Goal: Task Accomplishment & Management: Complete application form

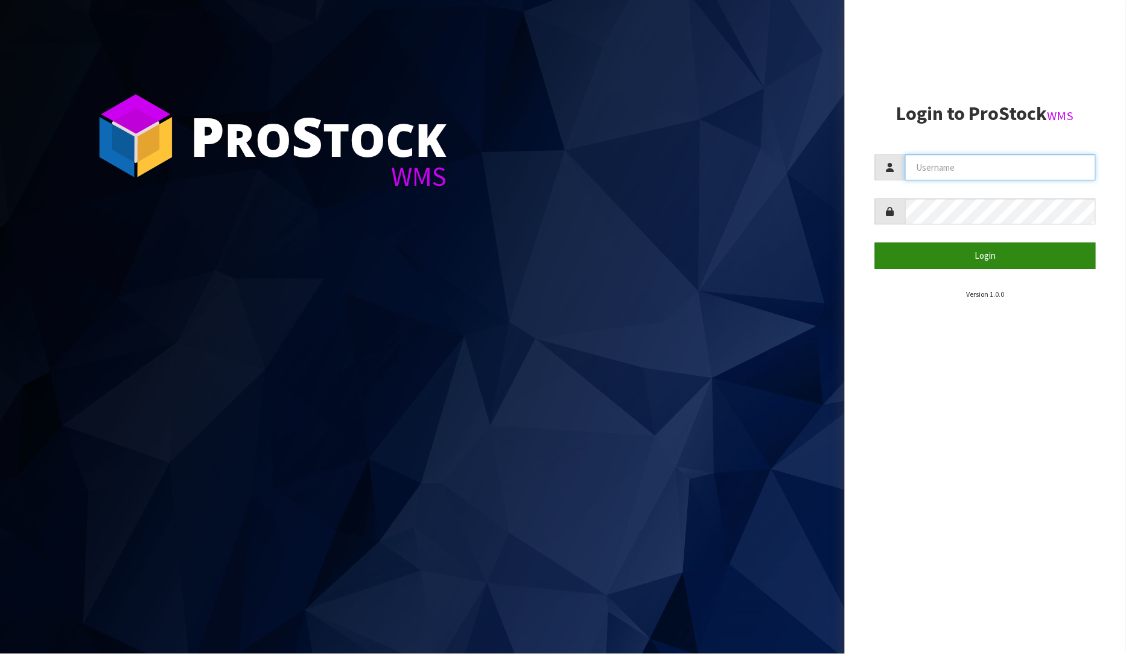
type input "[PERSON_NAME]"
click at [990, 249] on button "Login" at bounding box center [986, 256] width 222 height 26
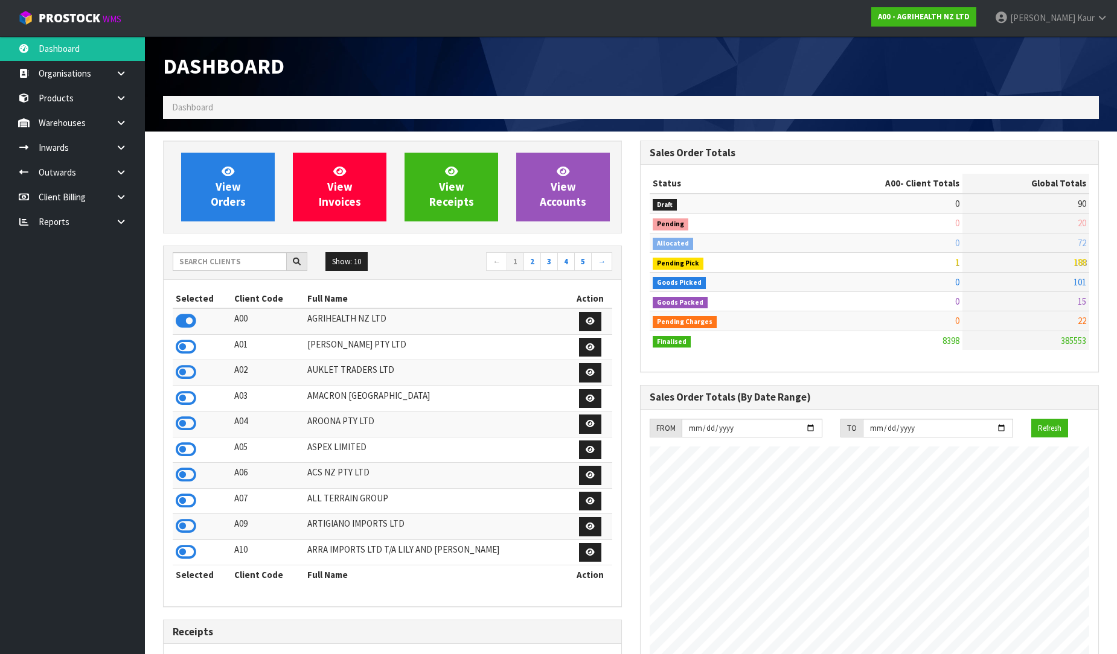
scroll to position [602754, 603193]
click at [127, 221] on link at bounding box center [125, 221] width 39 height 25
click at [89, 268] on link "CWL" at bounding box center [72, 272] width 145 height 25
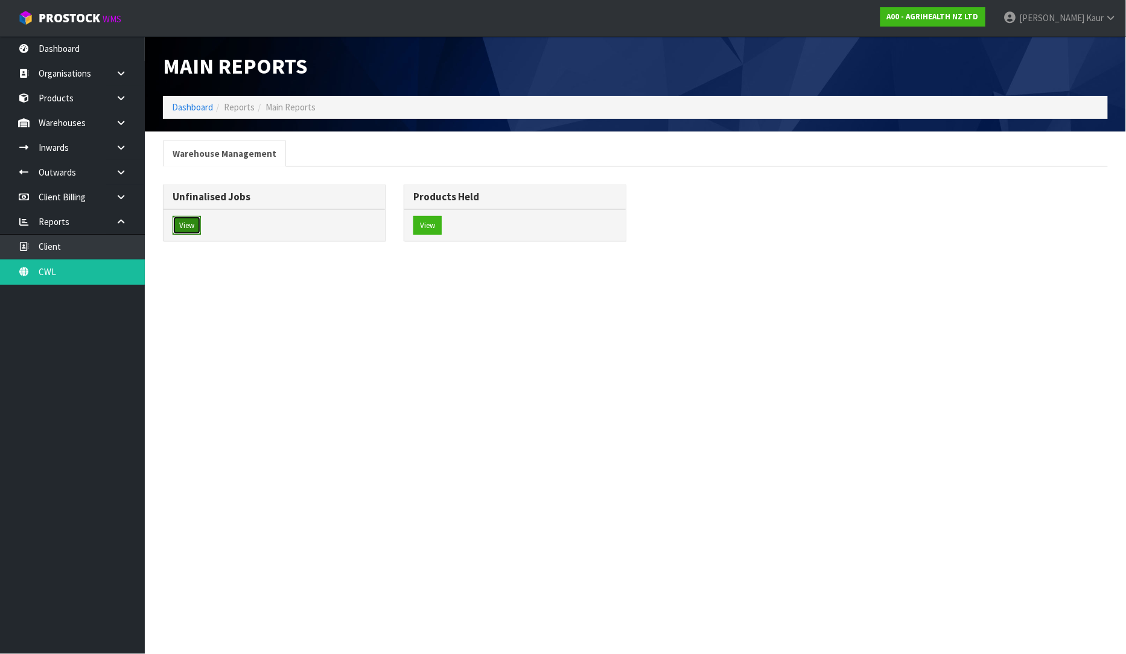
click at [191, 228] on button "View" at bounding box center [187, 225] width 28 height 19
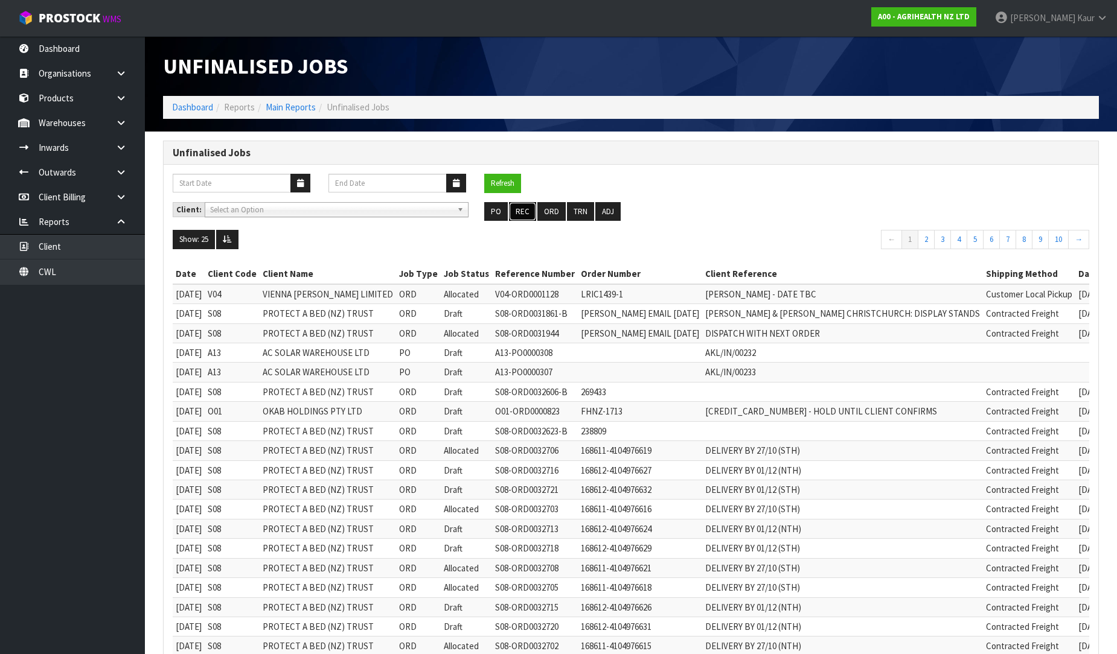
click at [516, 211] on button "REC" at bounding box center [522, 211] width 27 height 19
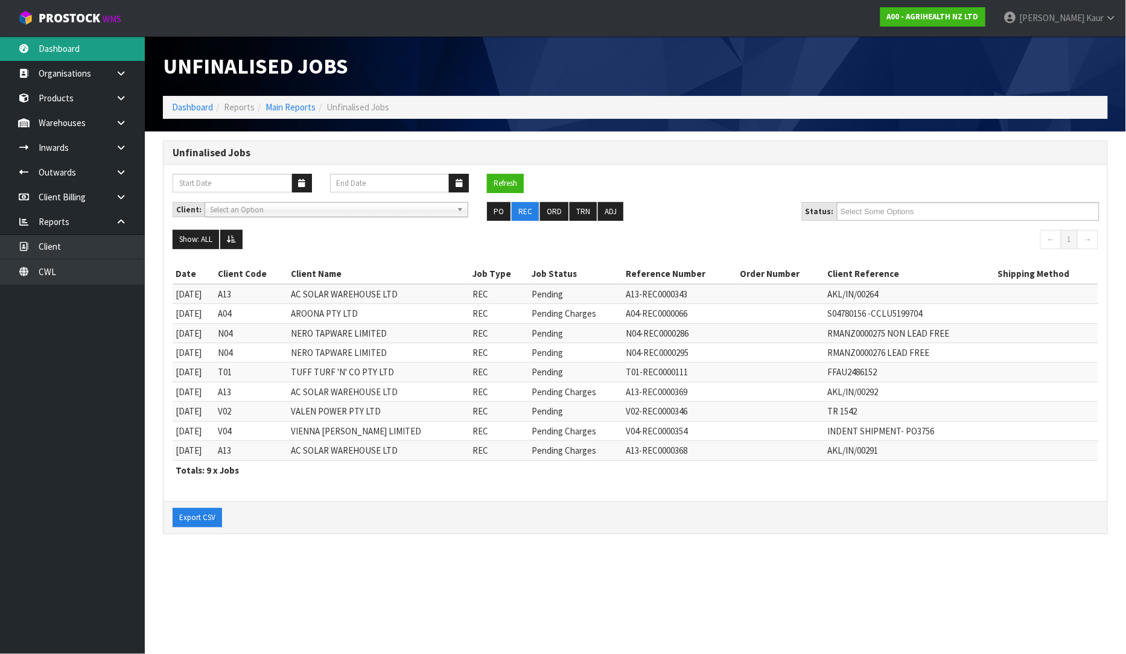
click at [89, 51] on link "Dashboard" at bounding box center [72, 48] width 145 height 25
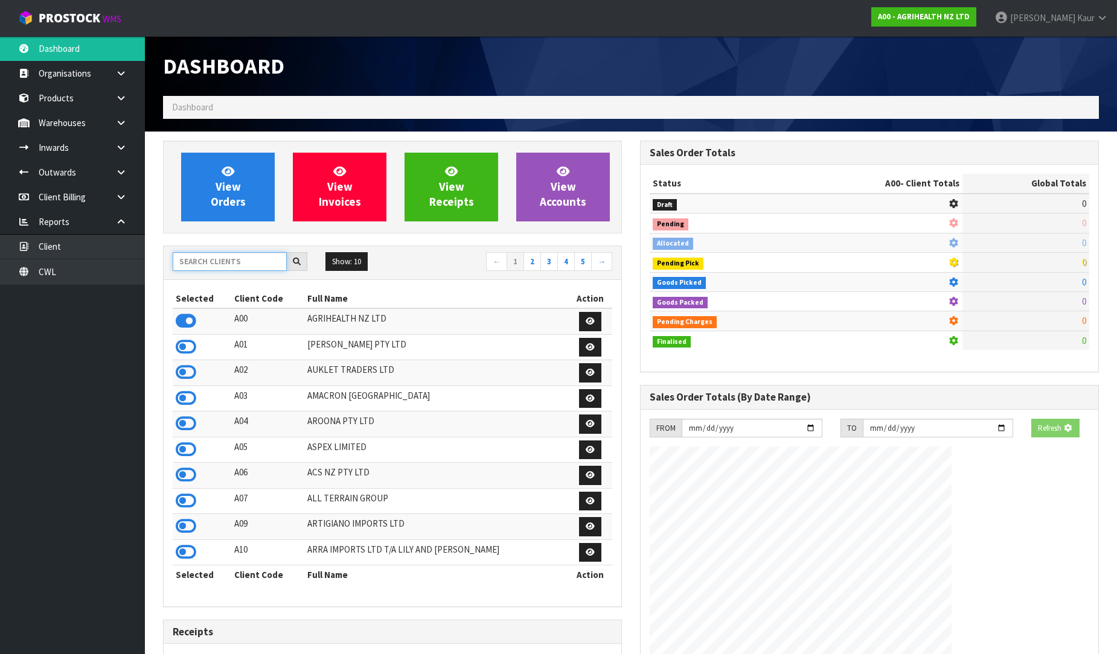
click at [194, 261] on input "text" at bounding box center [230, 261] width 114 height 19
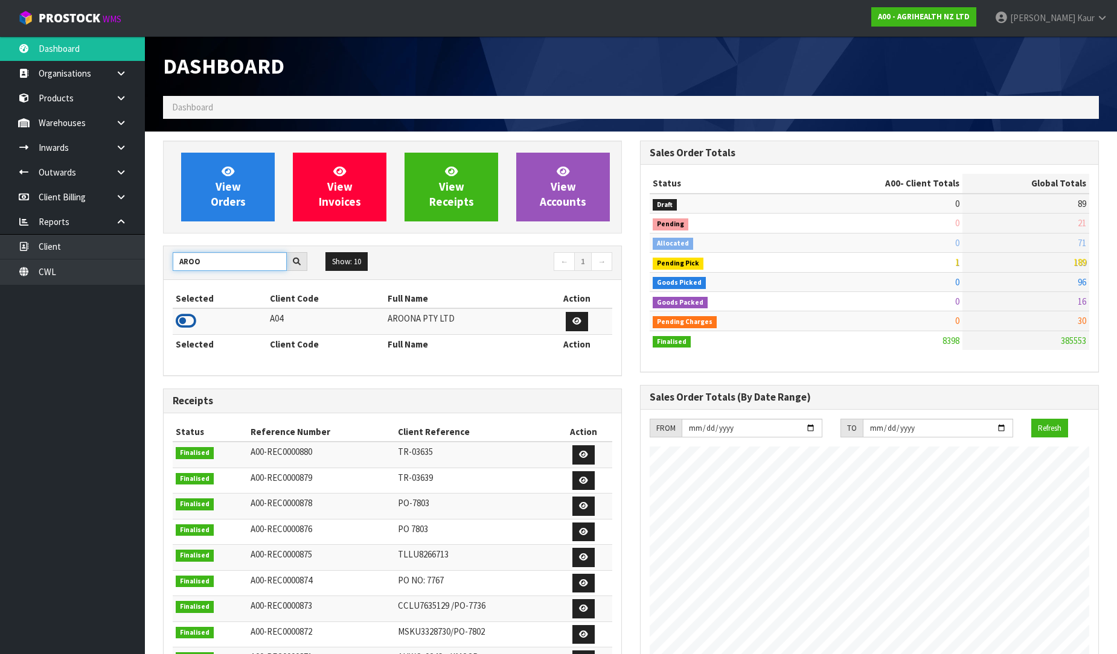
type input "AROO"
click at [194, 318] on icon at bounding box center [186, 321] width 21 height 18
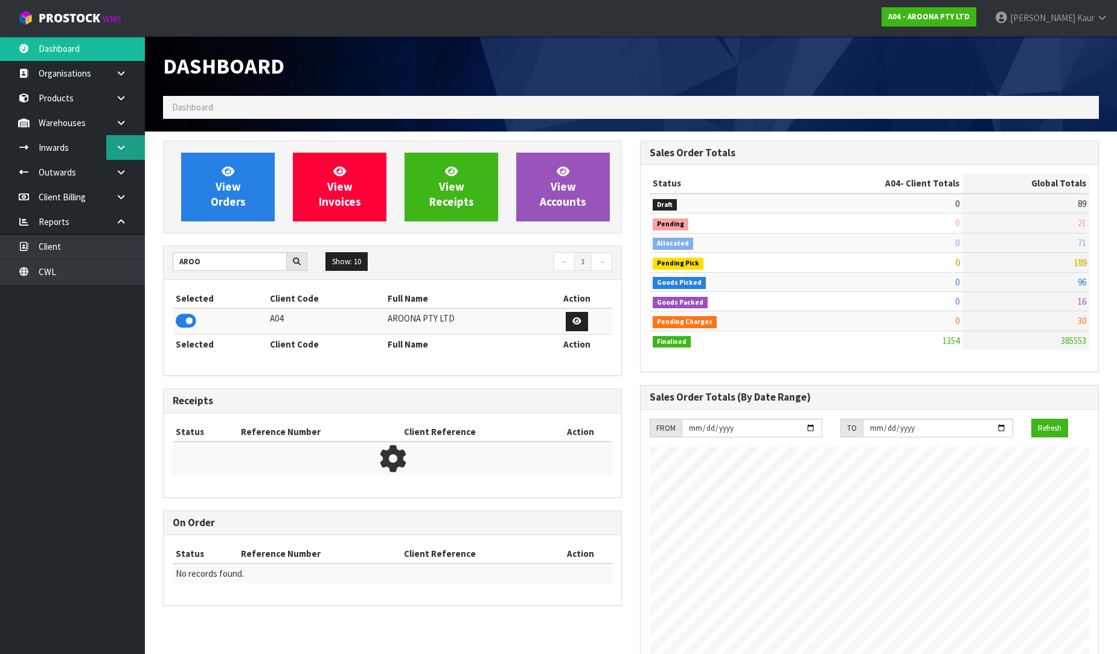
scroll to position [777, 477]
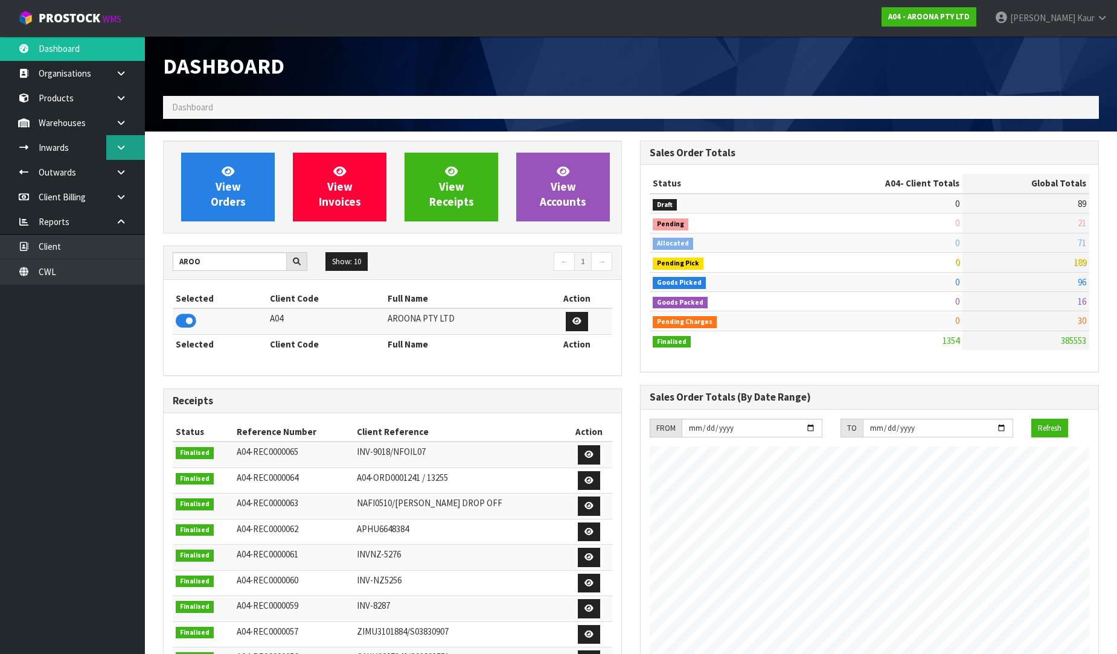
click at [115, 150] on link at bounding box center [125, 147] width 39 height 25
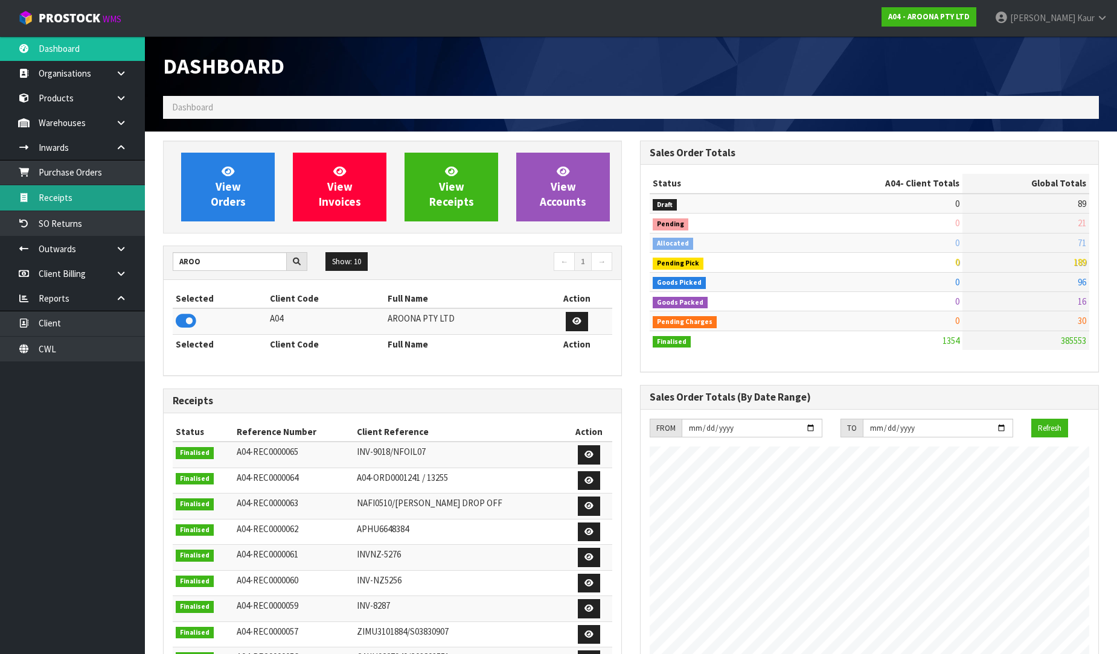
click at [68, 194] on link "Receipts" at bounding box center [72, 197] width 145 height 25
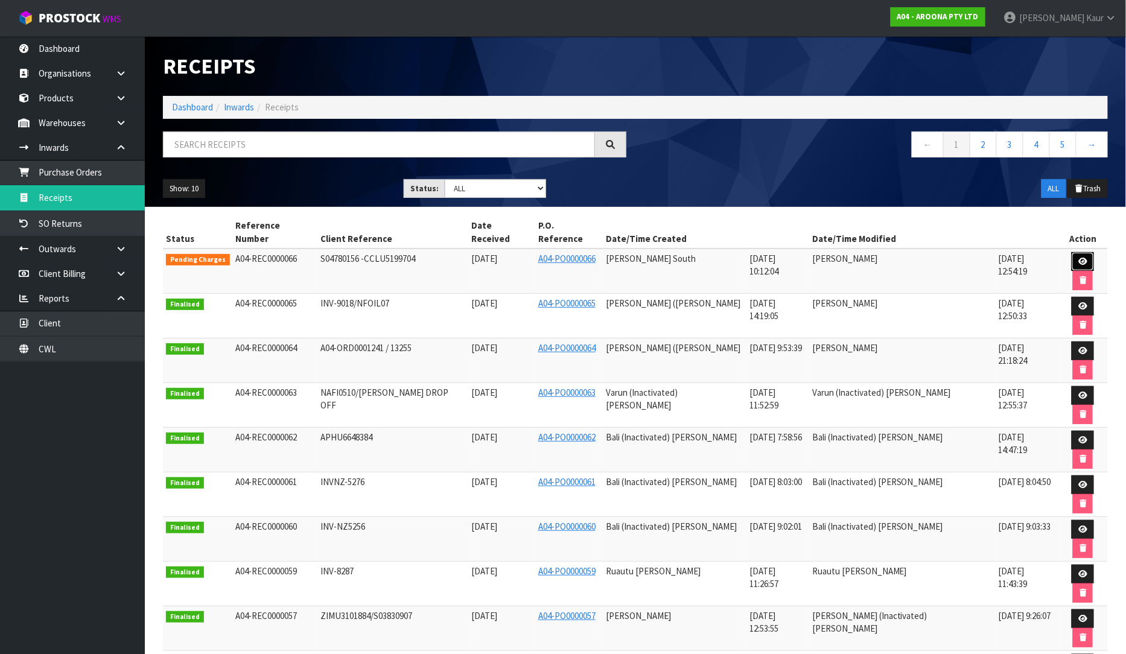
click at [1073, 252] on link at bounding box center [1083, 261] width 22 height 19
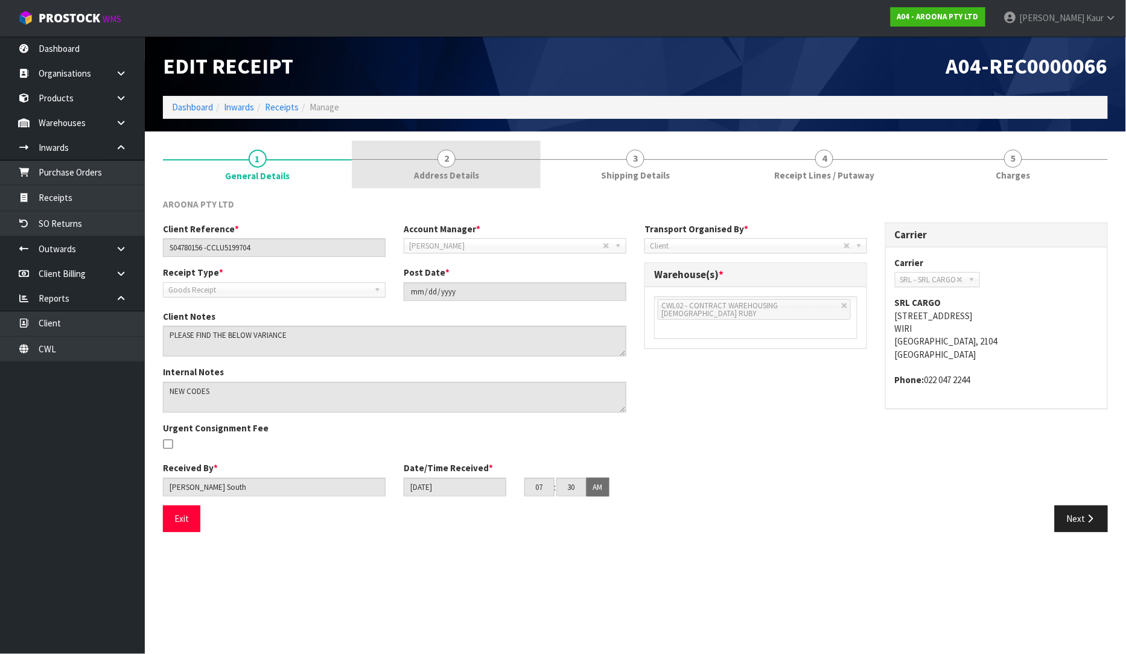
click at [444, 181] on span "Address Details" at bounding box center [446, 175] width 65 height 13
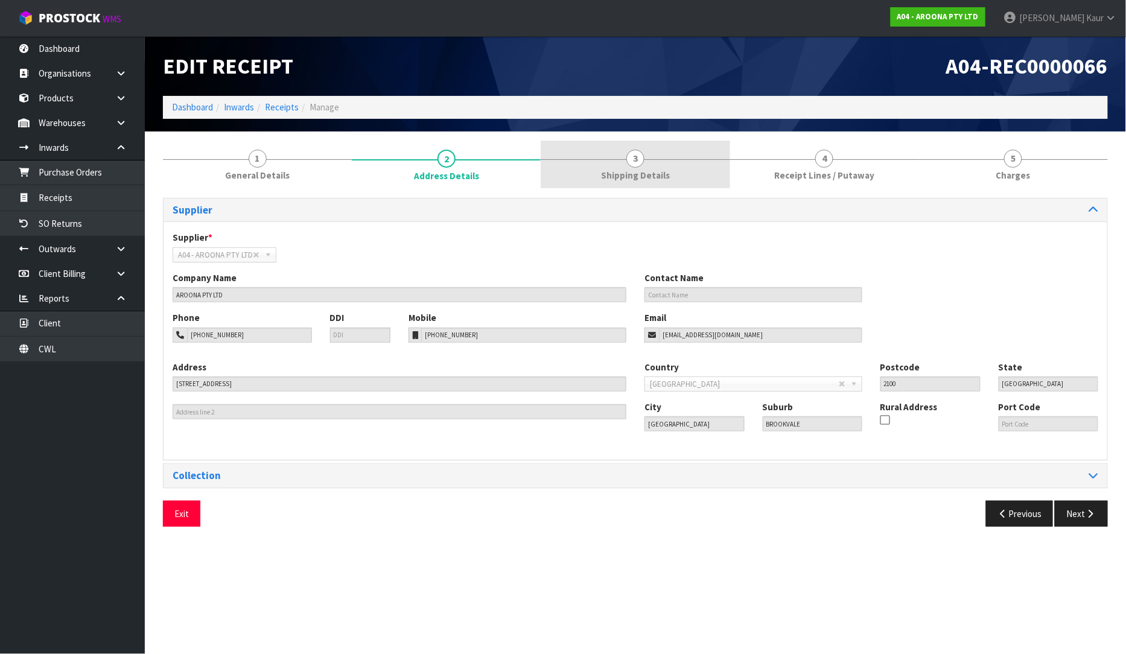
click at [624, 174] on span "Shipping Details" at bounding box center [635, 175] width 69 height 13
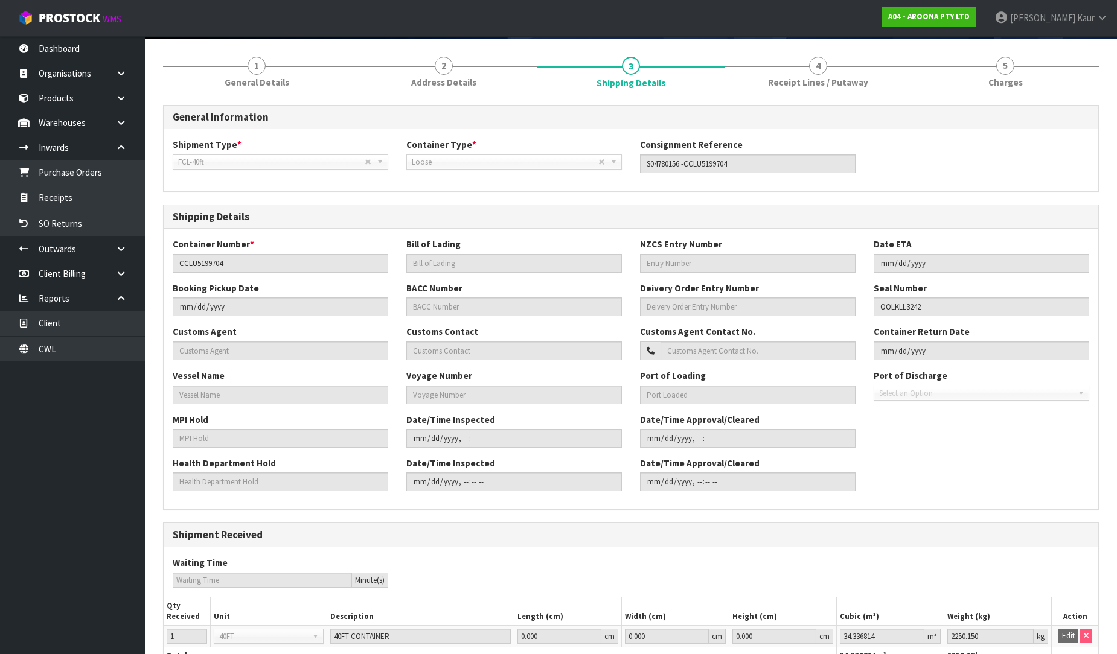
scroll to position [188, 0]
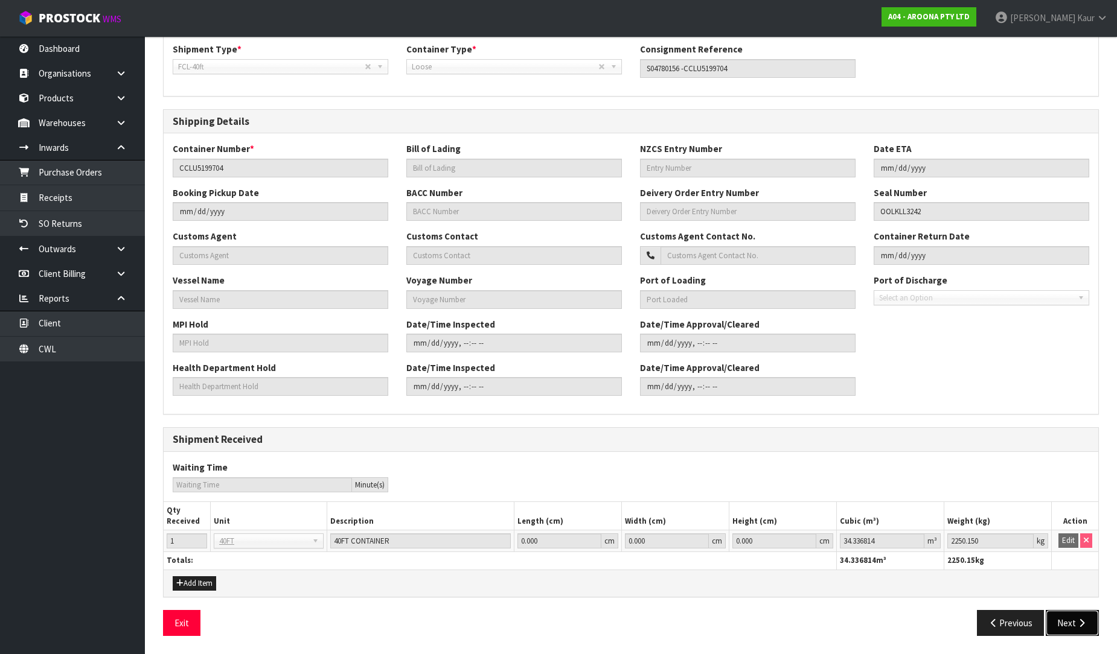
click at [1087, 624] on icon "button" at bounding box center [1081, 623] width 11 height 9
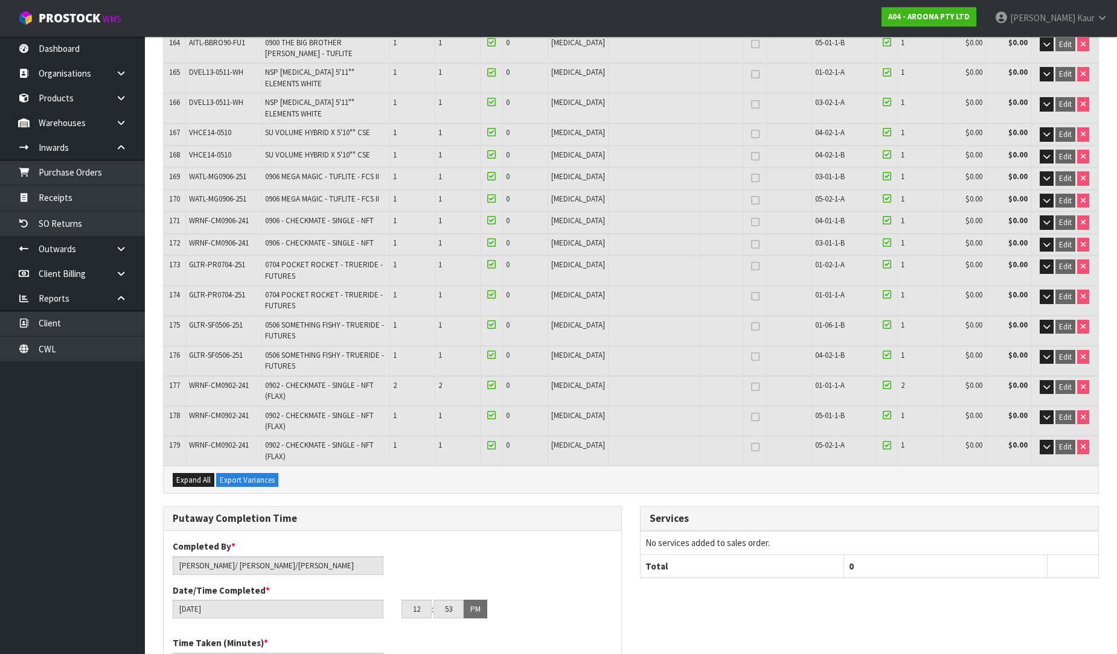
scroll to position [4753, 0]
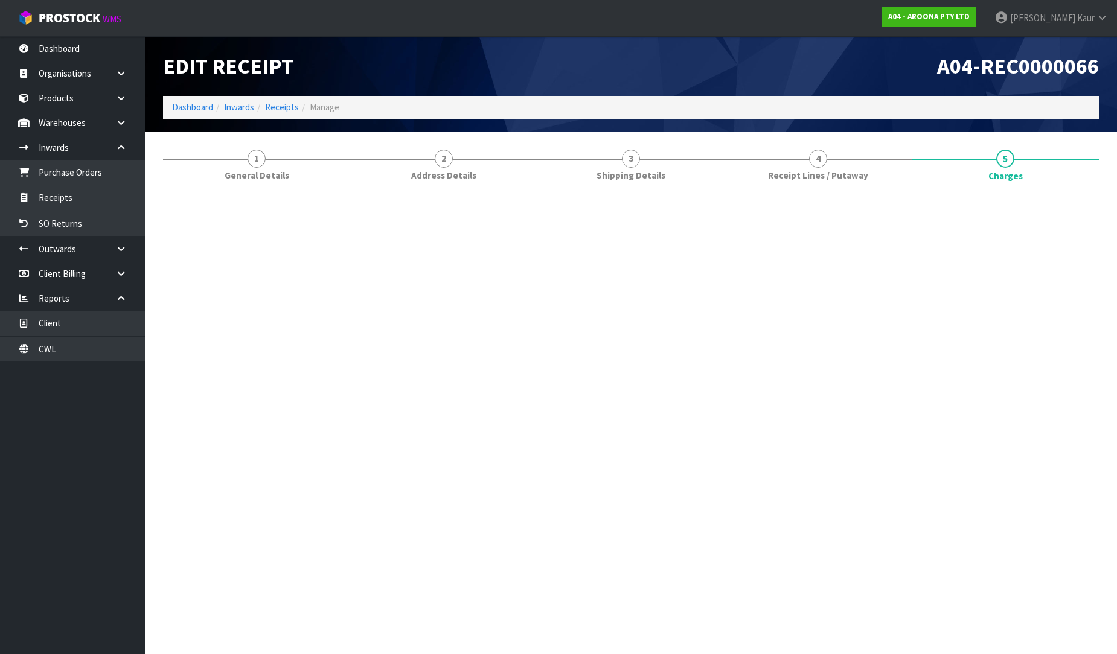
scroll to position [0, 0]
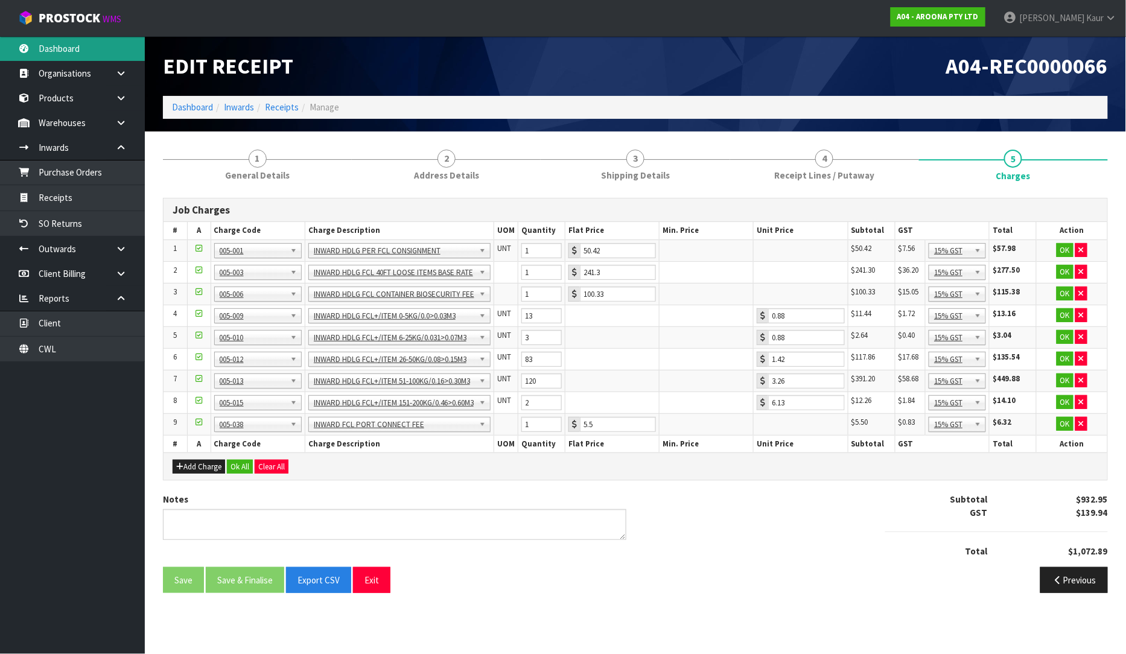
click at [34, 44] on link "Dashboard" at bounding box center [72, 48] width 145 height 25
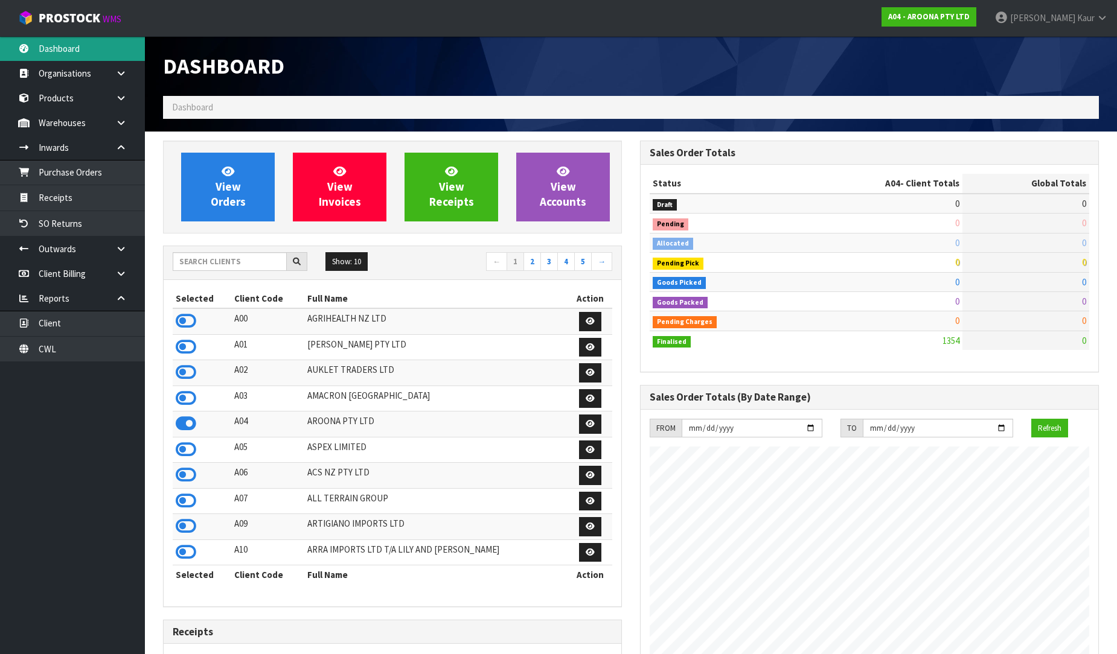
scroll to position [777, 477]
click at [204, 260] on input "text" at bounding box center [230, 261] width 114 height 19
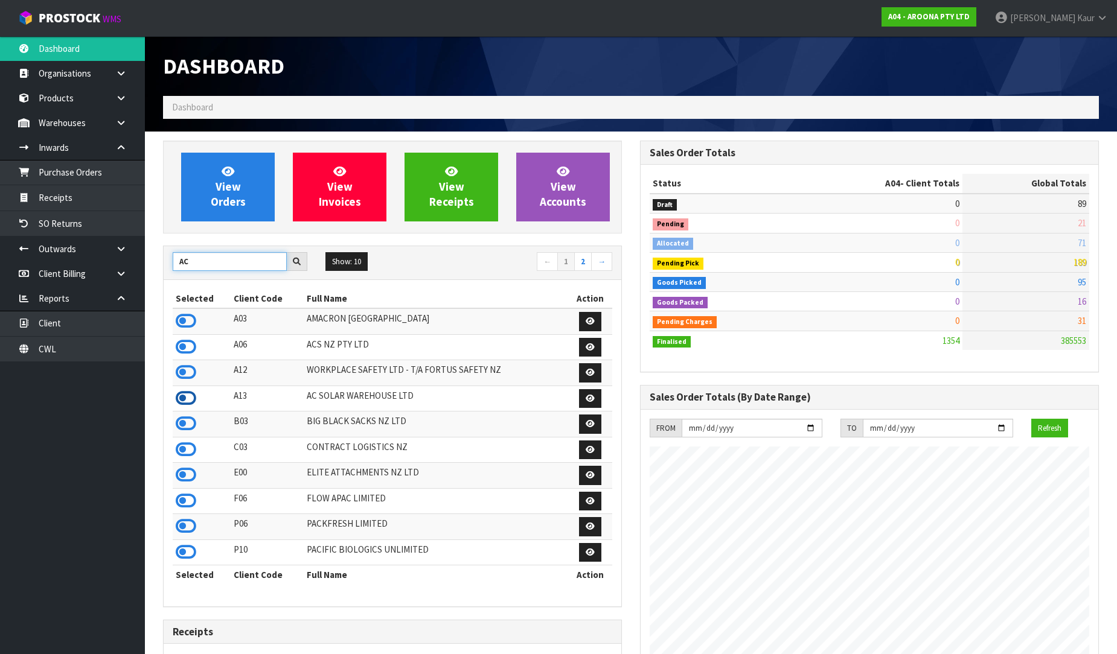
type input "AC"
click at [181, 403] on icon at bounding box center [186, 398] width 21 height 18
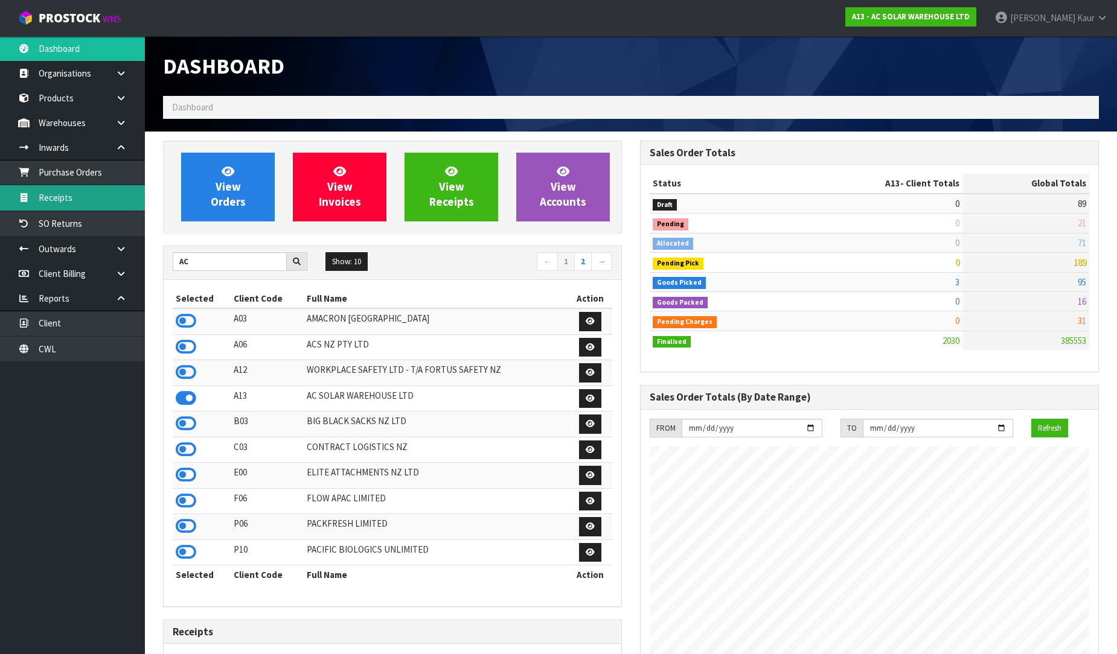
scroll to position [980, 477]
click at [77, 199] on link "Receipts" at bounding box center [72, 197] width 145 height 25
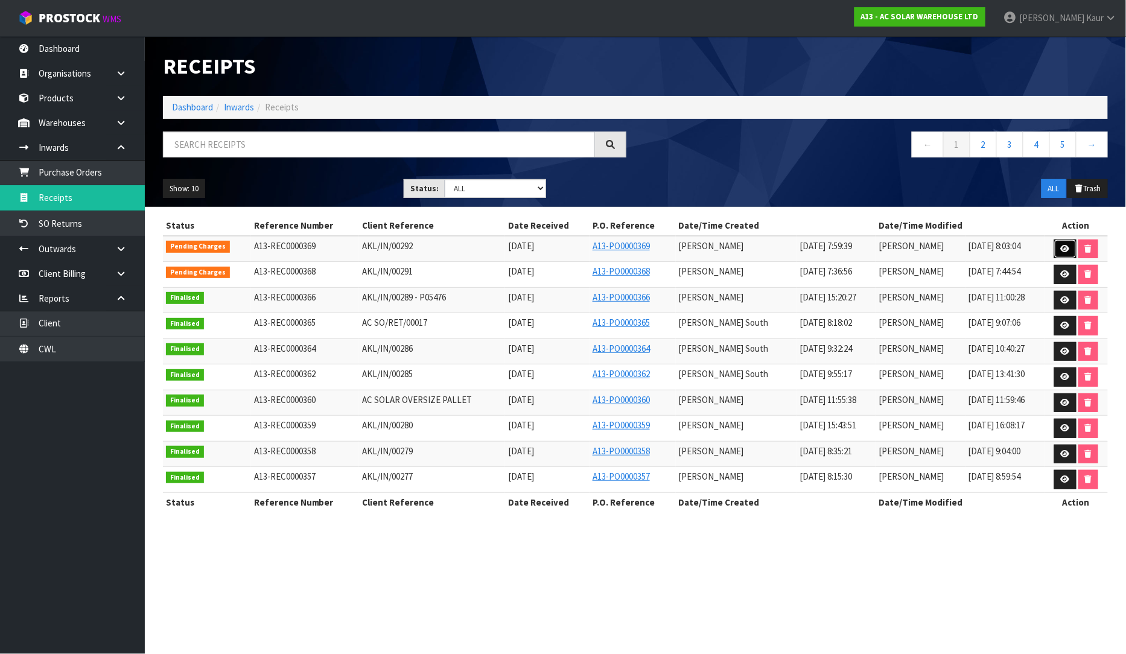
click at [1065, 246] on icon at bounding box center [1065, 249] width 9 height 8
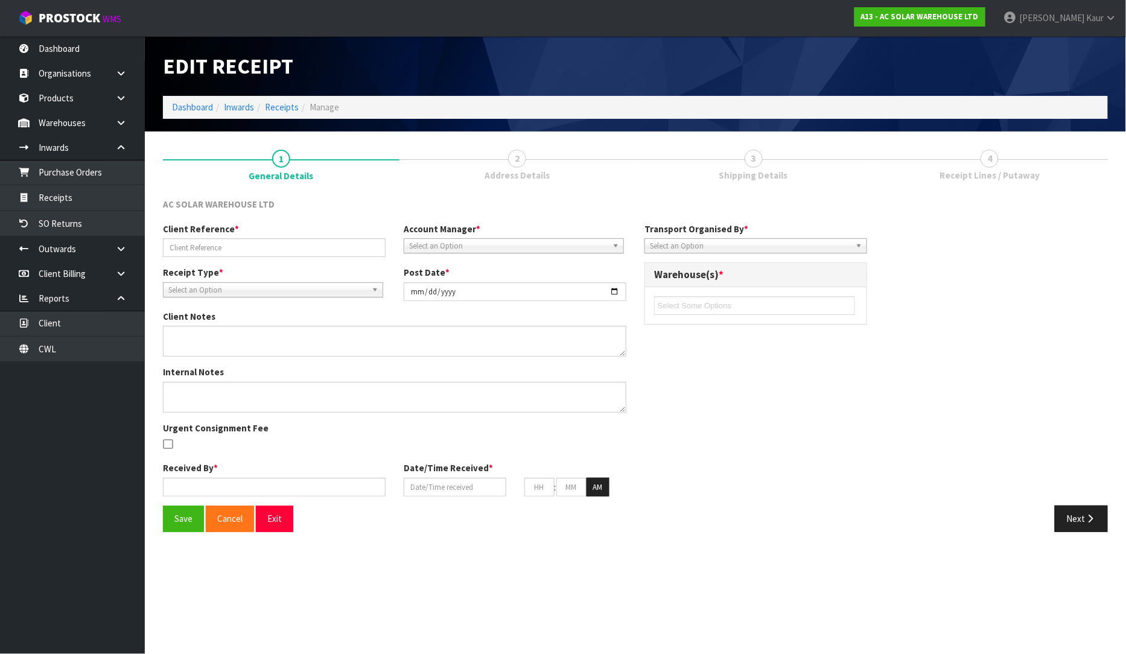
type input "AKL/IN/00292"
type input "[DATE]"
type input "[PERSON_NAME]"
type input "[DATE]"
type input "07"
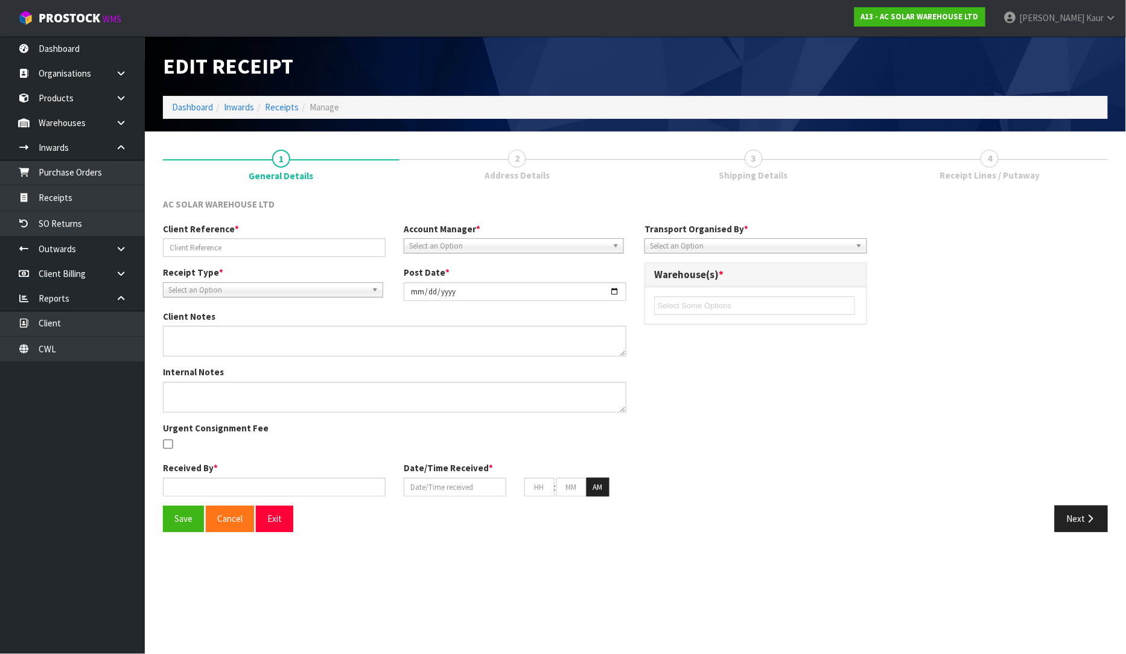
type input "59"
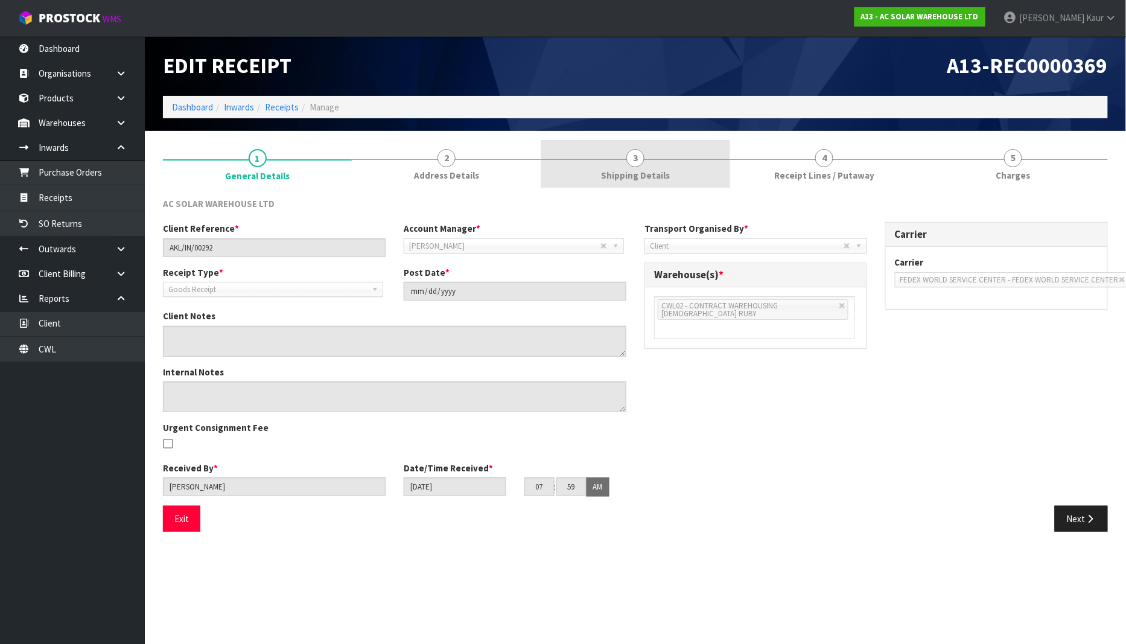
click at [637, 165] on span "3" at bounding box center [636, 158] width 18 height 18
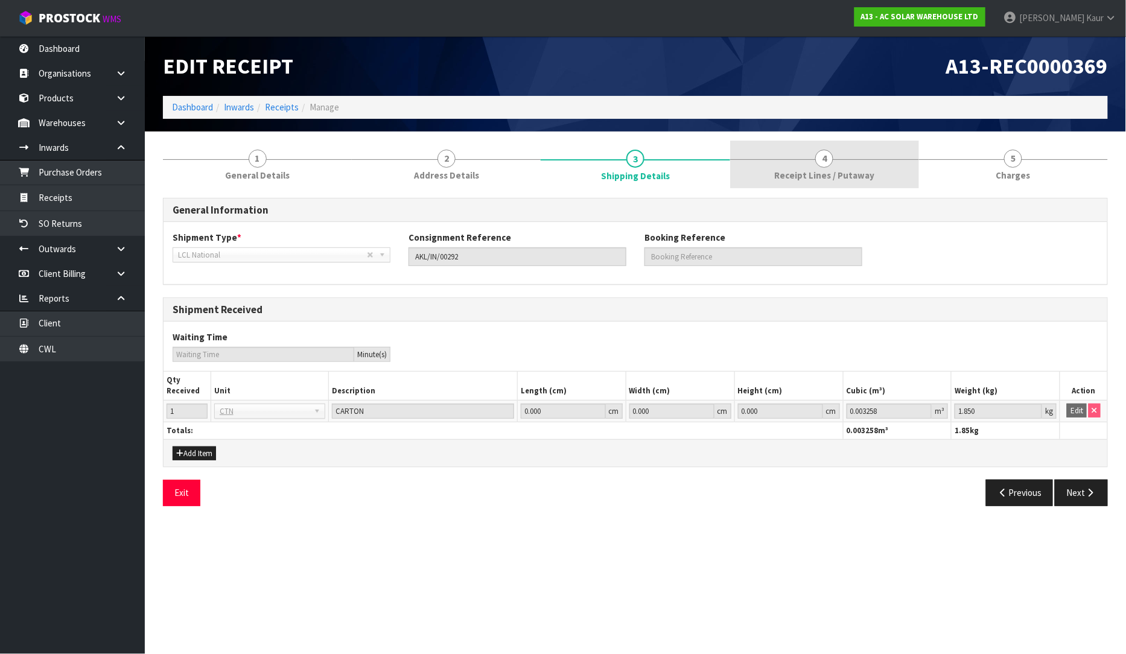
click at [779, 167] on link "4 Receipt Lines / Putaway" at bounding box center [824, 165] width 189 height 48
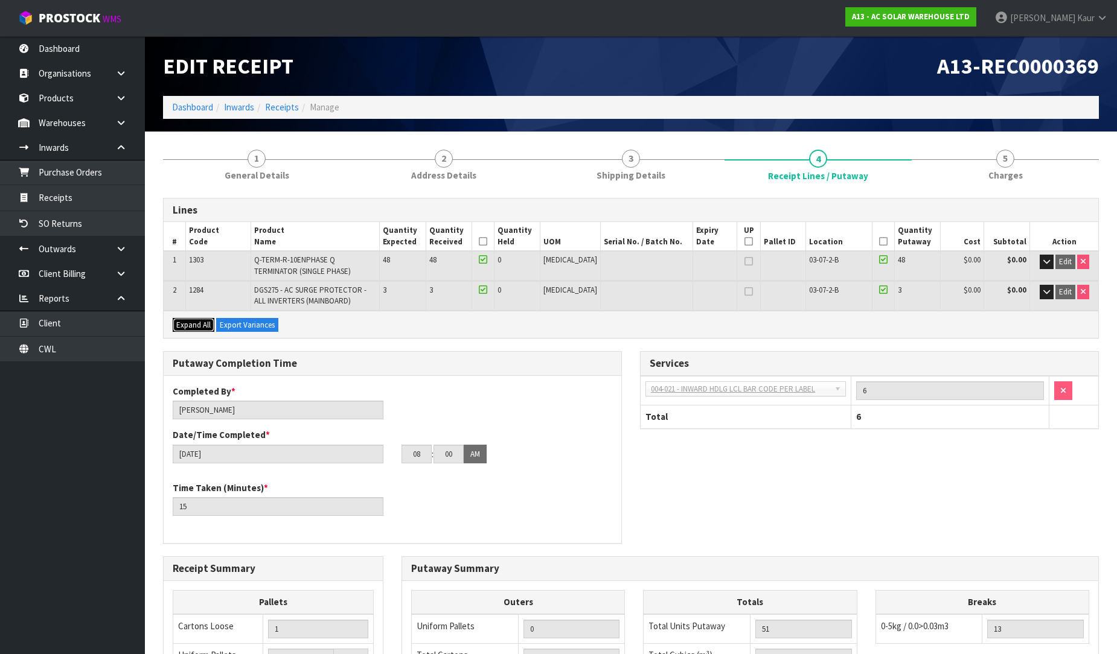
click at [182, 324] on span "Expand All" at bounding box center [193, 325] width 34 height 10
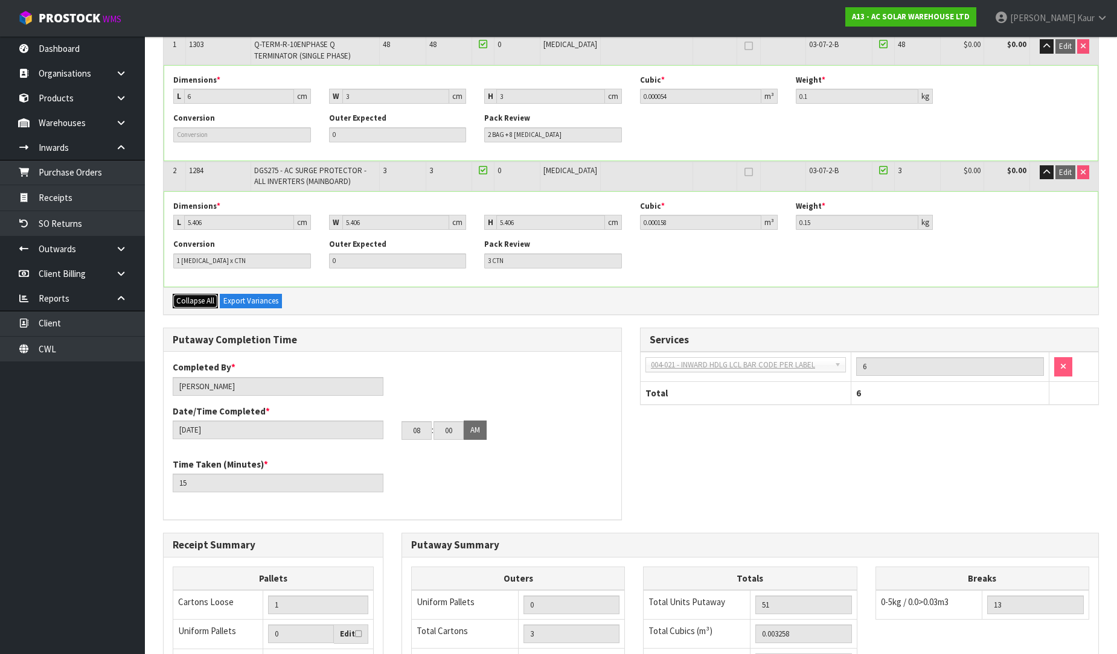
scroll to position [268, 0]
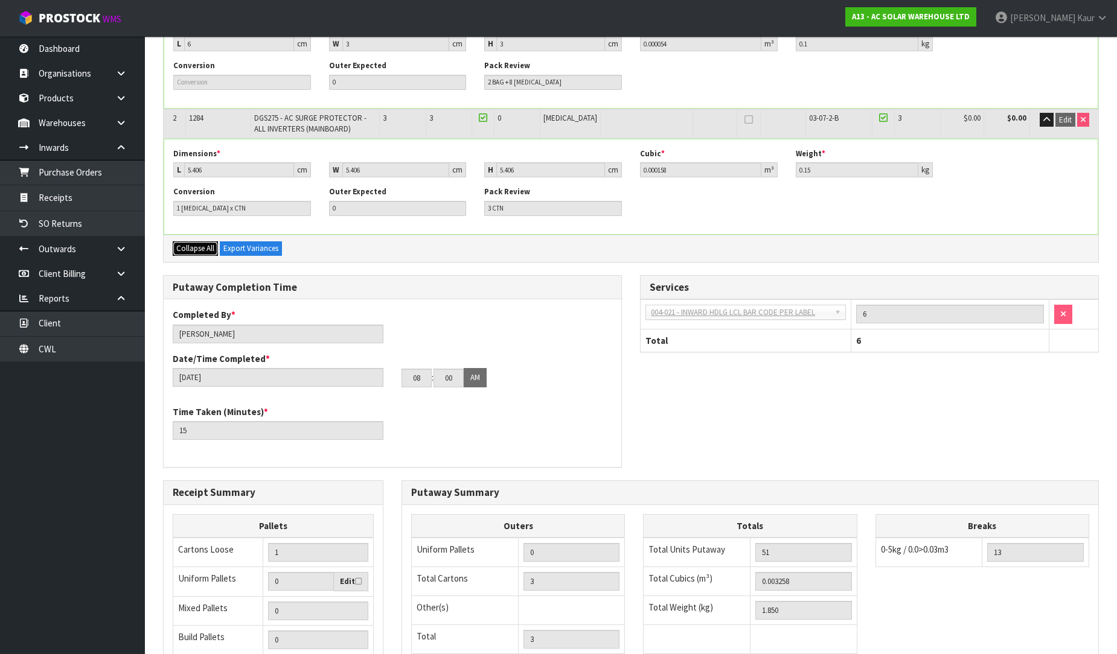
click at [200, 250] on span "Collapse All" at bounding box center [195, 248] width 38 height 10
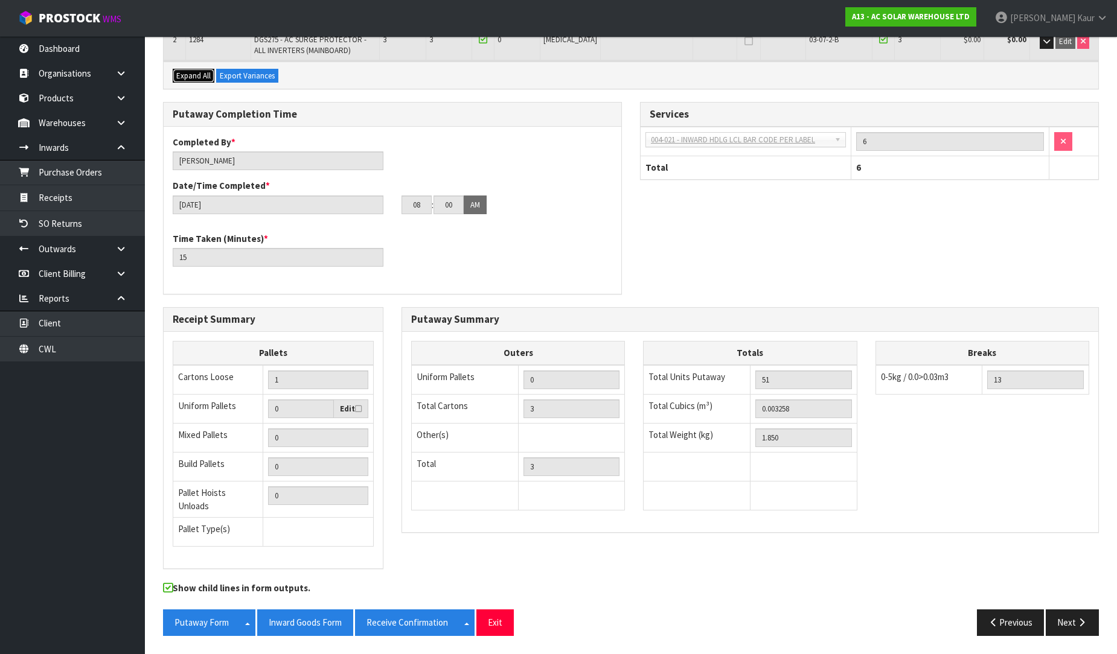
scroll to position [240, 0]
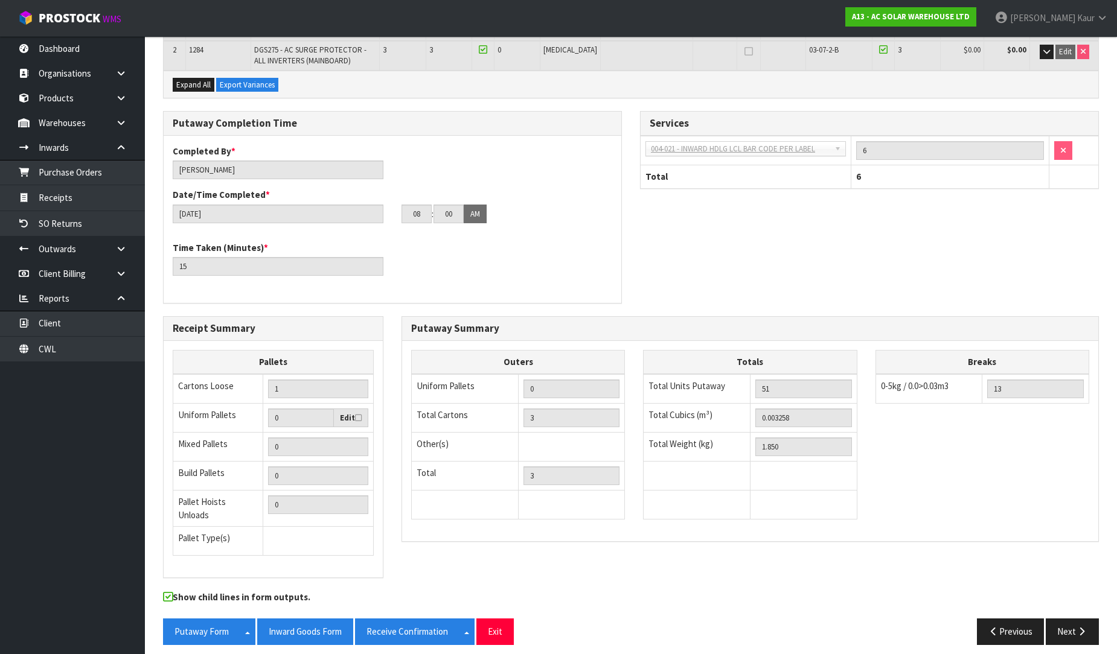
click at [1055, 637] on div "Putaway Form Split button! CSV FORMAT Inward Goods Form Receive Confirmation Sp…" at bounding box center [631, 636] width 954 height 35
click at [1065, 619] on button "Next" at bounding box center [1072, 632] width 53 height 26
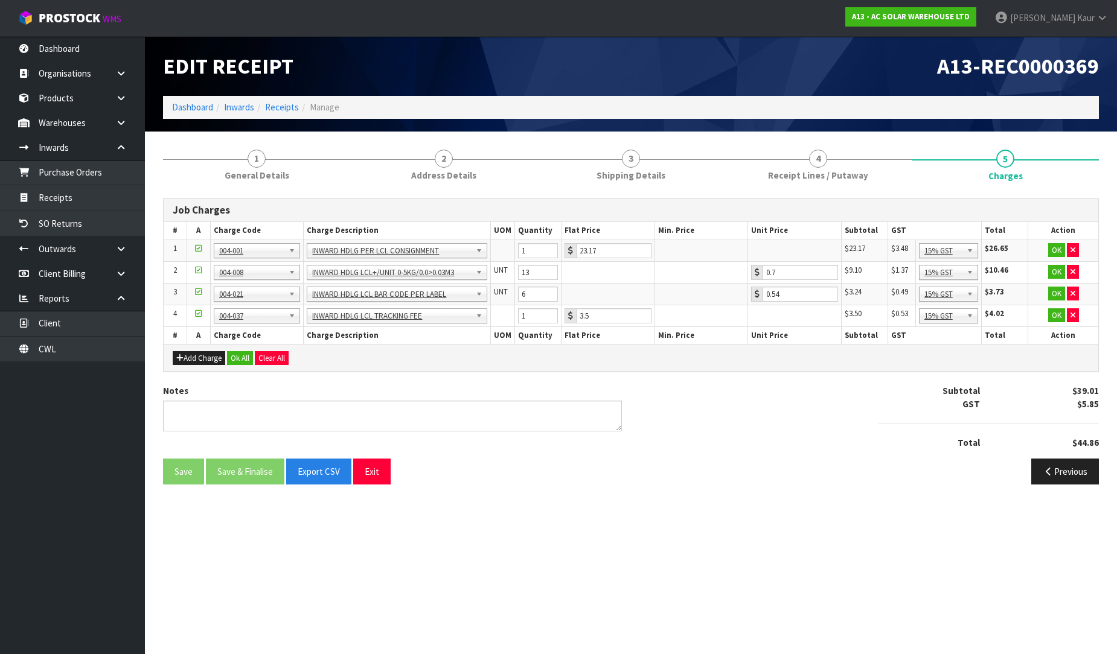
scroll to position [0, 0]
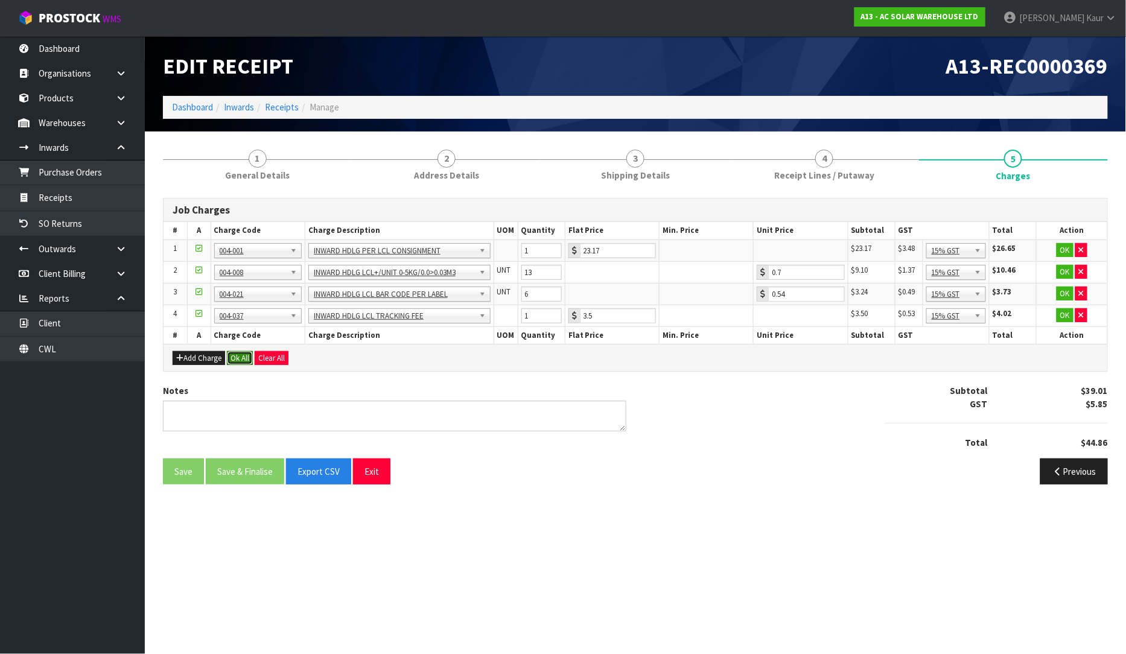
click at [248, 356] on button "Ok All" at bounding box center [240, 358] width 26 height 14
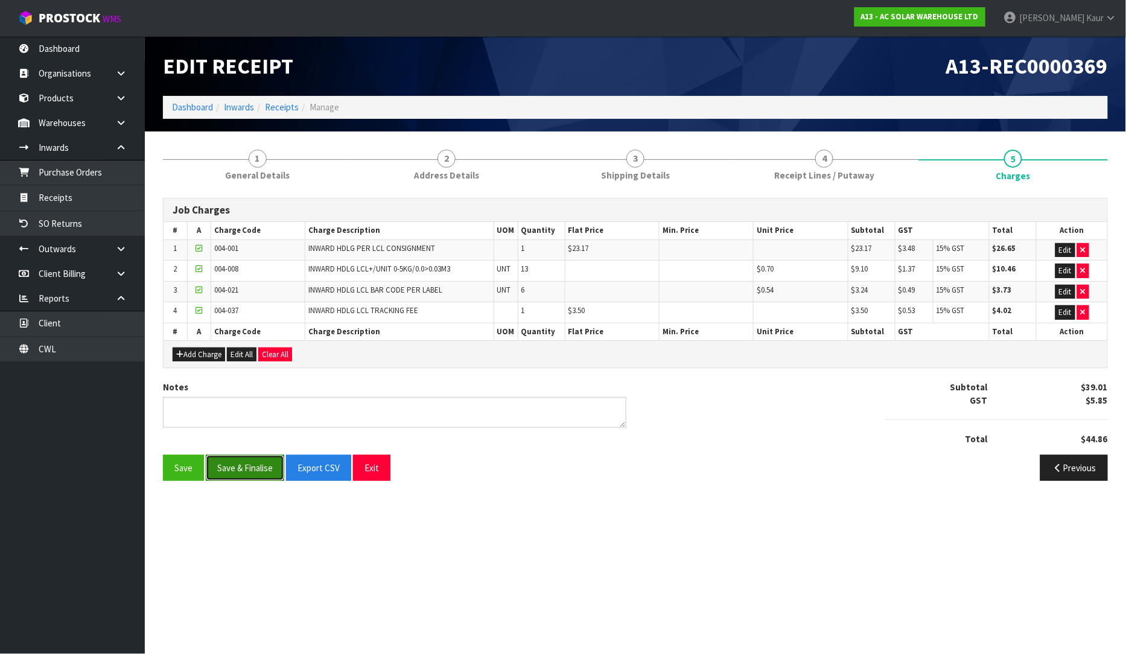
click at [243, 466] on button "Save & Finalise" at bounding box center [245, 468] width 78 height 26
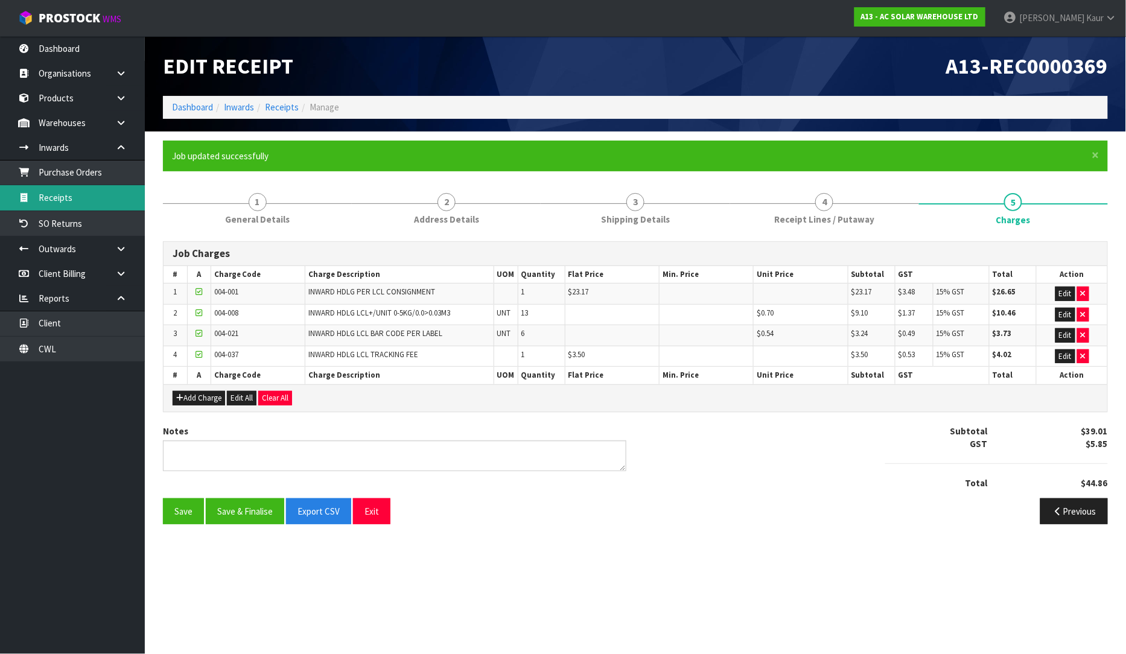
click at [67, 197] on link "Receipts" at bounding box center [72, 197] width 145 height 25
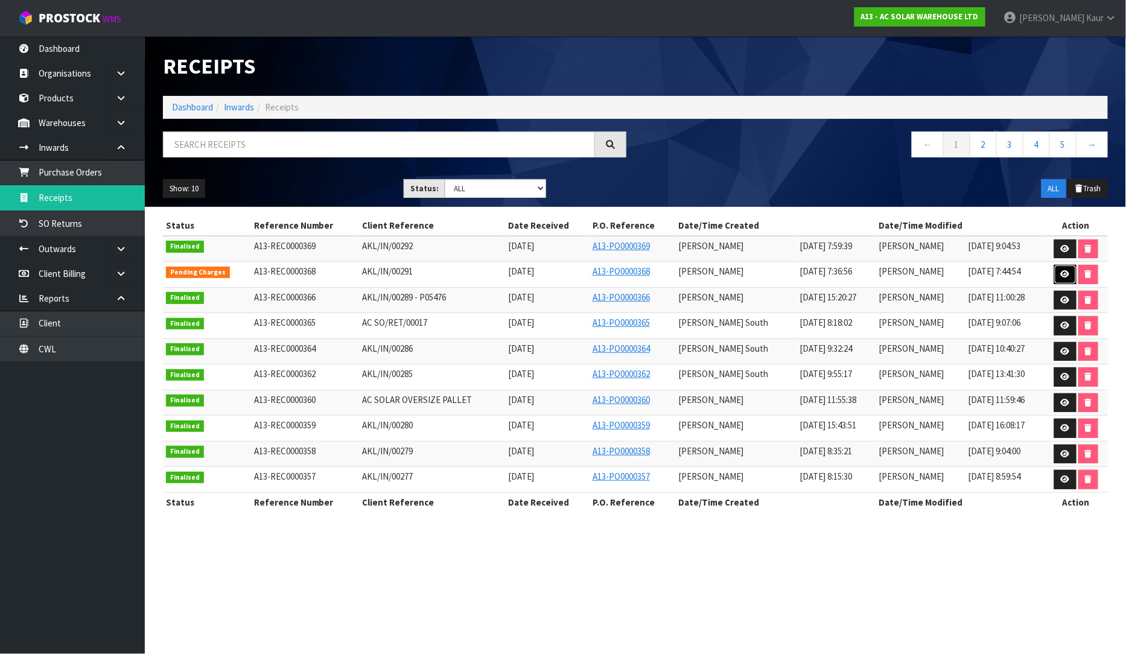
click at [1065, 279] on link at bounding box center [1066, 274] width 22 height 19
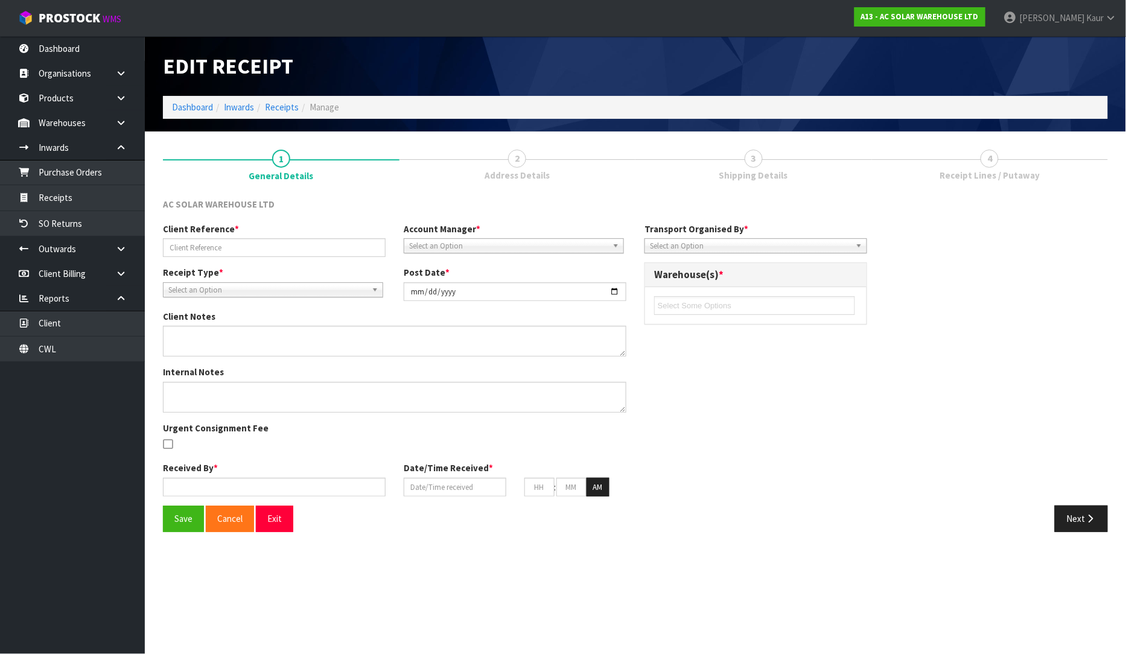
type input "AKL/IN/00291"
type input "[DATE]"
type input "[PERSON_NAME]"
type input "[DATE]"
type input "07"
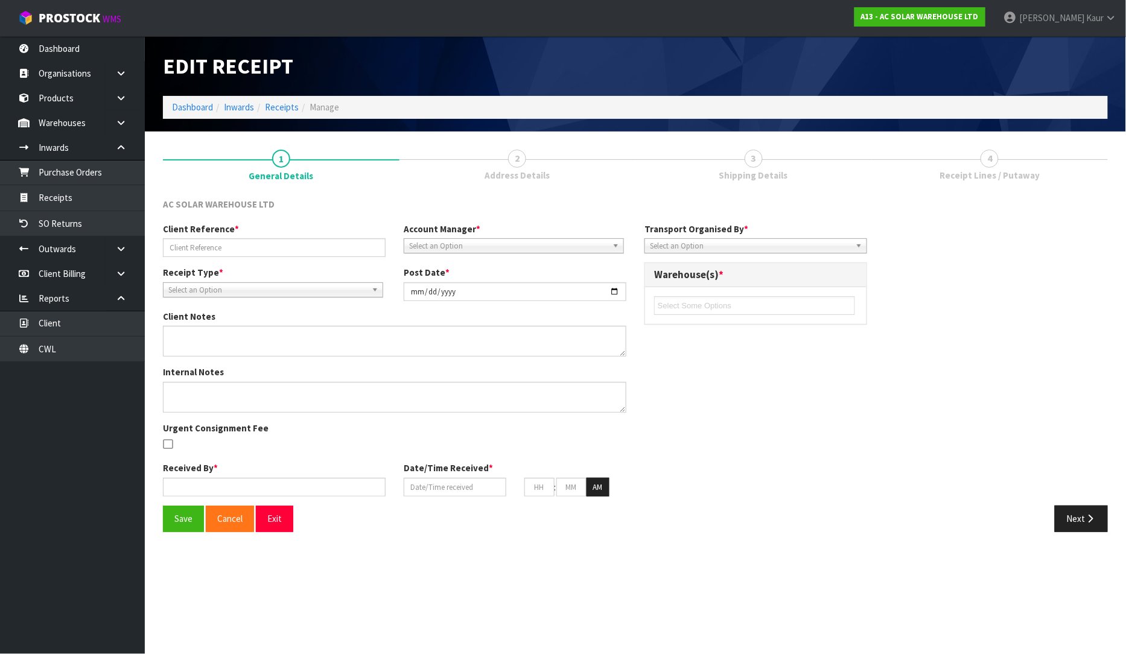
type input "36"
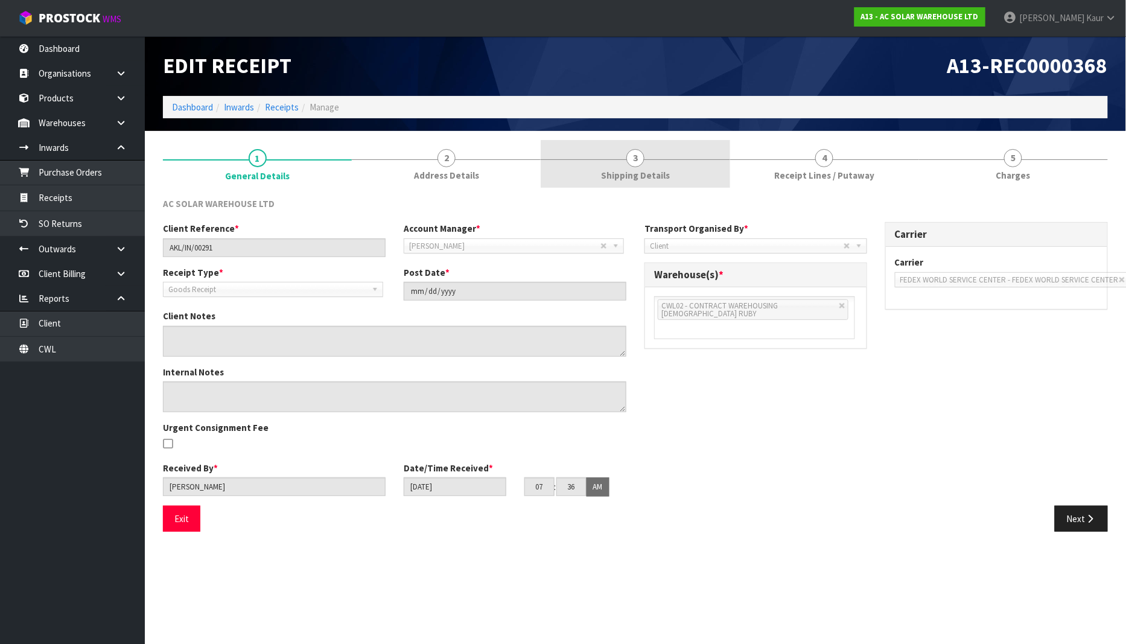
click at [639, 172] on span "Shipping Details" at bounding box center [635, 175] width 69 height 13
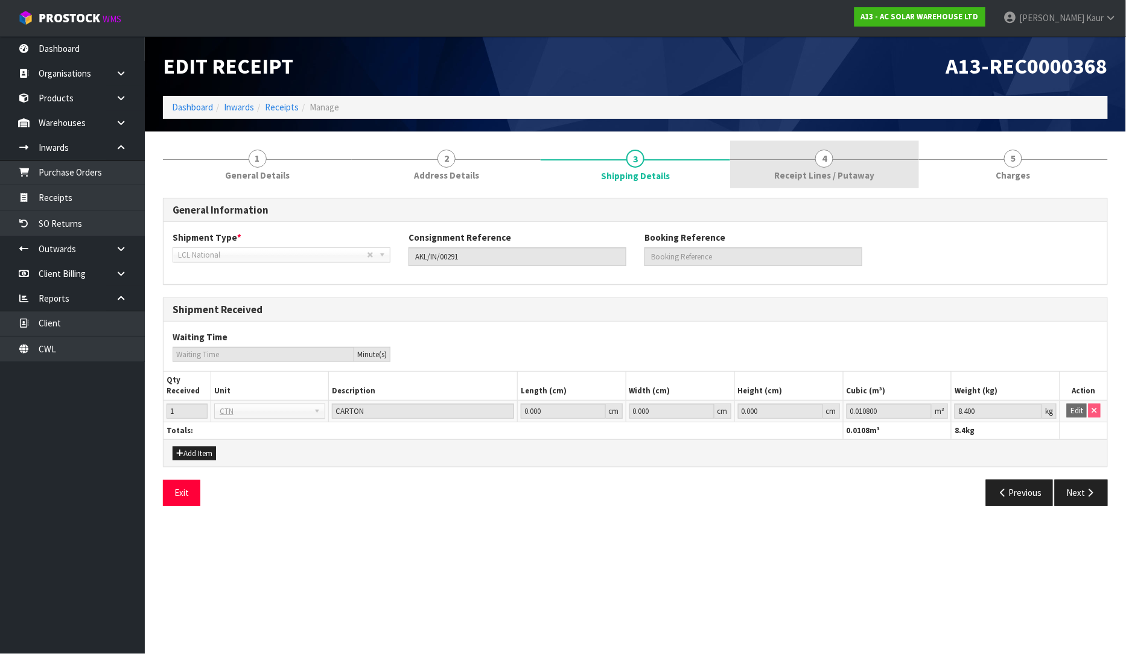
click at [770, 170] on link "4 Receipt Lines / Putaway" at bounding box center [824, 165] width 189 height 48
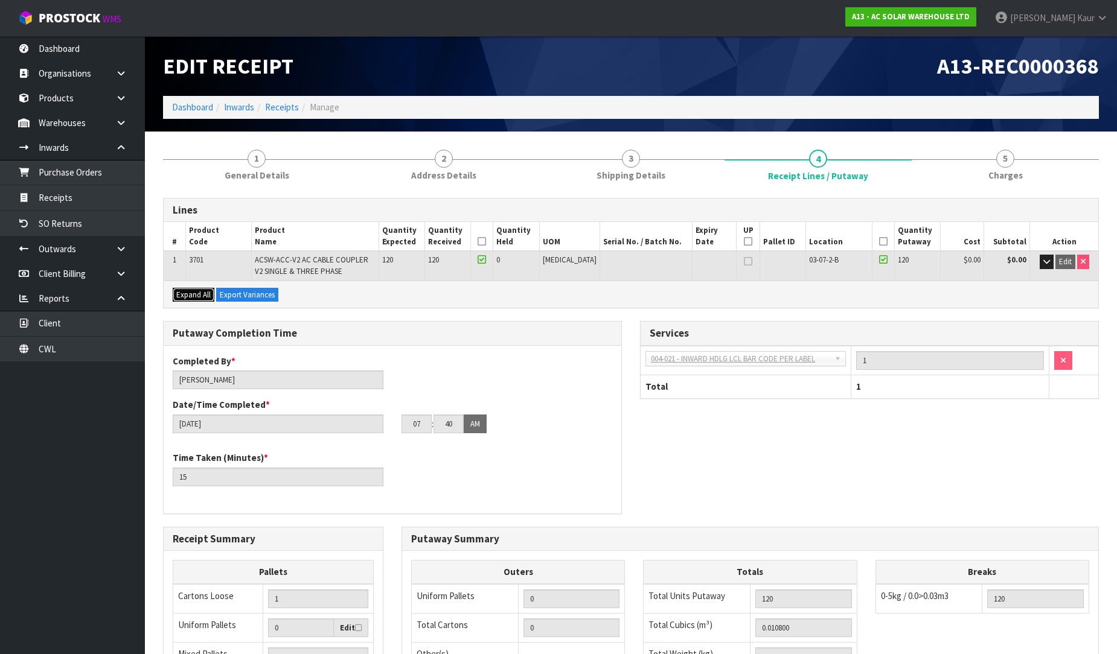
click at [186, 293] on span "Expand All" at bounding box center [193, 295] width 34 height 10
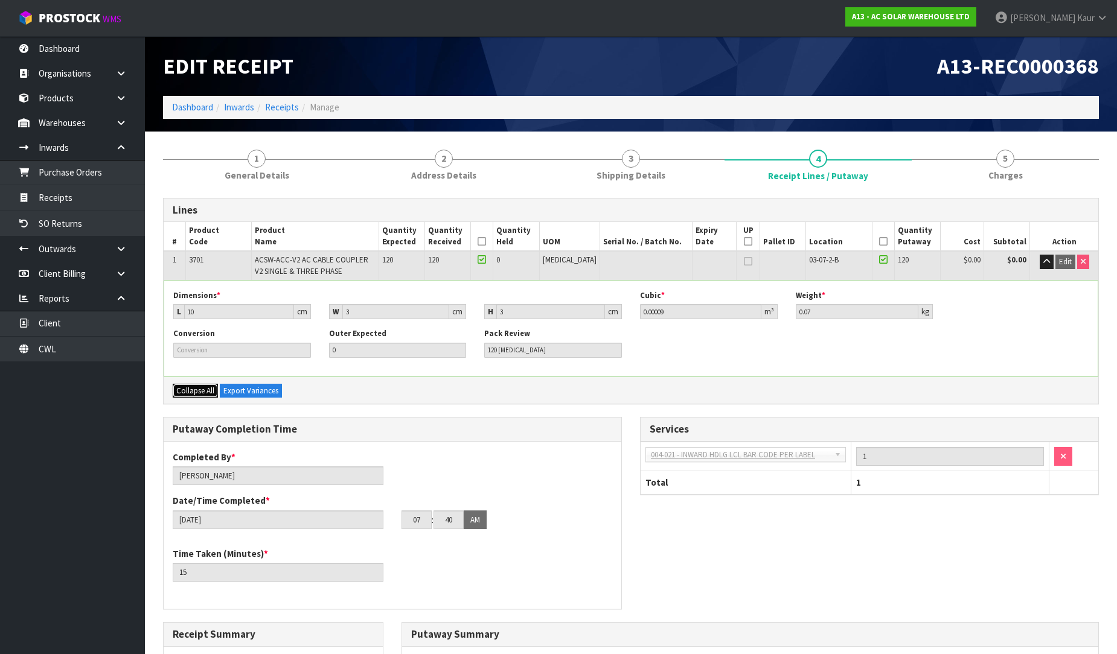
click at [194, 391] on span "Collapse All" at bounding box center [195, 391] width 38 height 10
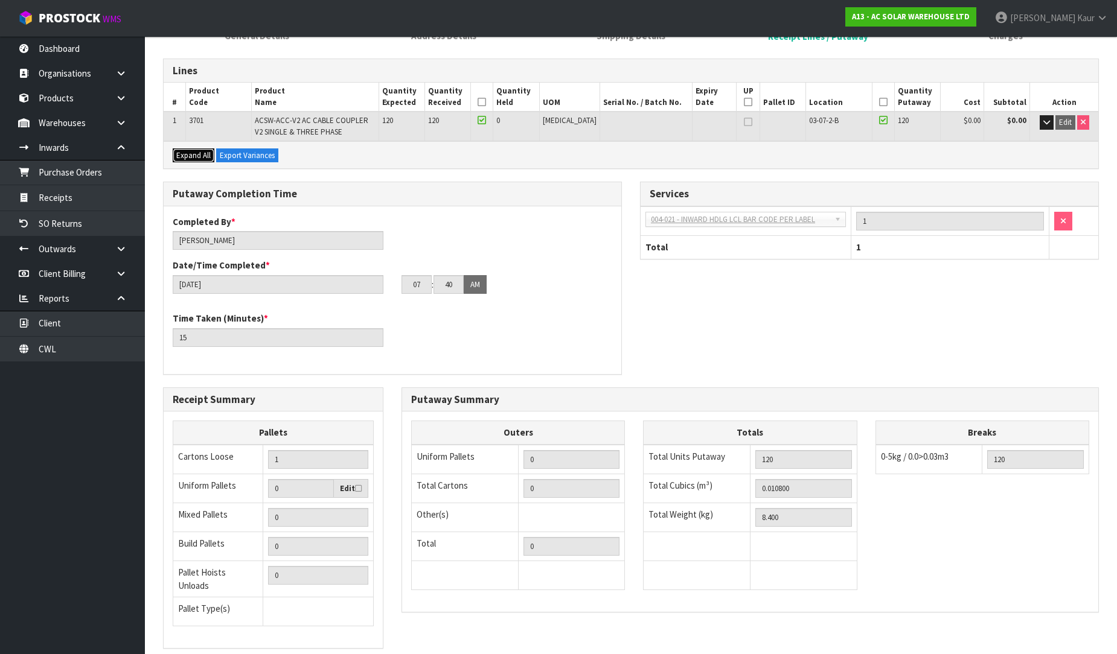
scroll to position [211, 0]
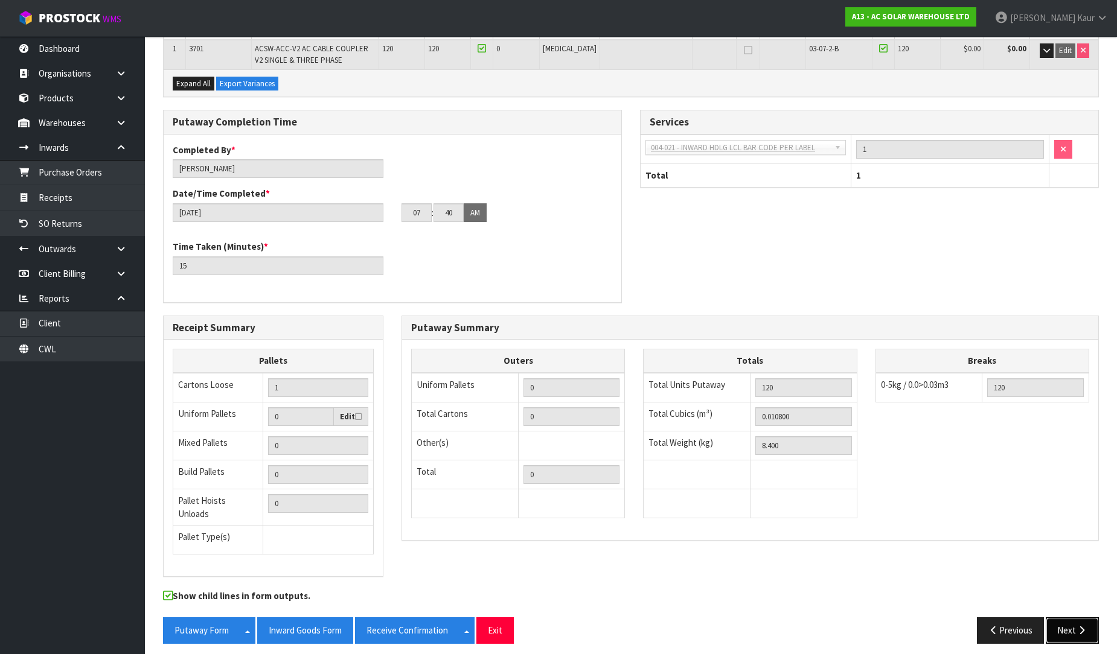
click at [1060, 620] on button "Next" at bounding box center [1072, 631] width 53 height 26
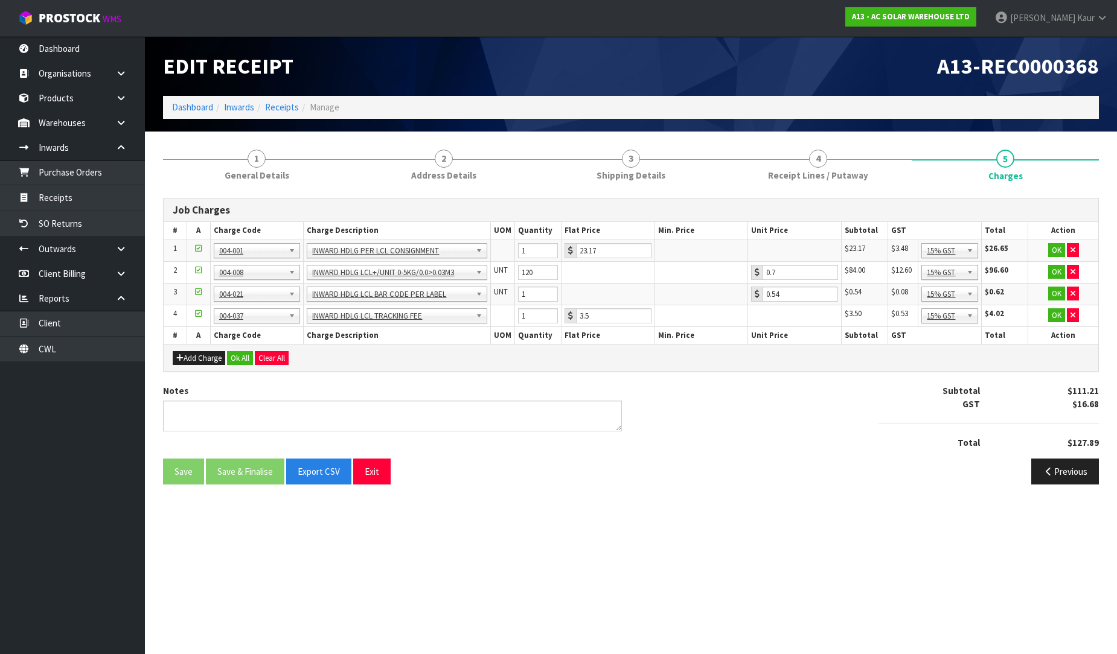
scroll to position [0, 0]
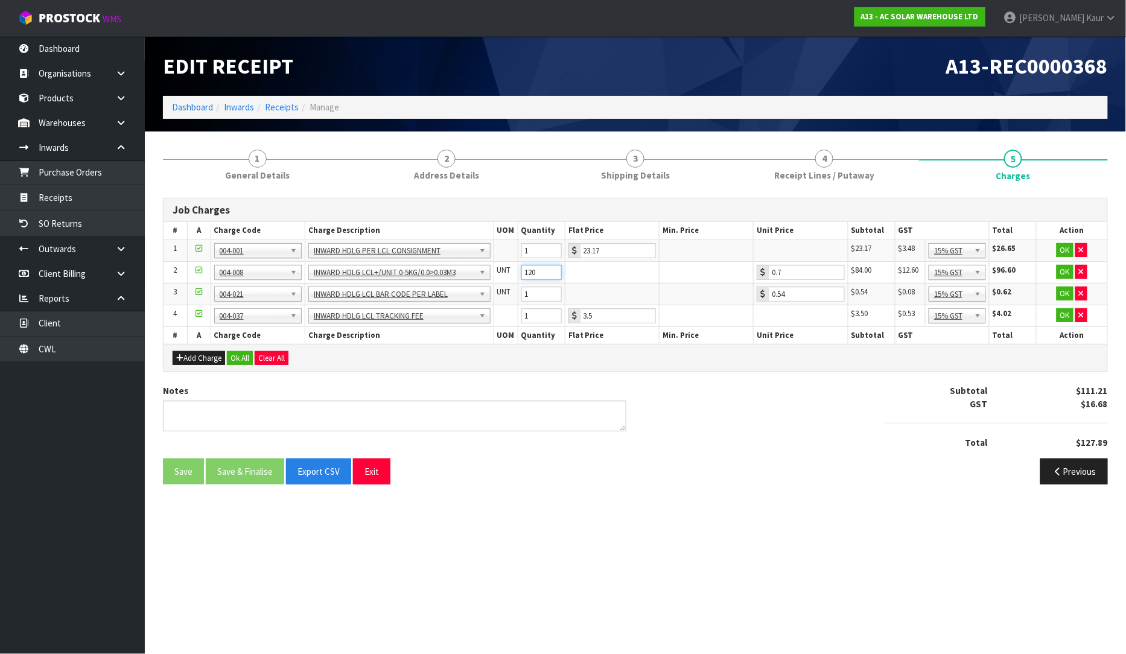
drag, startPoint x: 540, startPoint y: 270, endPoint x: 486, endPoint y: 286, distance: 56.7
click at [486, 286] on tbody "1 001-001 001-002 001-003 001-004 001-005 001-006 001-007 001-008 001-009 001-0…" at bounding box center [636, 283] width 944 height 87
type input "1"
click at [238, 354] on button "Ok All" at bounding box center [240, 358] width 26 height 14
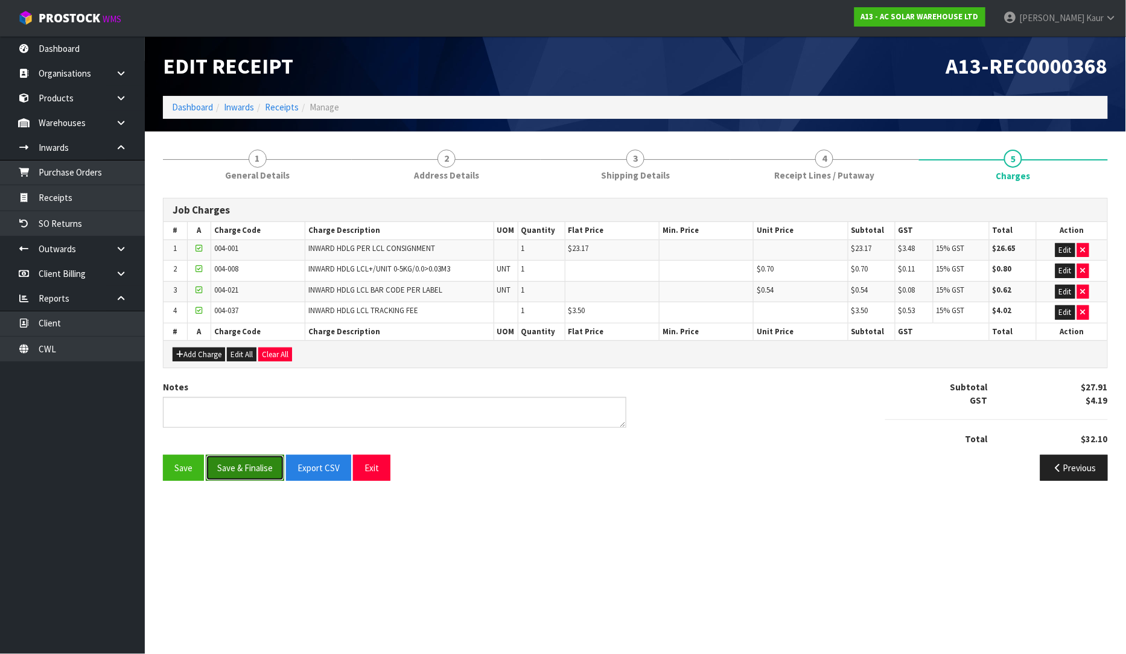
drag, startPoint x: 255, startPoint y: 467, endPoint x: 272, endPoint y: 522, distance: 57.5
click at [254, 468] on button "Save & Finalise" at bounding box center [245, 468] width 78 height 26
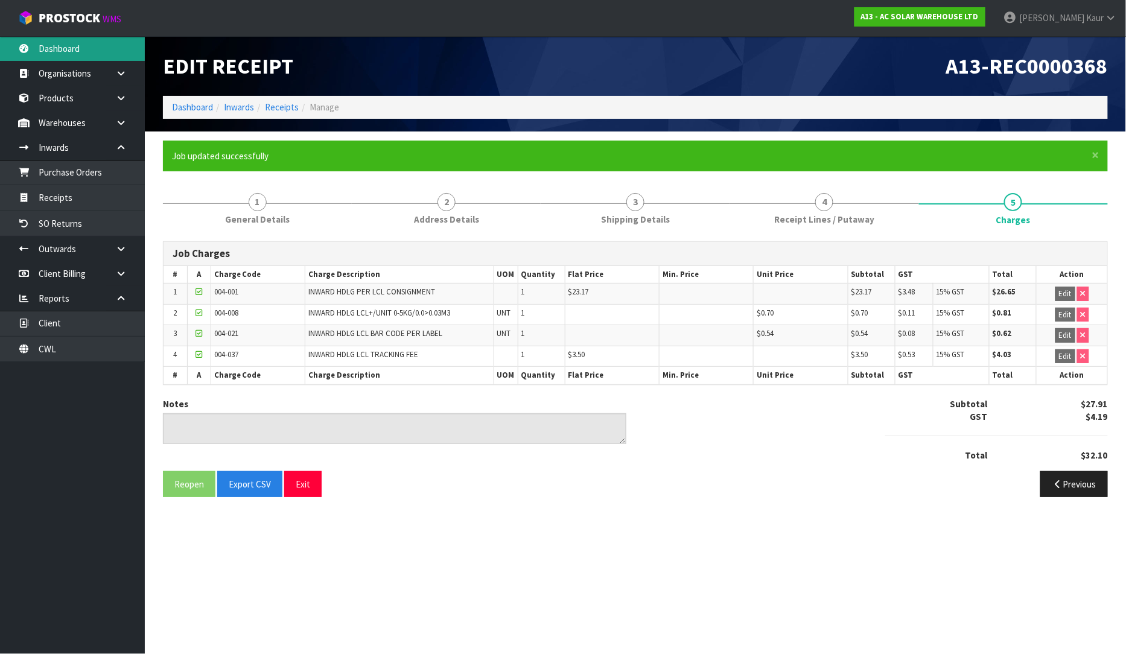
click at [69, 40] on link "Dashboard" at bounding box center [72, 48] width 145 height 25
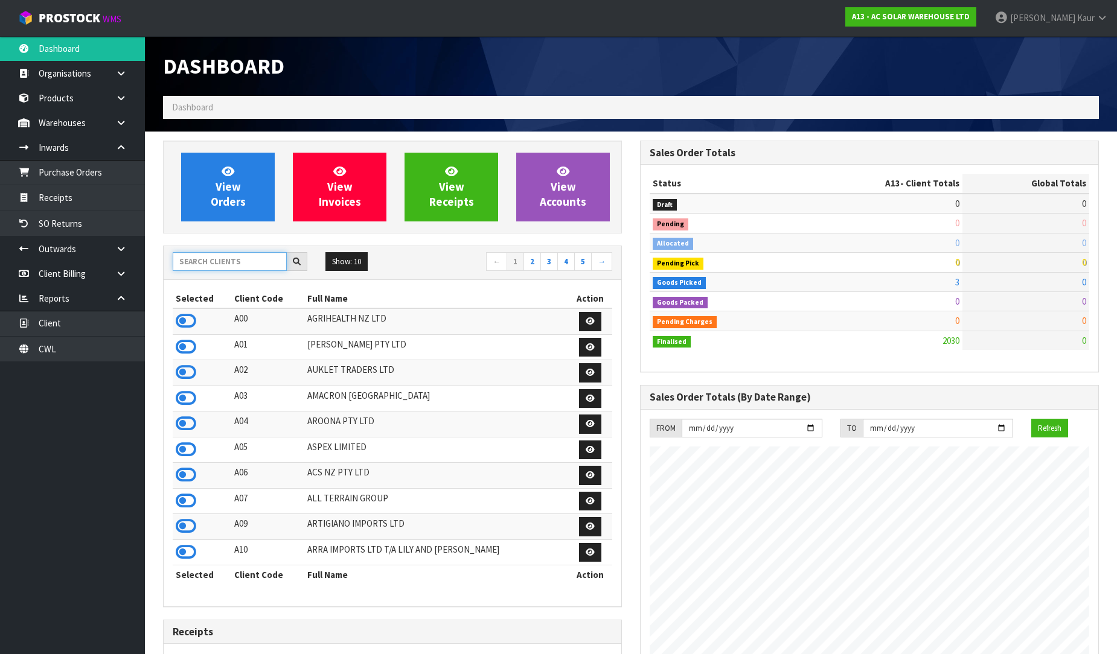
scroll to position [980, 477]
click at [212, 257] on input "text" at bounding box center [230, 261] width 114 height 19
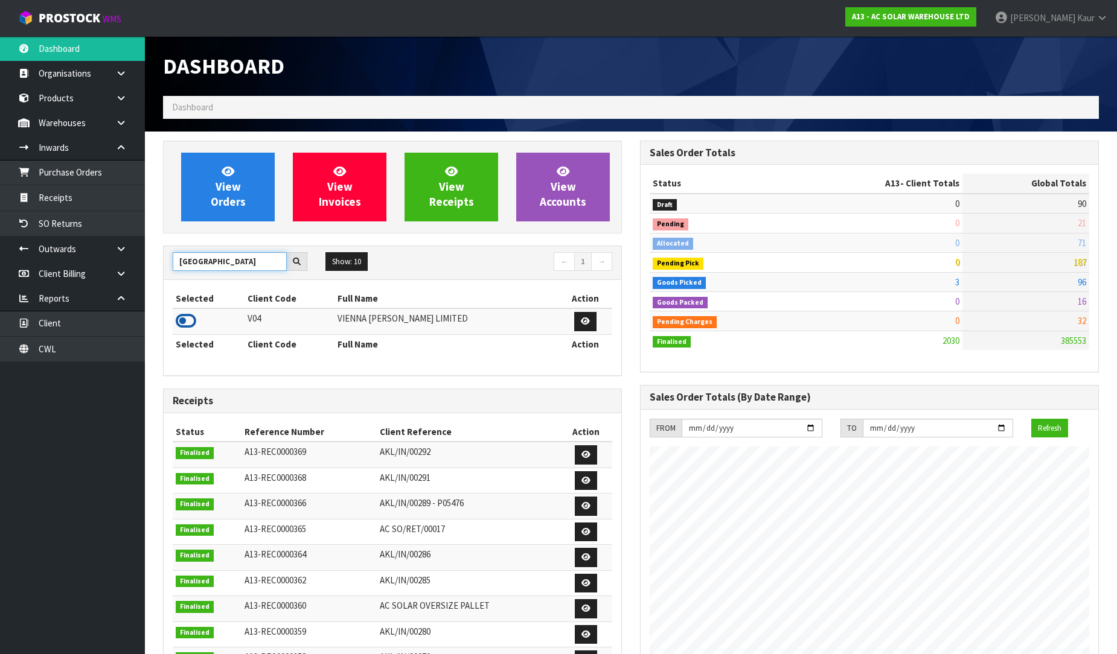
type input "[GEOGRAPHIC_DATA]"
click at [190, 324] on icon at bounding box center [186, 321] width 21 height 18
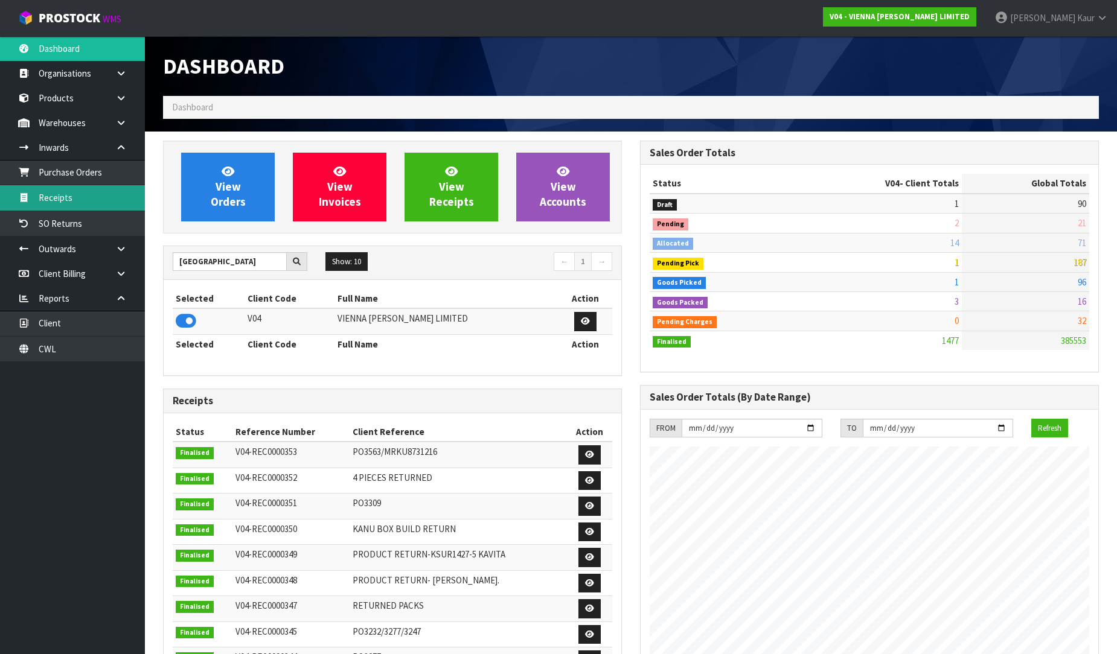
scroll to position [966, 477]
click at [62, 211] on link "SO Returns" at bounding box center [72, 223] width 145 height 25
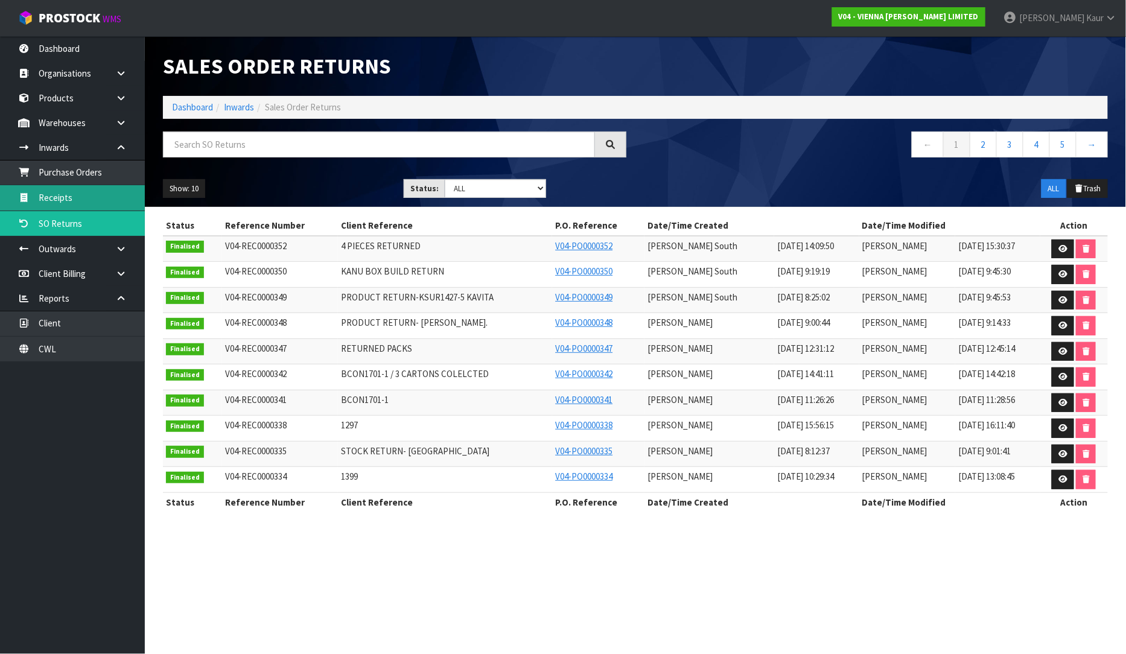
click at [68, 202] on link "Receipts" at bounding box center [72, 197] width 145 height 25
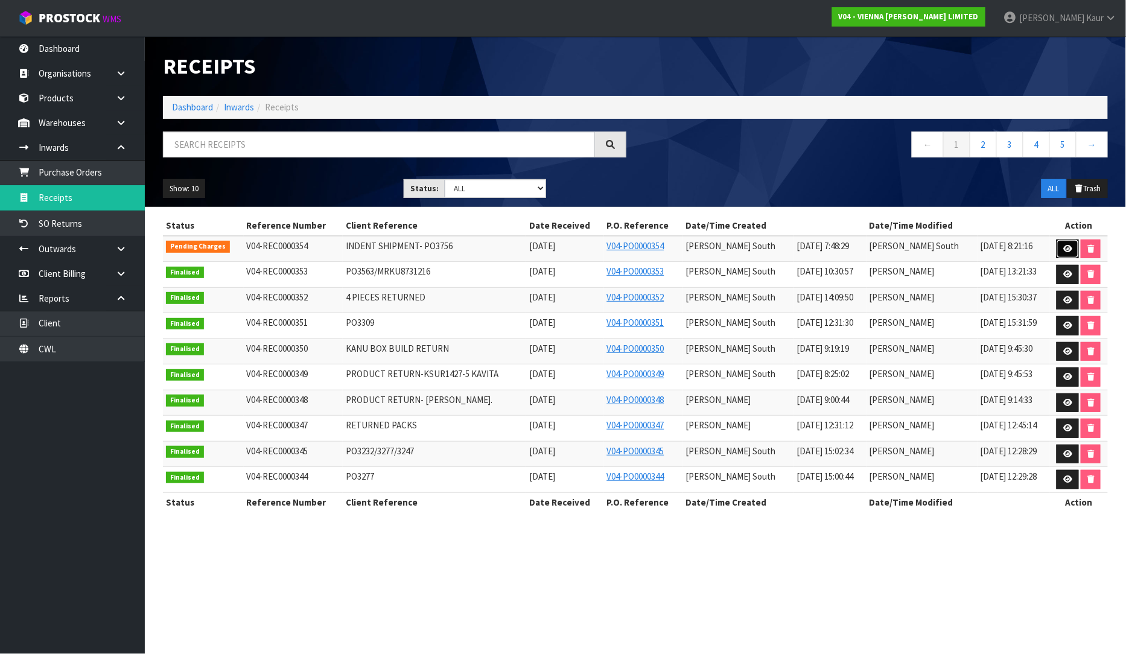
click at [1059, 246] on link at bounding box center [1068, 249] width 22 height 19
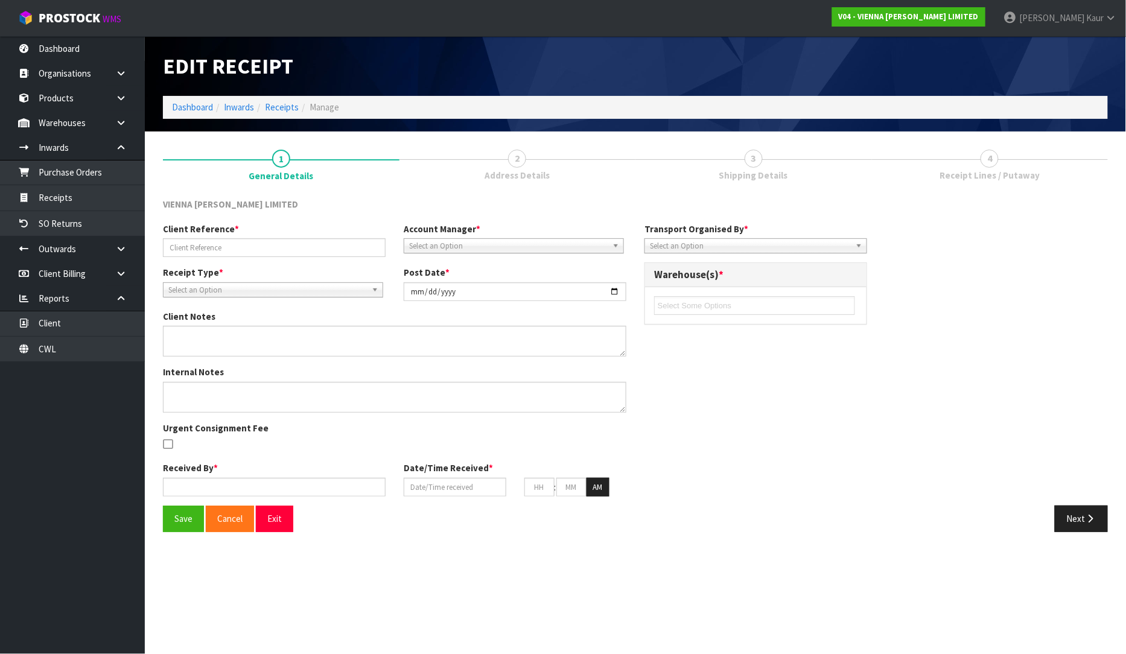
type input "INDENT SHIPMENT- PO3756"
type input "[DATE]"
type input "[PERSON_NAME] South"
type input "[DATE]"
type input "03"
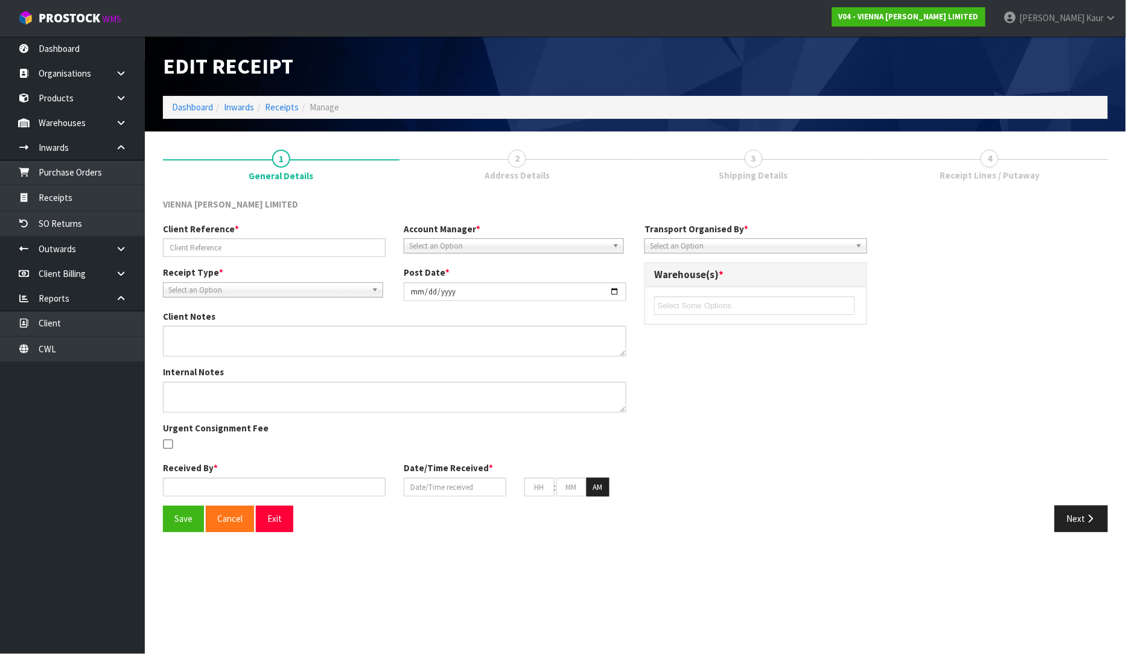
type input "00"
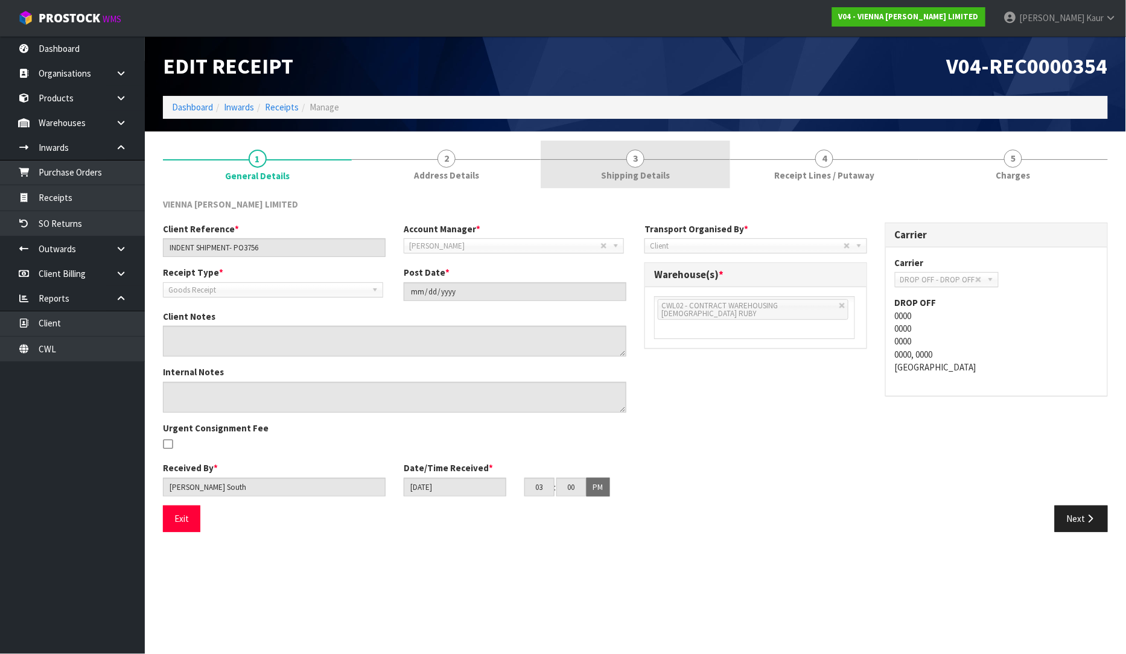
click at [632, 168] on link "3 Shipping Details" at bounding box center [635, 165] width 189 height 48
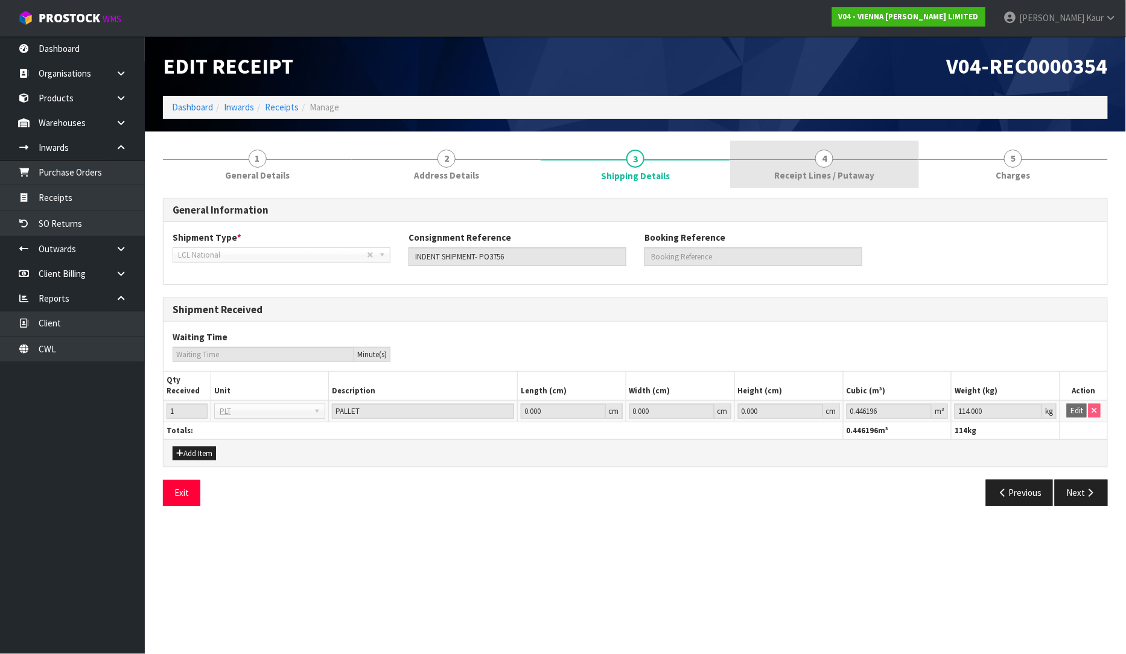
click at [815, 177] on span "Receipt Lines / Putaway" at bounding box center [825, 175] width 100 height 13
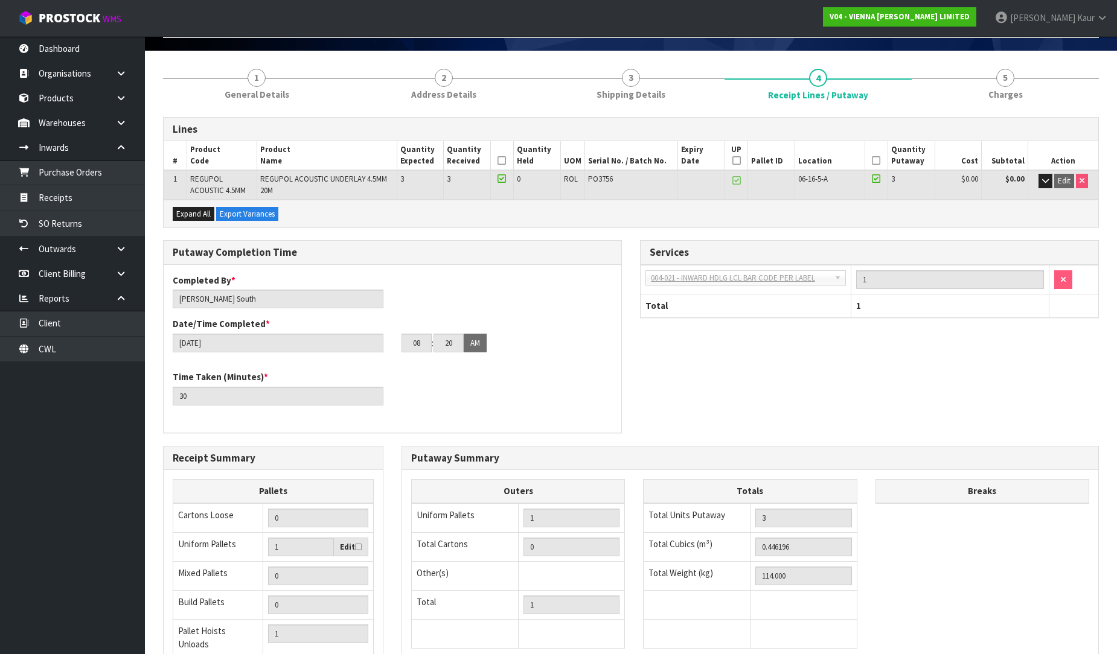
scroll to position [211, 0]
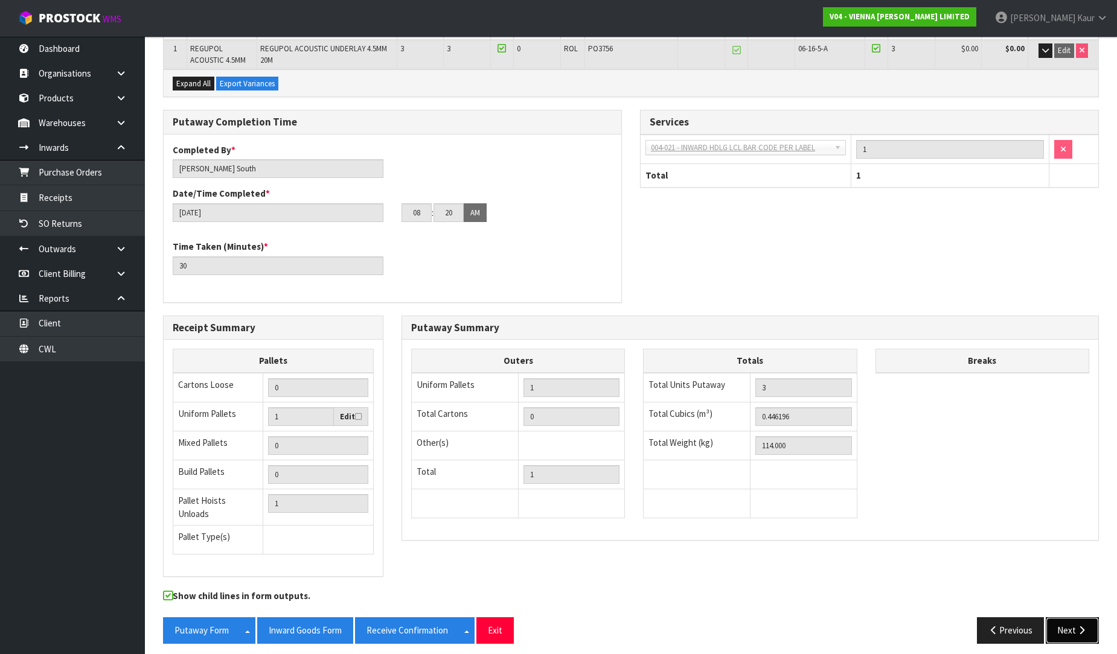
click at [1070, 631] on button "Next" at bounding box center [1072, 631] width 53 height 26
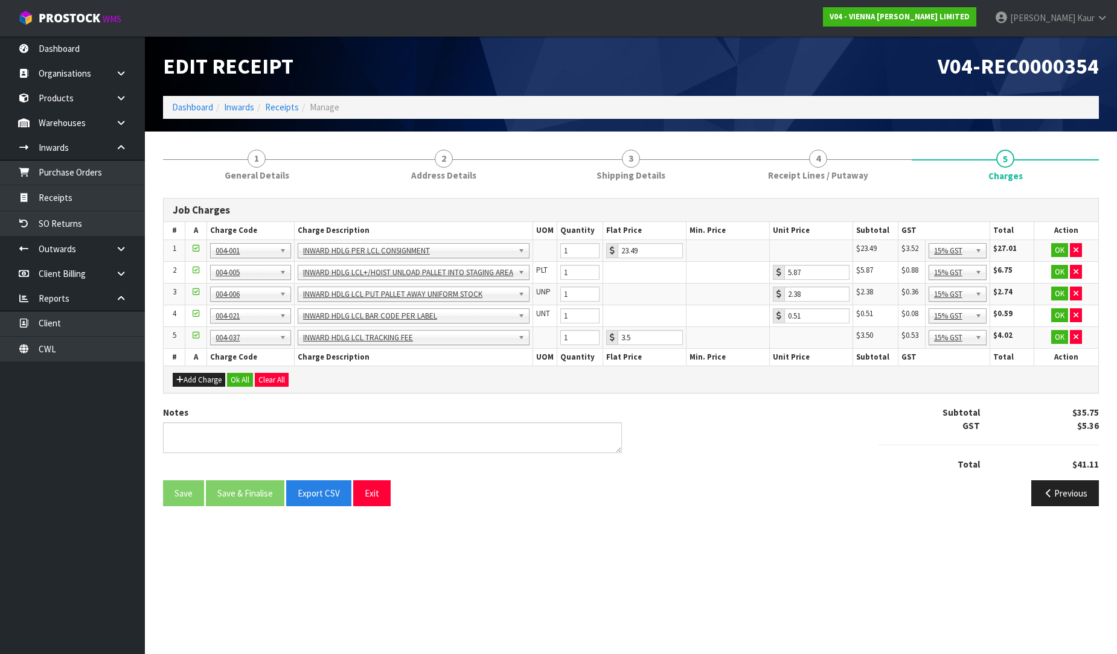
scroll to position [0, 0]
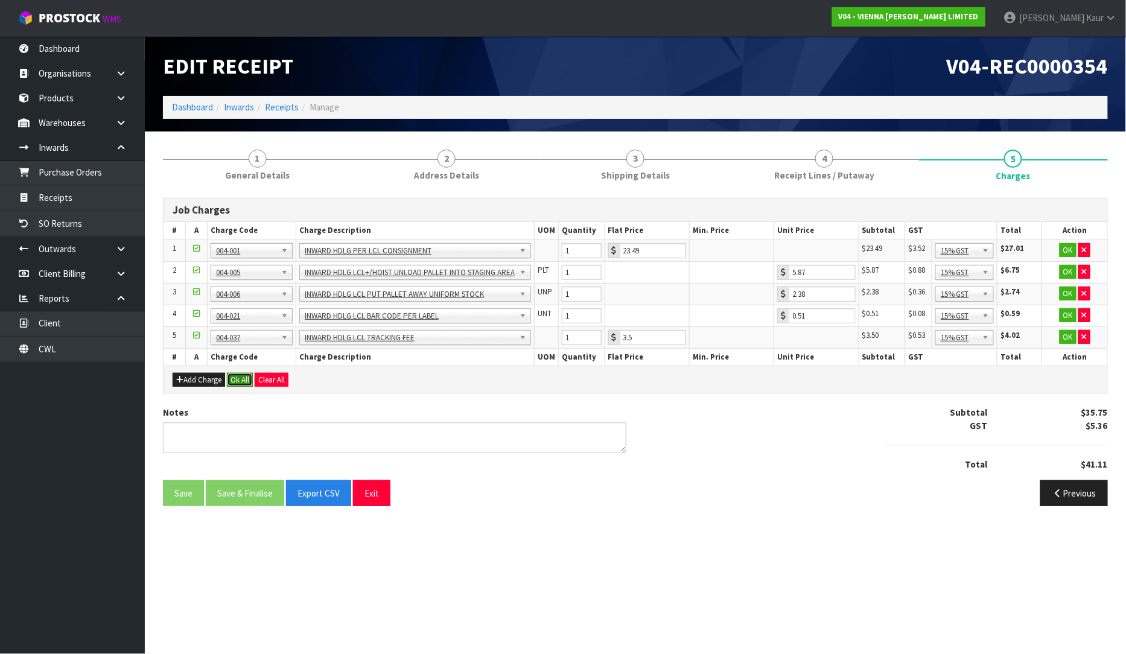
click at [238, 376] on button "Ok All" at bounding box center [240, 380] width 26 height 14
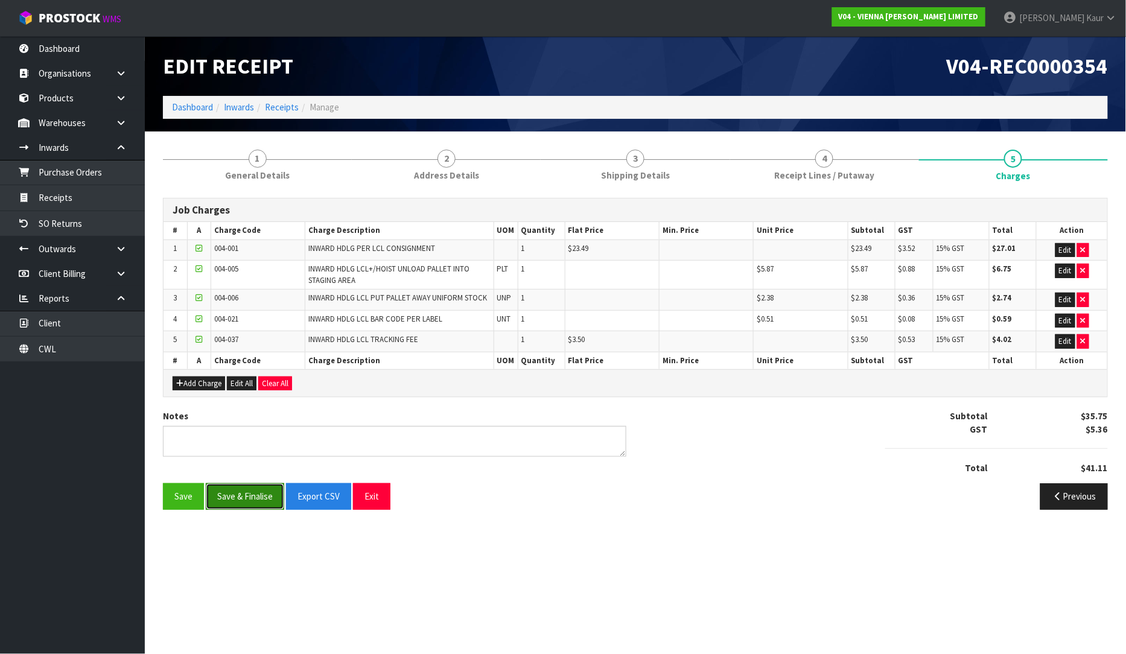
click at [234, 500] on button "Save & Finalise" at bounding box center [245, 497] width 78 height 26
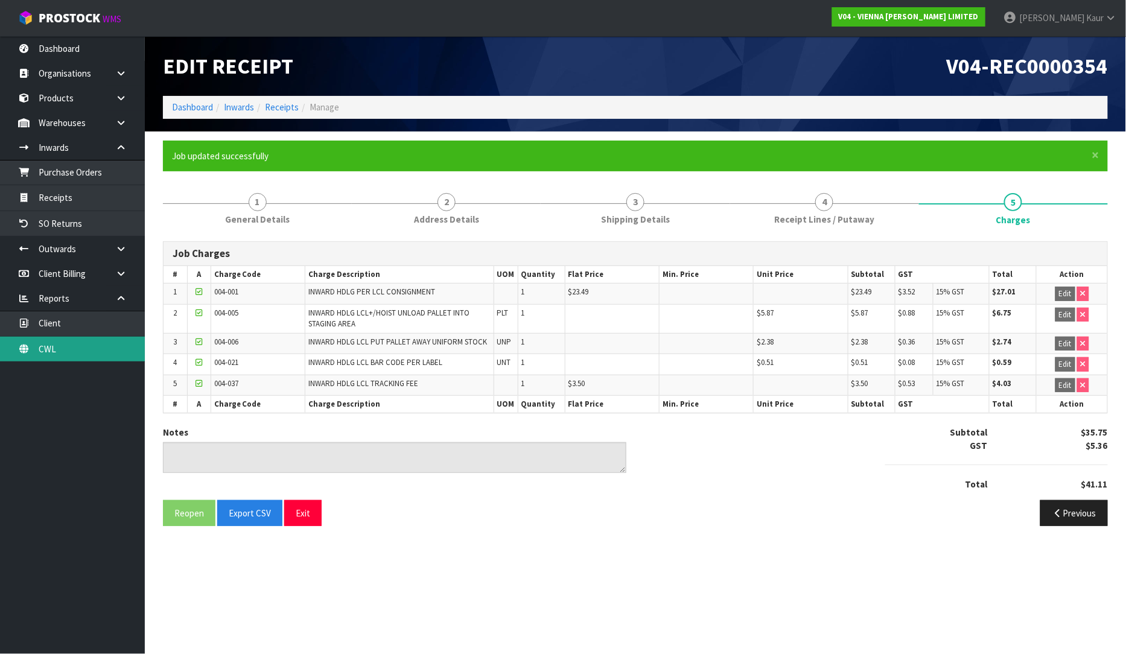
click at [59, 343] on link "CWL" at bounding box center [72, 349] width 145 height 25
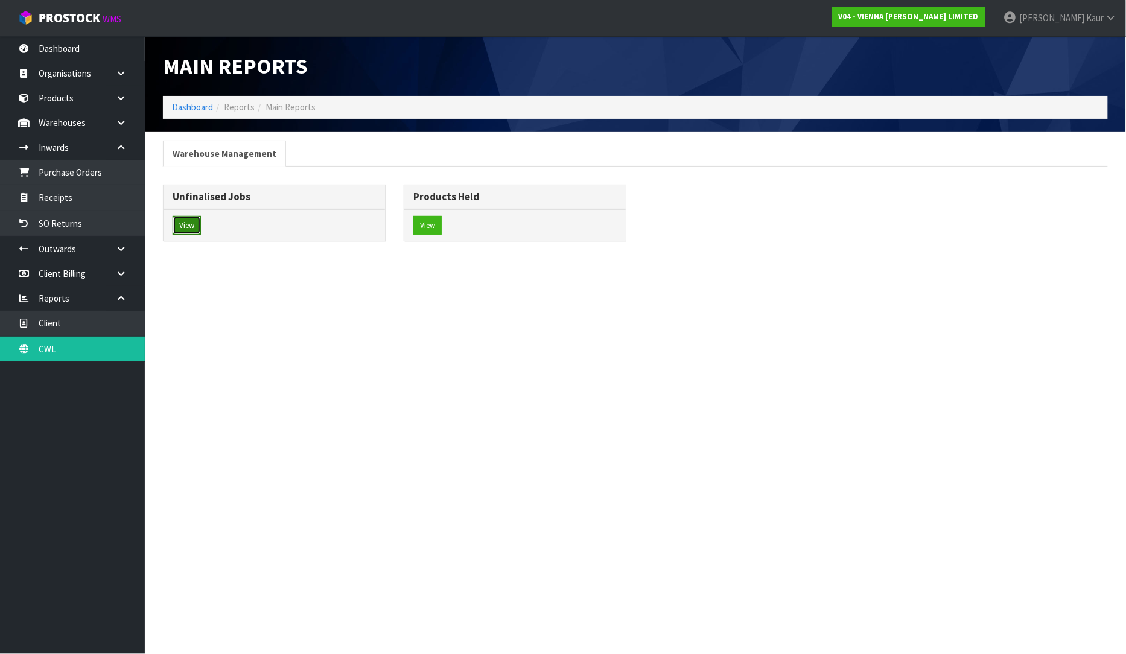
click at [194, 219] on button "View" at bounding box center [187, 225] width 28 height 19
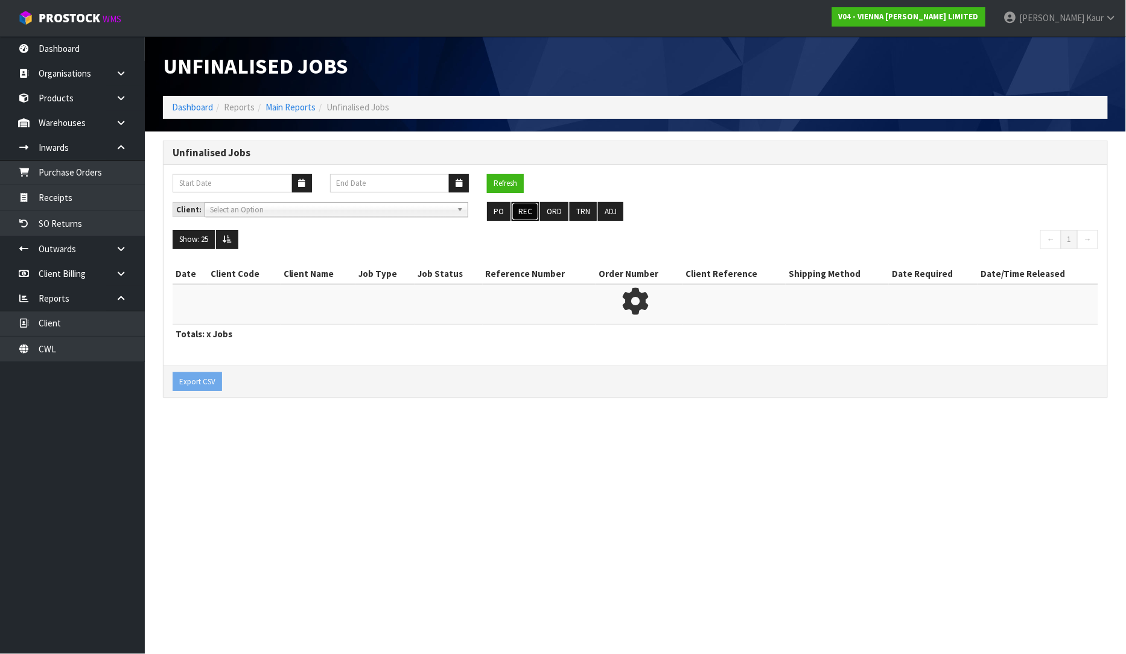
click at [521, 214] on button "REC" at bounding box center [525, 211] width 27 height 19
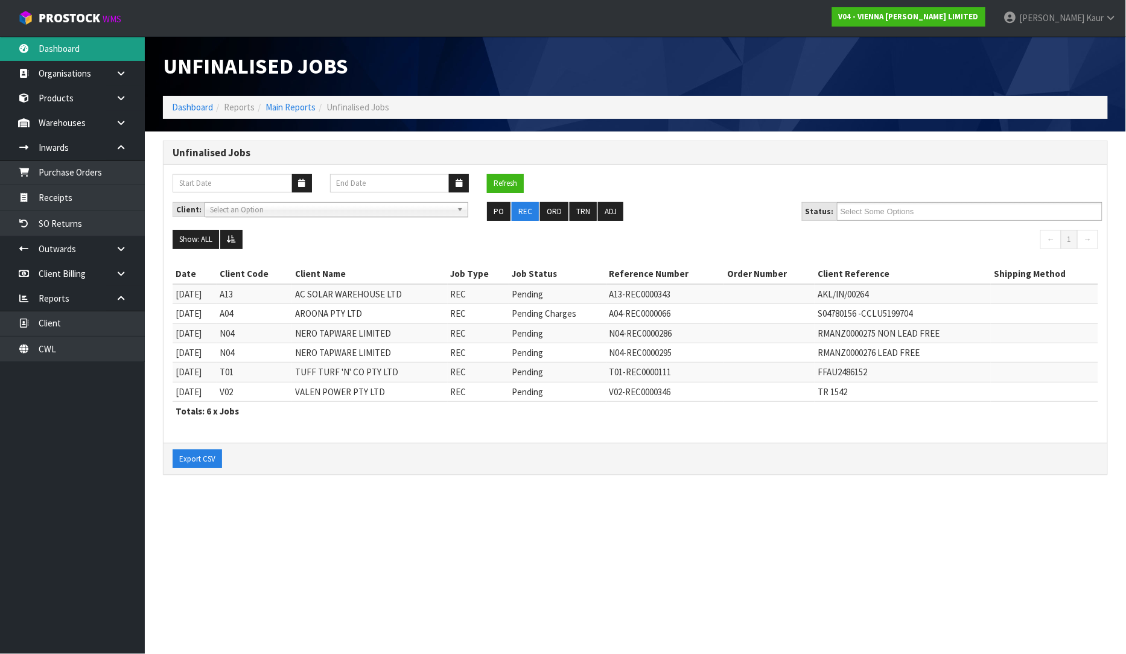
click at [65, 53] on link "Dashboard" at bounding box center [72, 48] width 145 height 25
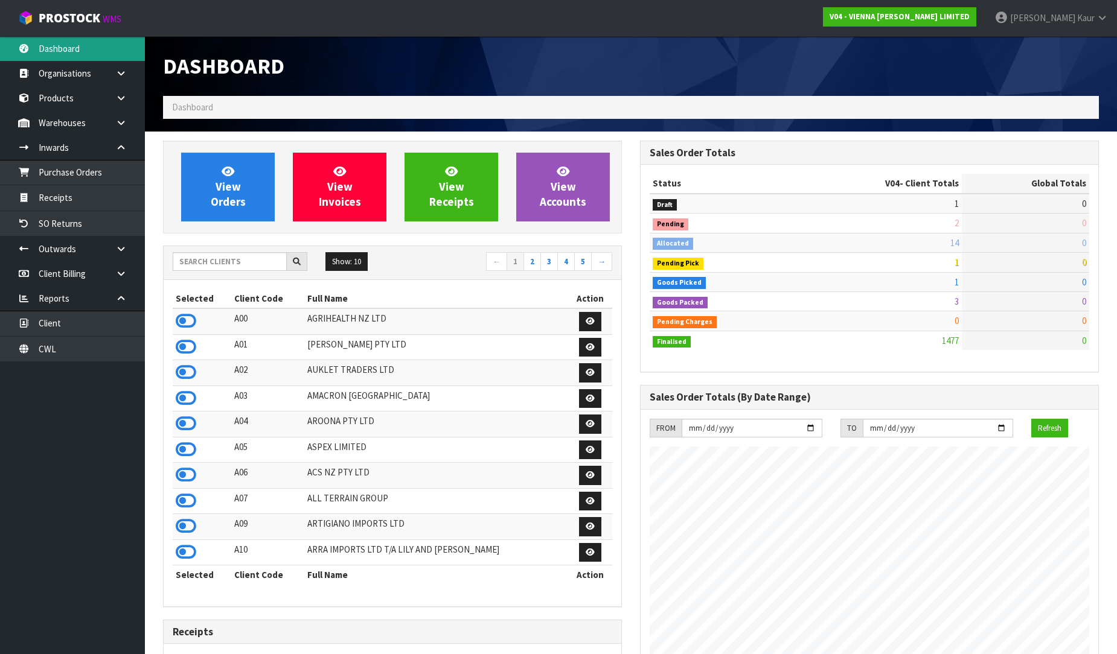
scroll to position [966, 477]
click at [220, 264] on input "text" at bounding box center [230, 261] width 114 height 19
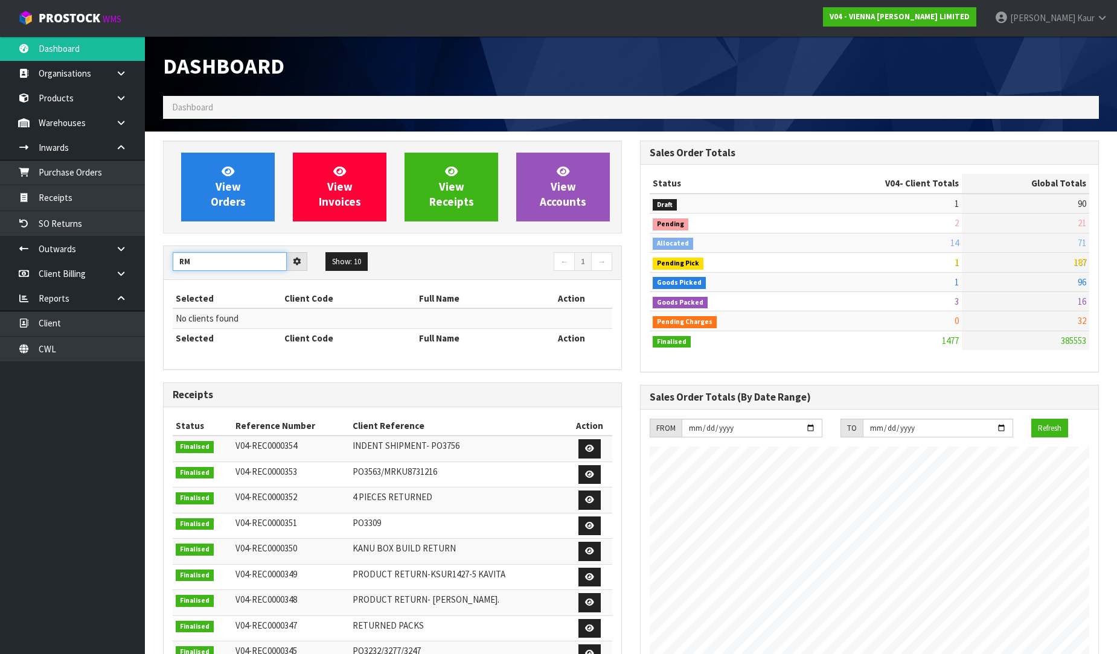
type input "R"
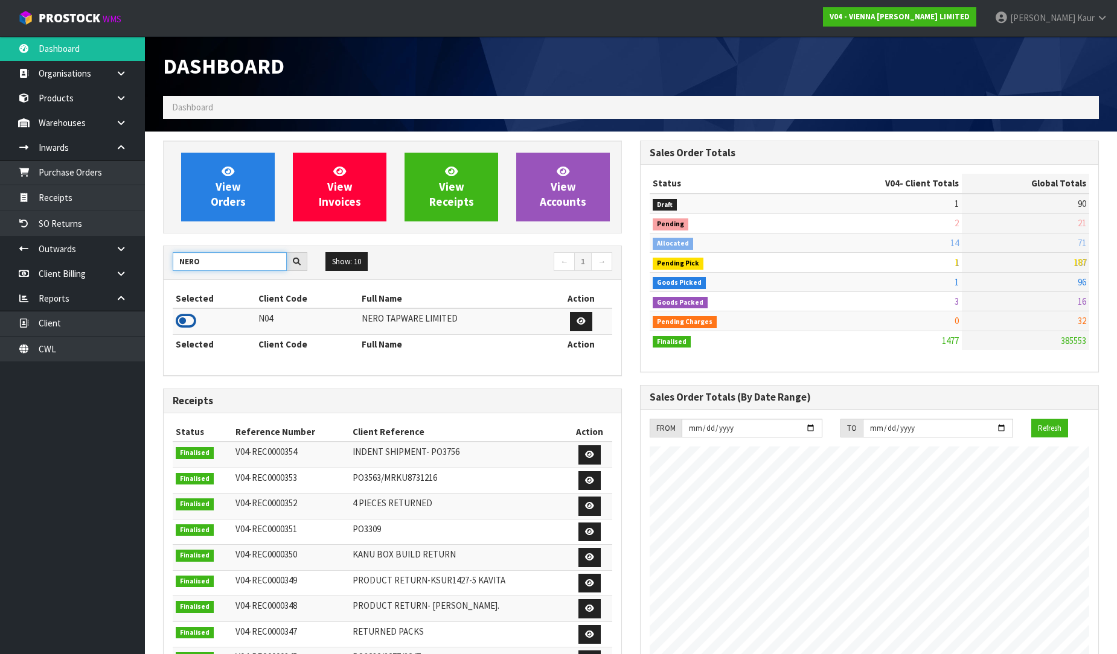
type input "NERO"
click at [186, 327] on icon at bounding box center [186, 321] width 21 height 18
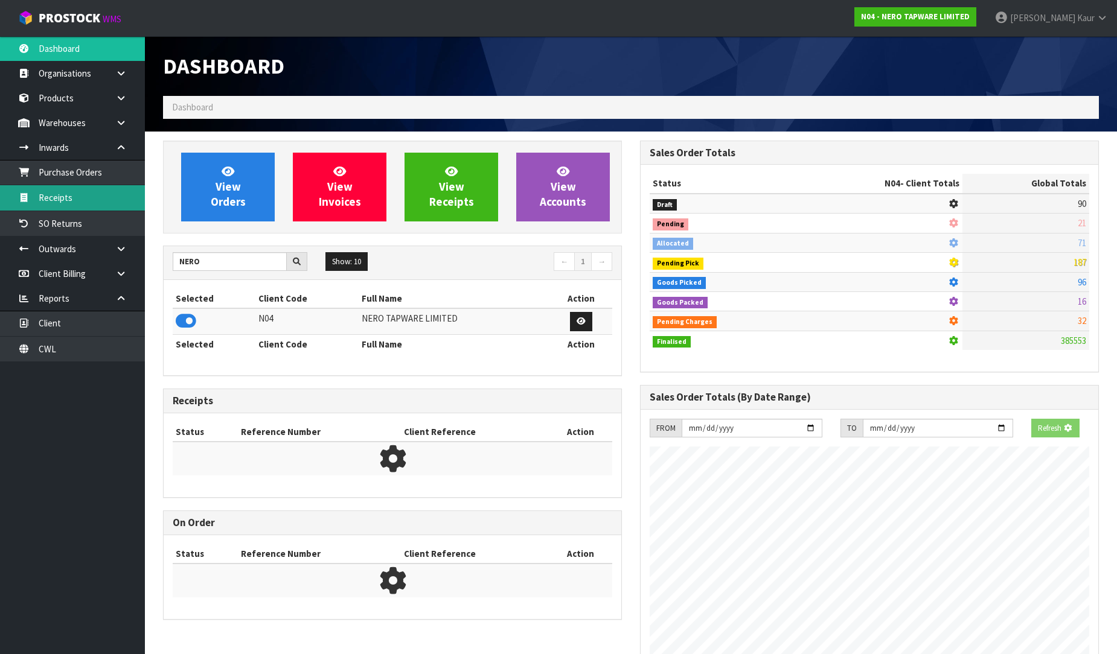
scroll to position [941, 477]
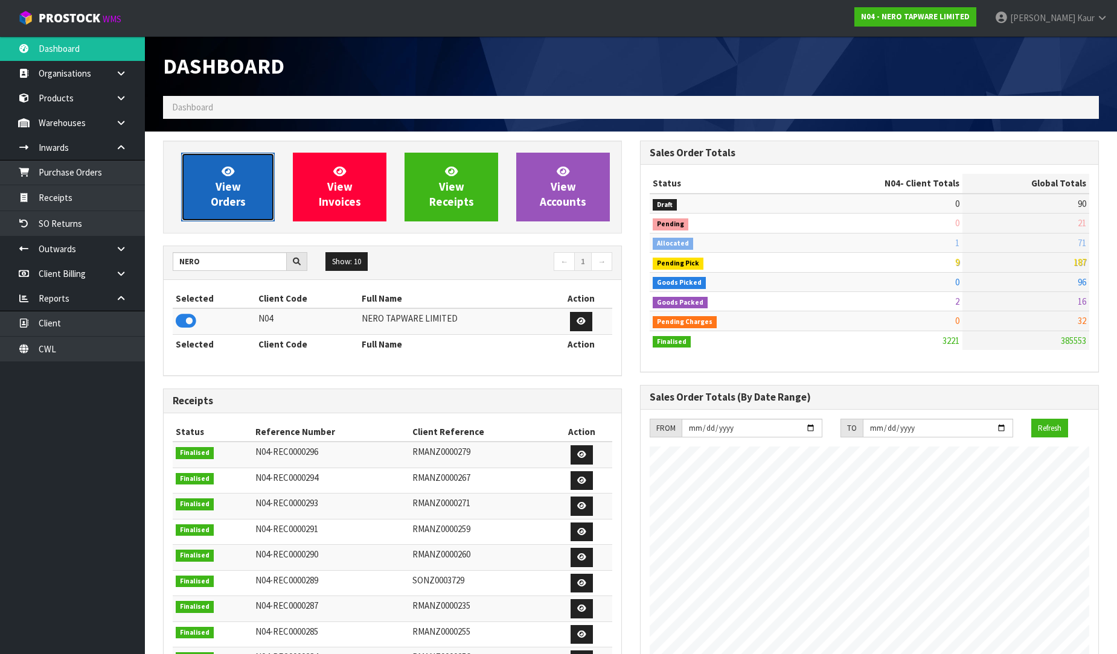
click at [232, 177] on span "View Orders" at bounding box center [228, 186] width 35 height 45
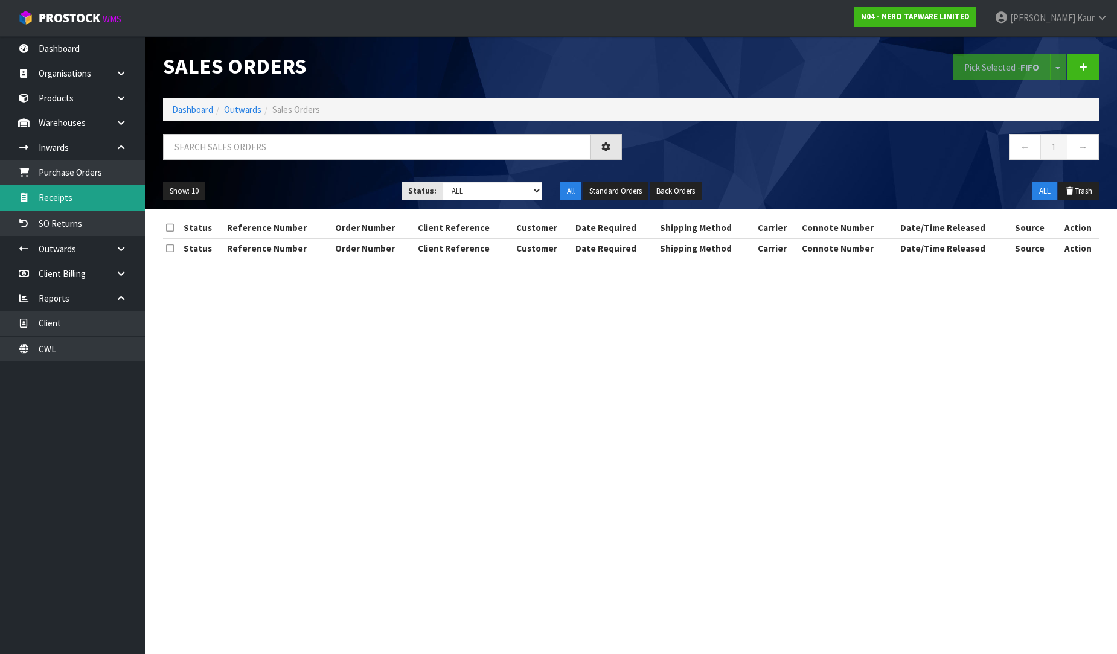
click at [56, 200] on link "Receipts" at bounding box center [72, 197] width 145 height 25
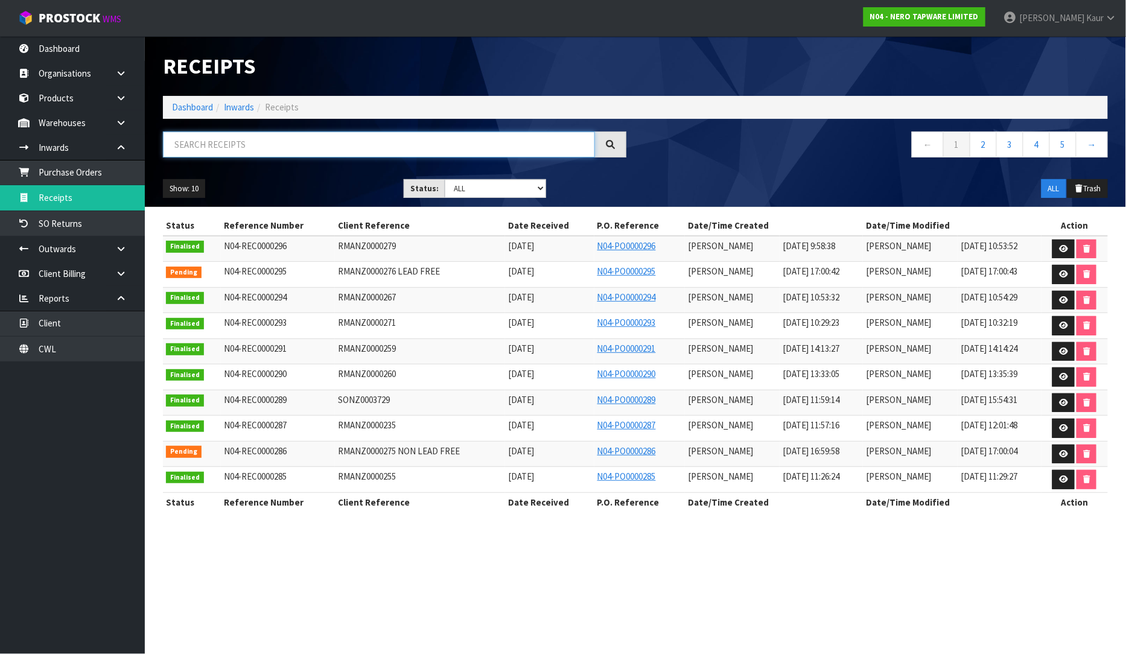
click at [286, 142] on input "text" at bounding box center [379, 145] width 432 height 26
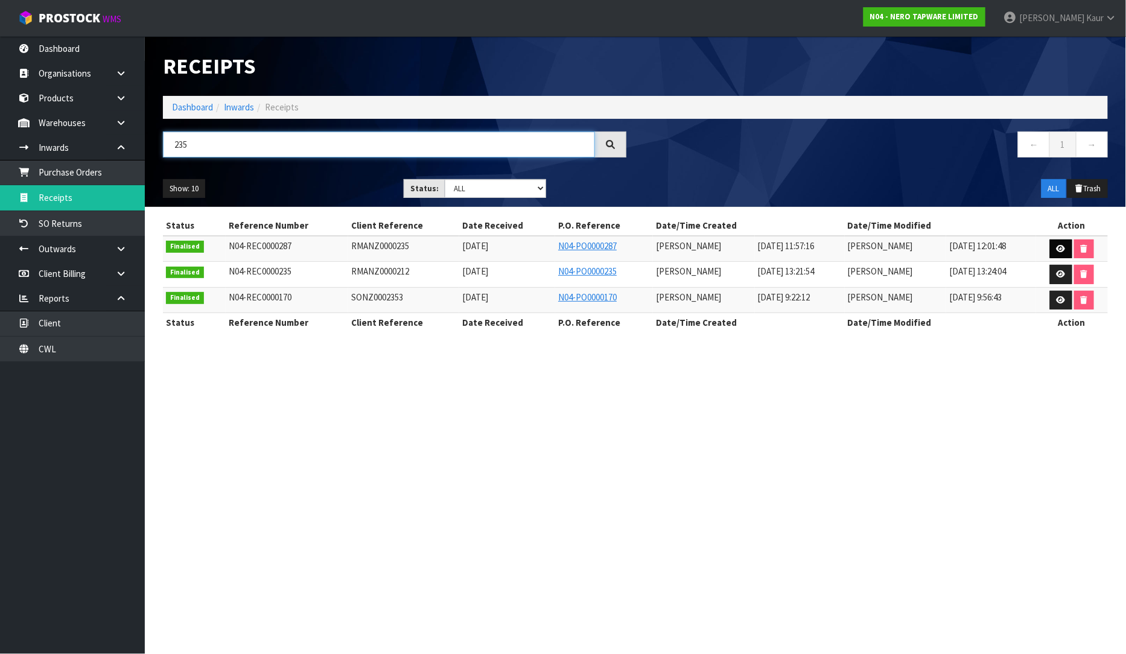
type input "235"
click at [1061, 254] on link at bounding box center [1061, 249] width 22 height 19
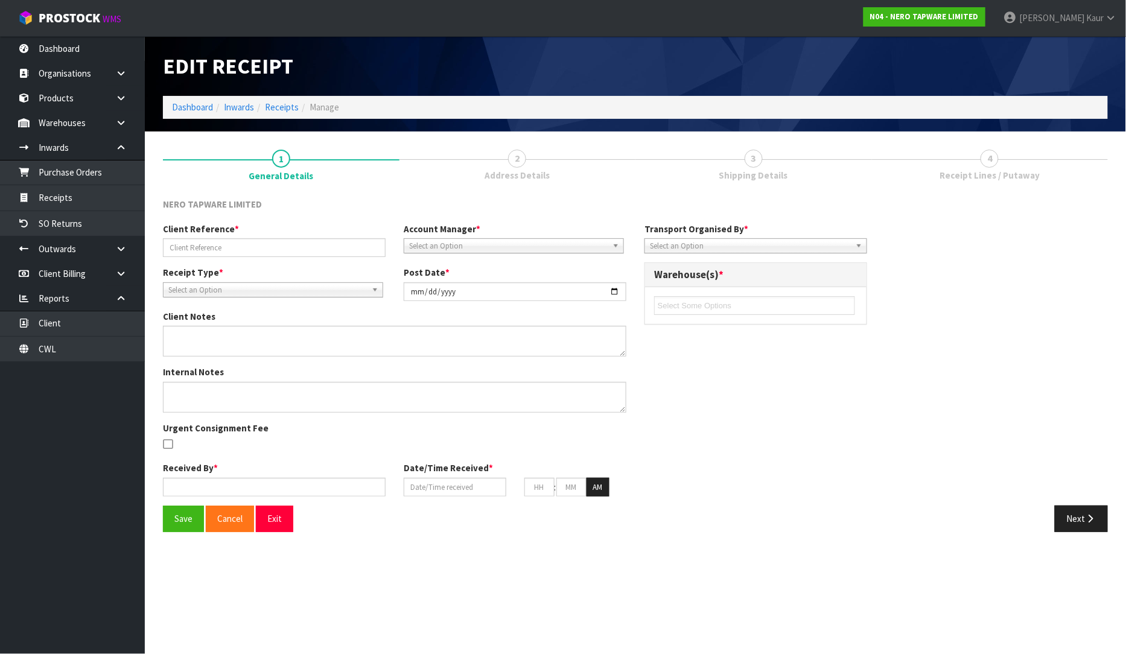
type input "RMANZ0000235"
type input "[DATE]"
type input "[PERSON_NAME]"
type input "[DATE]"
type input "11"
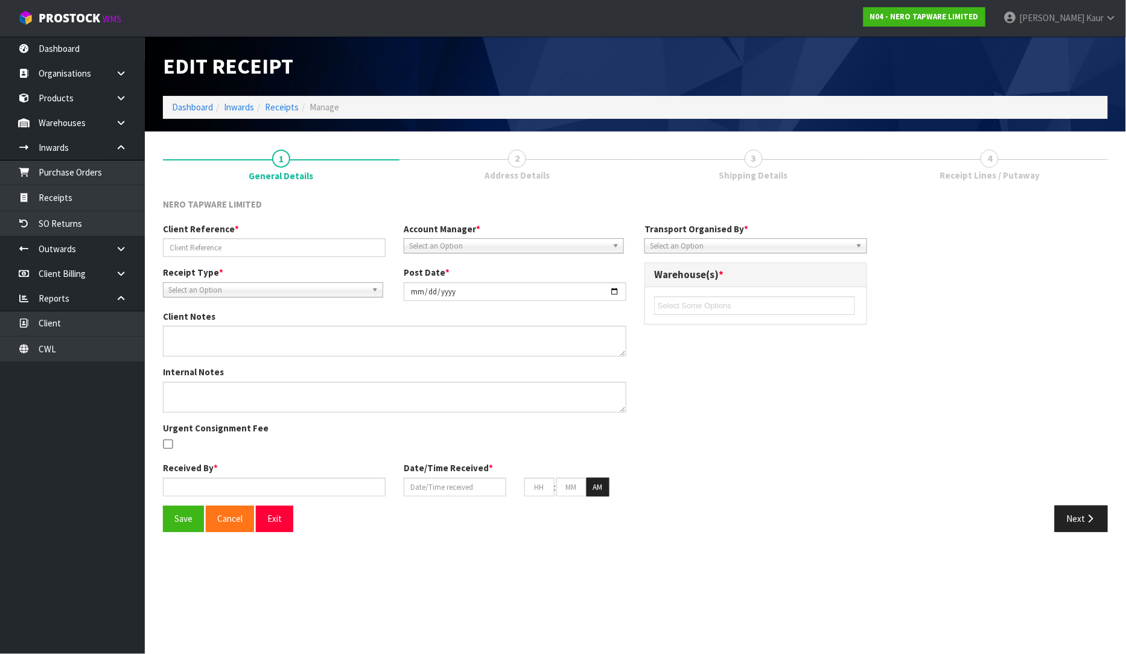
type input "57"
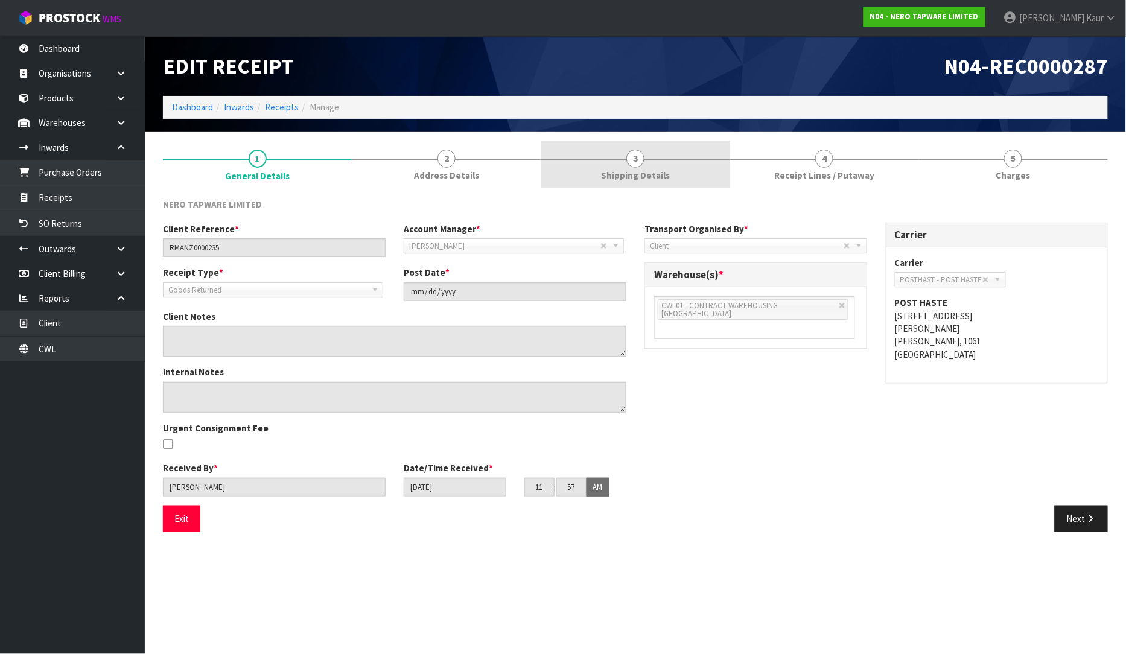
click at [648, 174] on span "Shipping Details" at bounding box center [635, 175] width 69 height 13
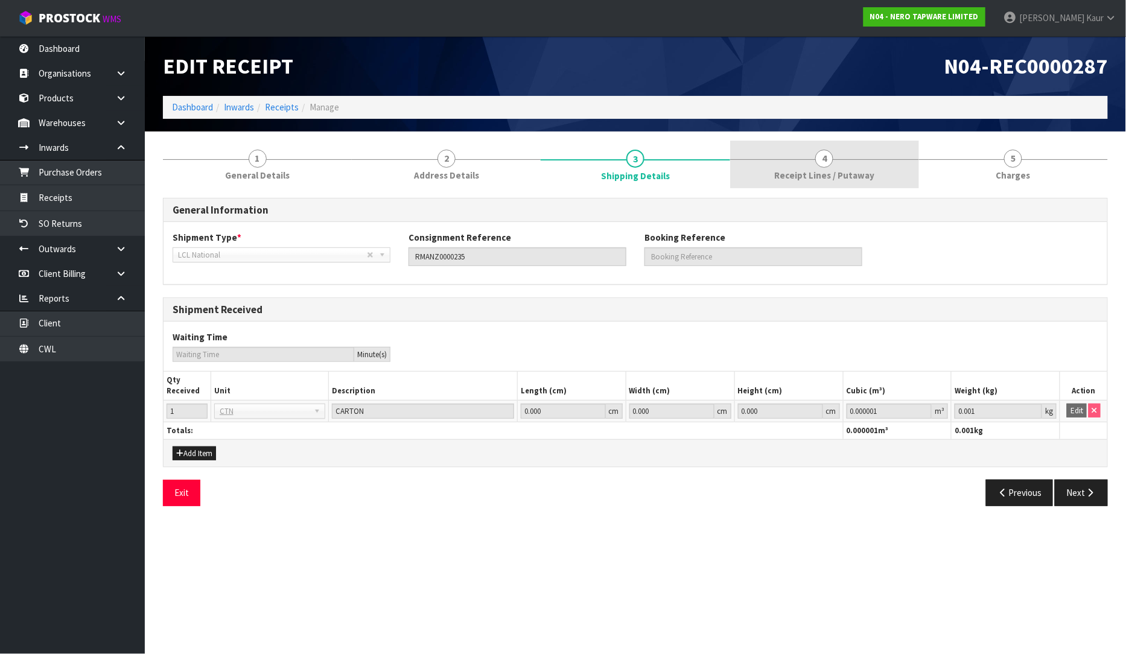
click at [781, 171] on span "Receipt Lines / Putaway" at bounding box center [825, 175] width 100 height 13
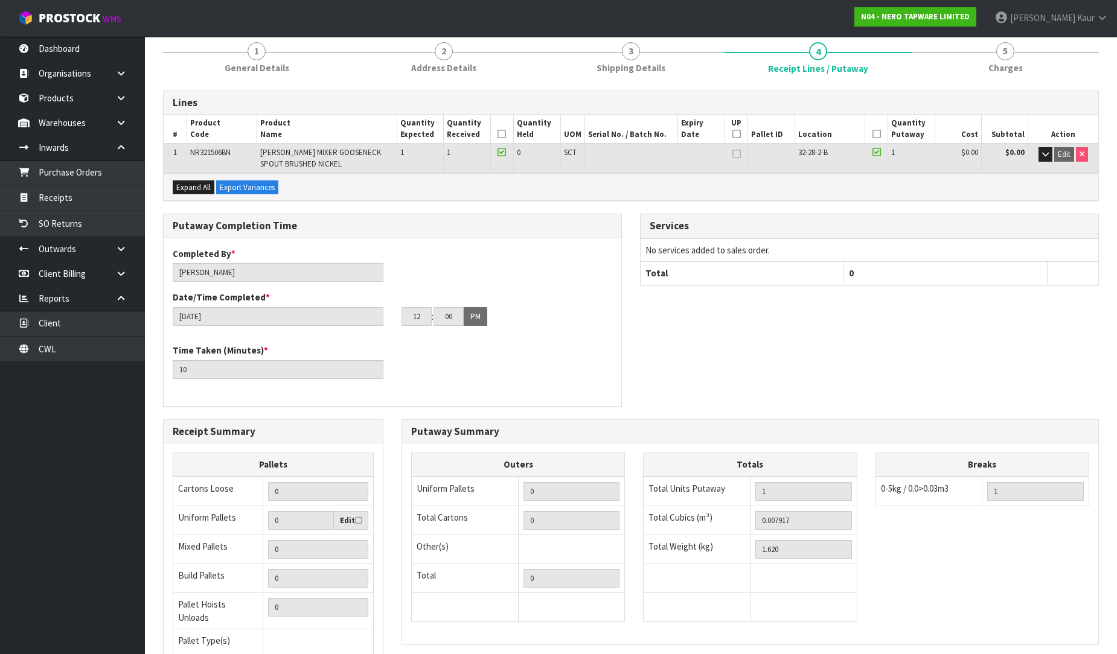
scroll to position [211, 0]
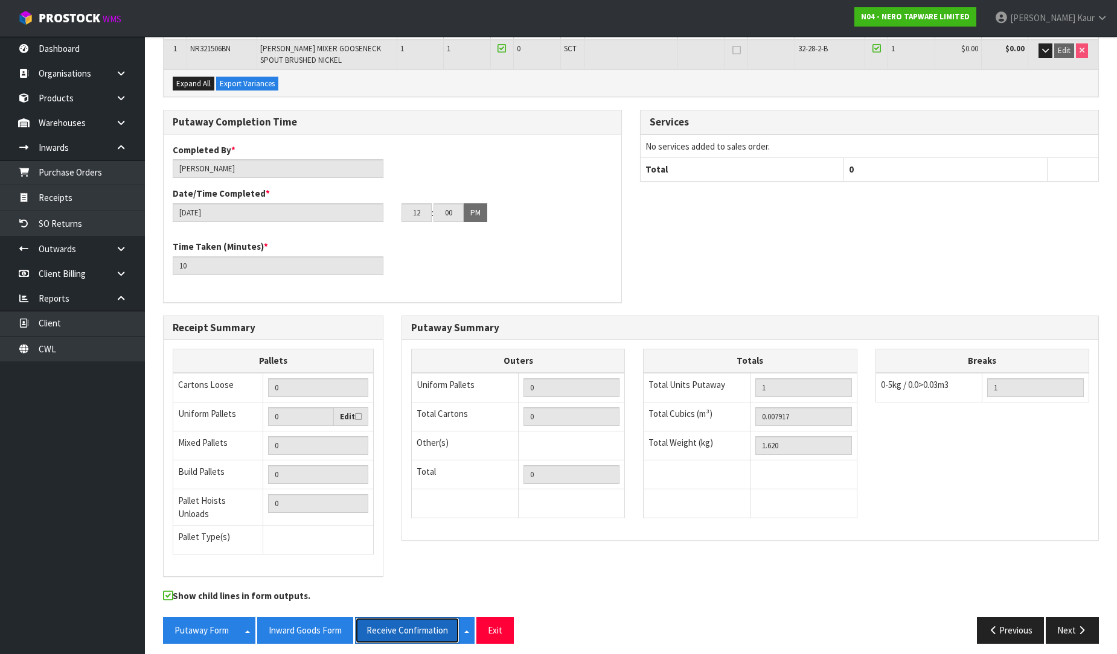
click at [394, 625] on button "Receive Confirmation" at bounding box center [407, 631] width 104 height 26
click at [81, 51] on link "Dashboard" at bounding box center [72, 48] width 145 height 25
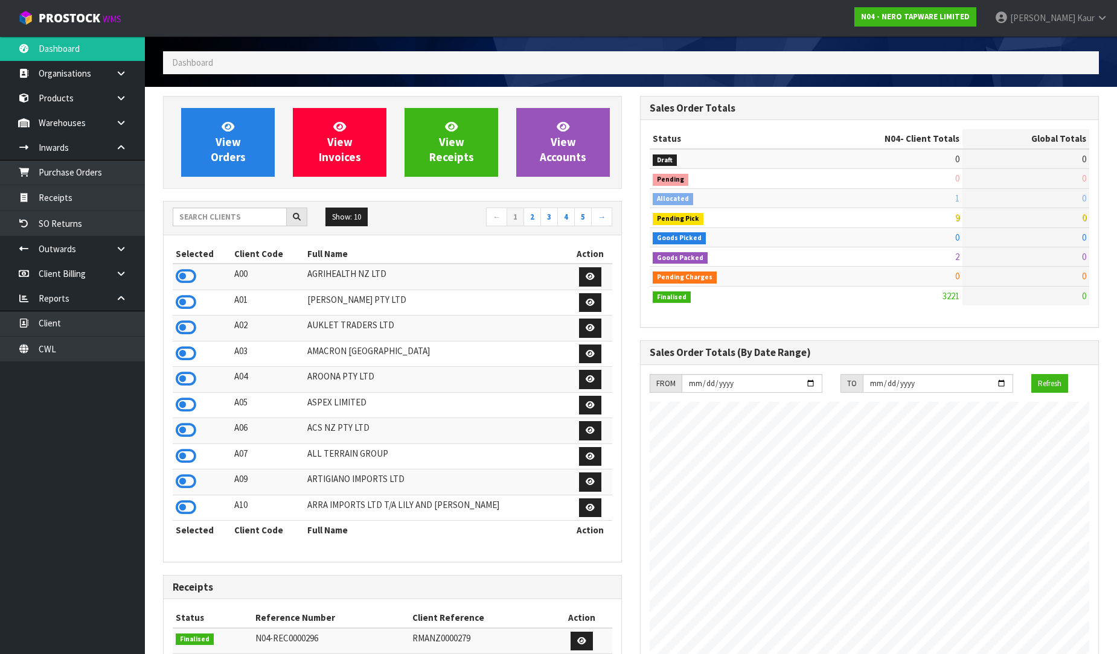
scroll to position [941, 477]
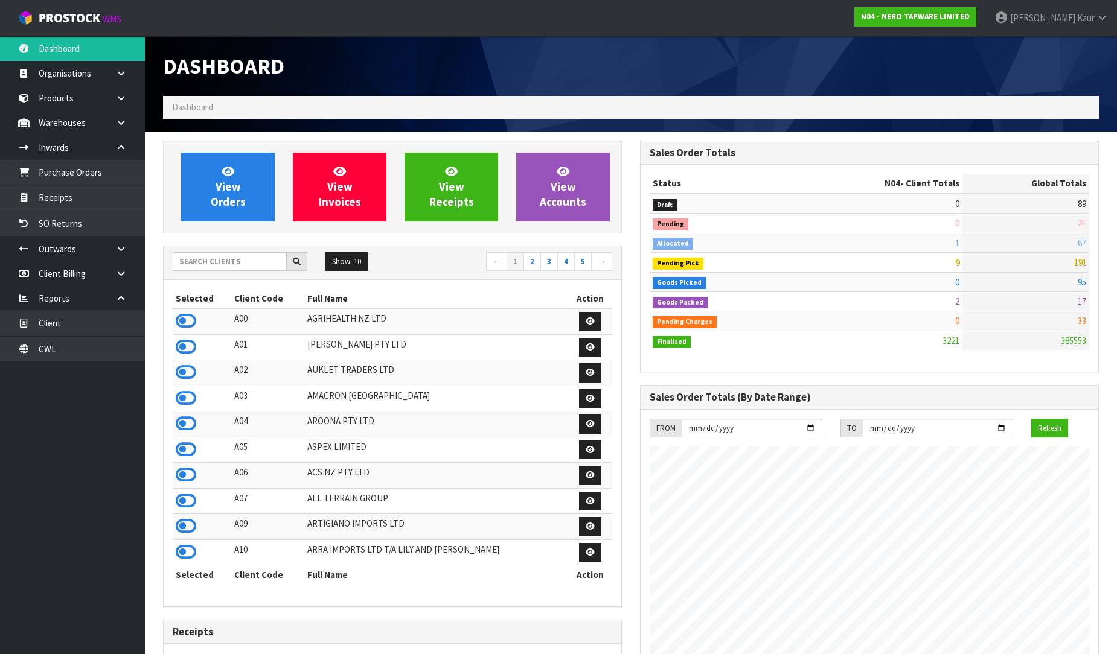
click at [697, 53] on div at bounding box center [869, 45] width 477 height 18
click at [248, 260] on input "text" at bounding box center [230, 261] width 114 height 19
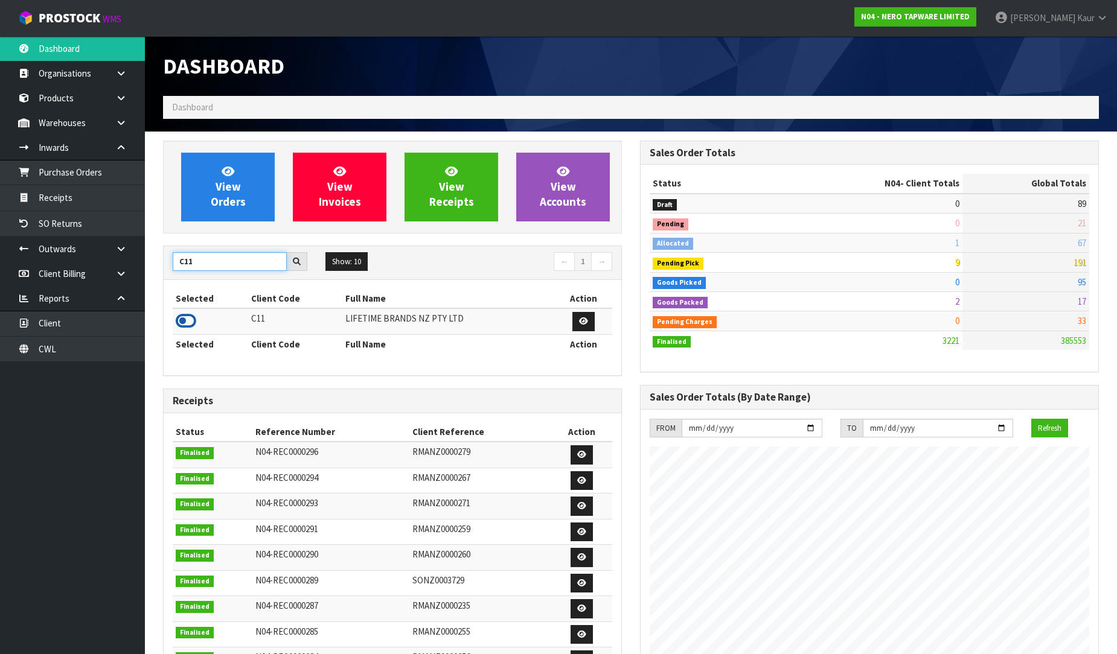
type input "C11"
click at [187, 323] on icon at bounding box center [186, 321] width 21 height 18
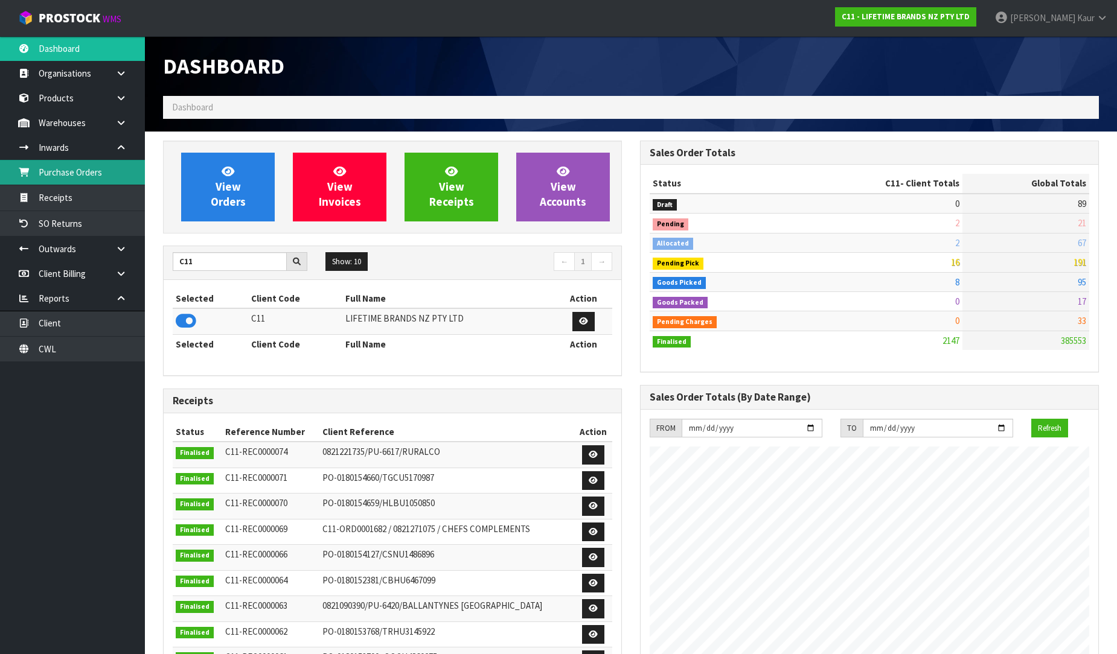
scroll to position [915, 477]
click at [86, 162] on link "Purchase Orders" at bounding box center [72, 172] width 145 height 25
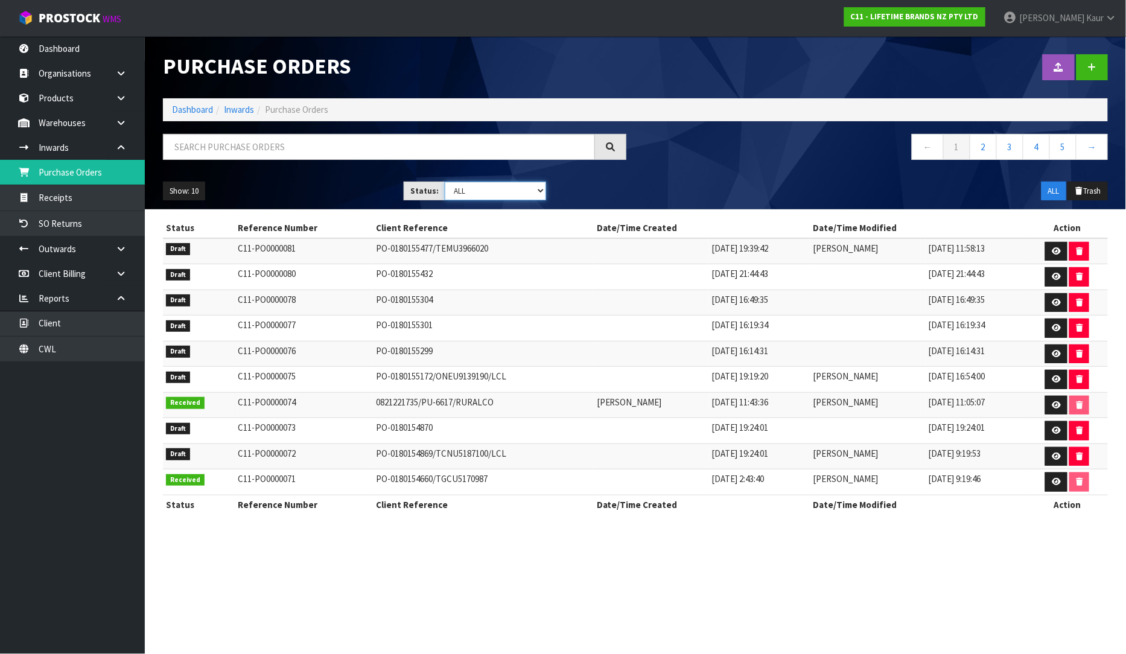
click at [540, 189] on select "Draft Pending Received Cancelled ALL" at bounding box center [495, 191] width 101 height 19
select select "string:0"
click at [445, 182] on select "Draft Pending Received Cancelled ALL" at bounding box center [495, 191] width 101 height 19
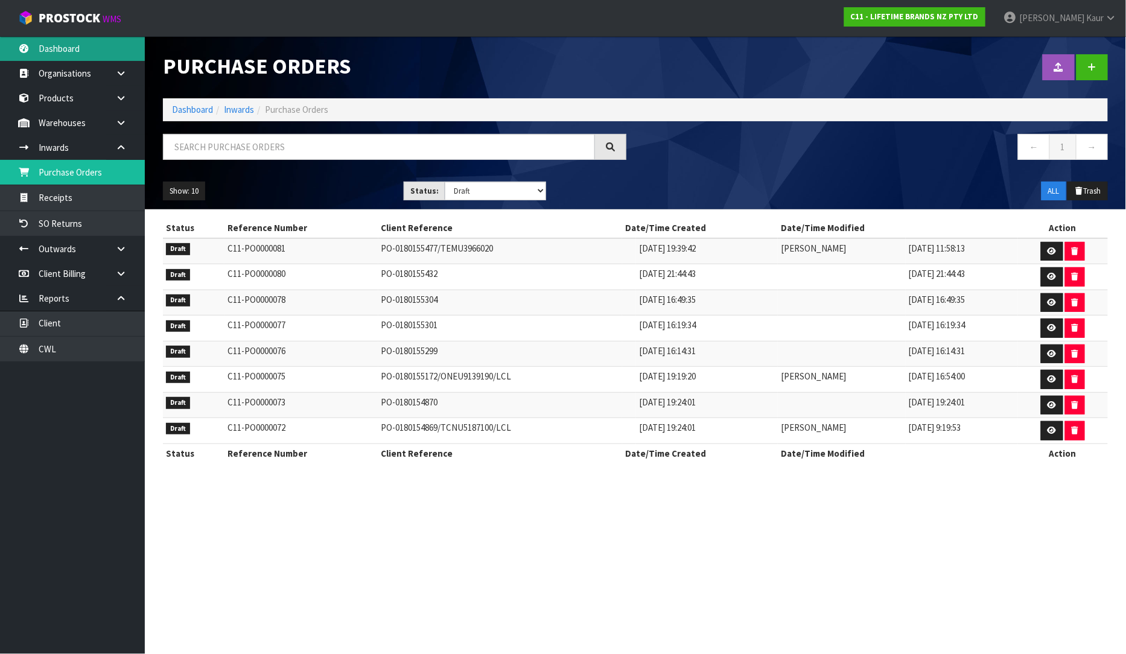
click at [79, 58] on link "Dashboard" at bounding box center [72, 48] width 145 height 25
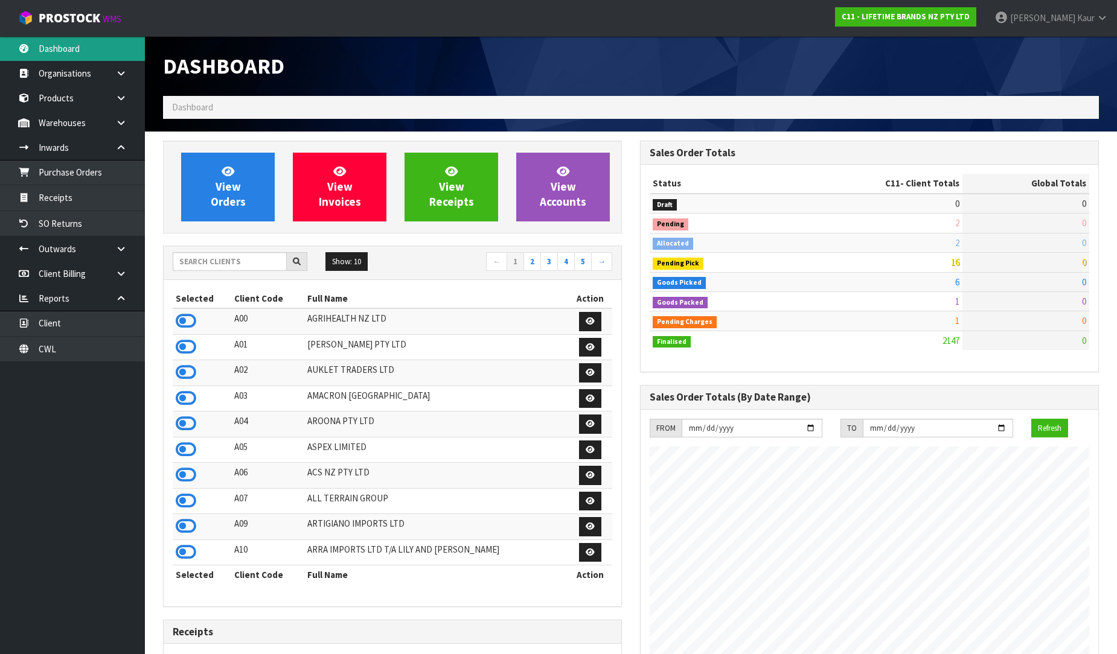
scroll to position [915, 477]
click at [238, 268] on input "text" at bounding box center [230, 261] width 114 height 19
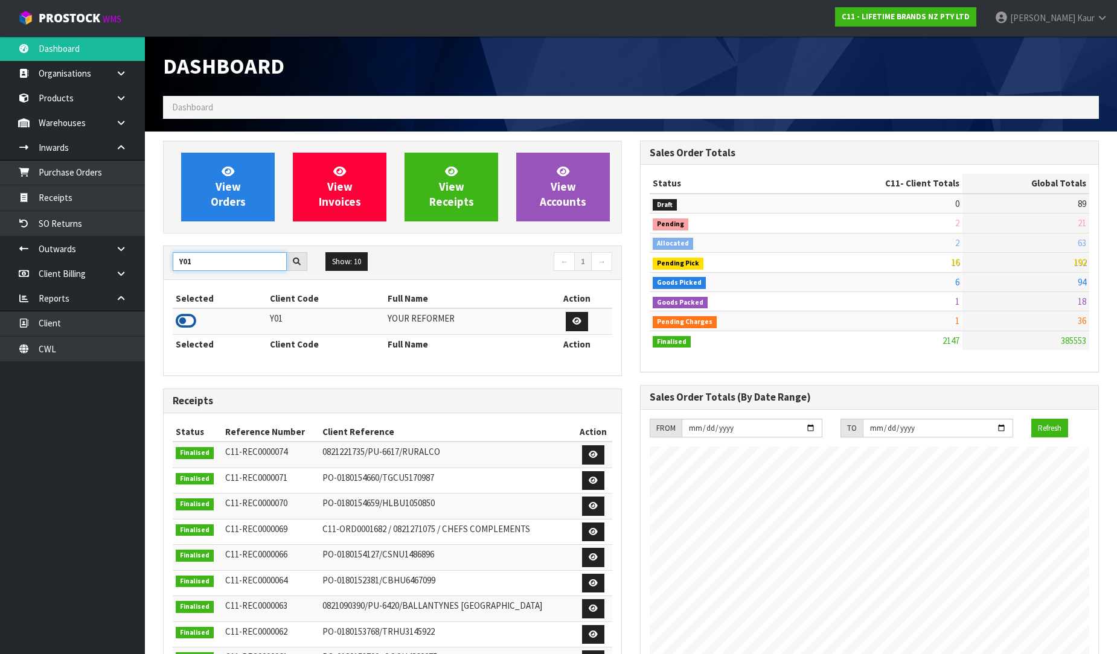
type input "Y01"
click at [191, 320] on icon at bounding box center [186, 321] width 21 height 18
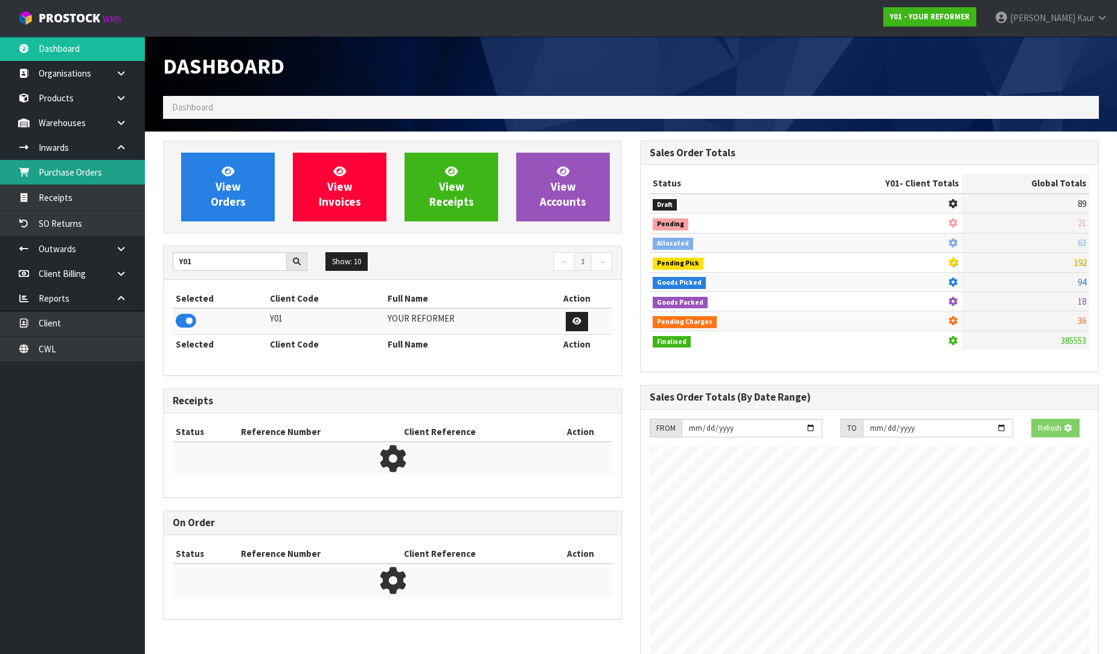
scroll to position [855, 477]
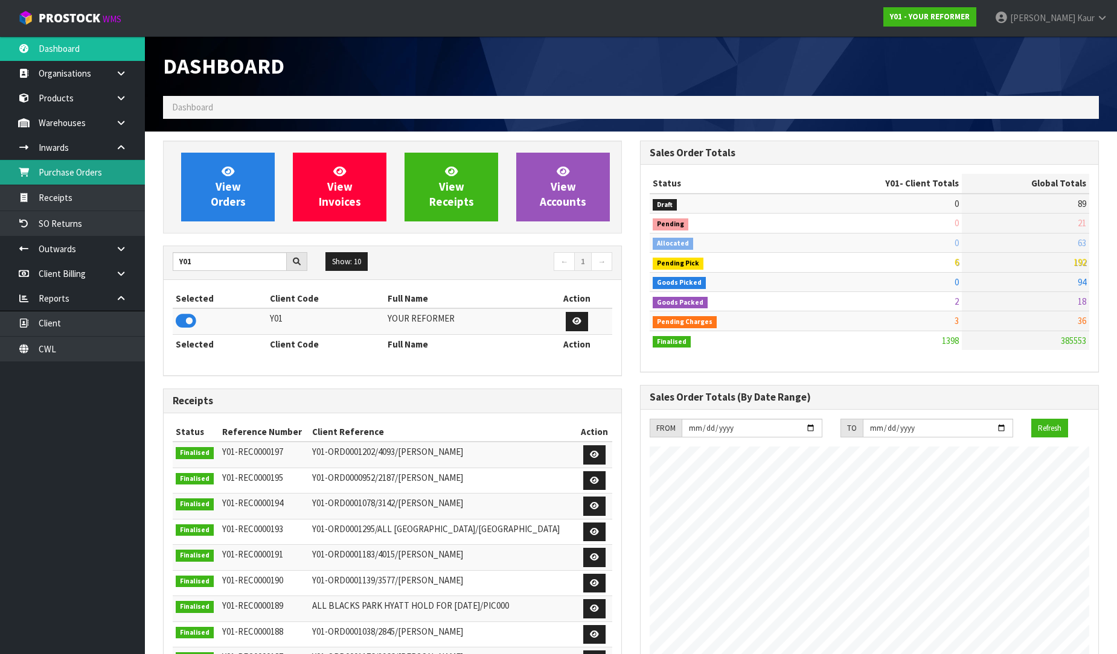
click at [104, 174] on link "Purchase Orders" at bounding box center [72, 172] width 145 height 25
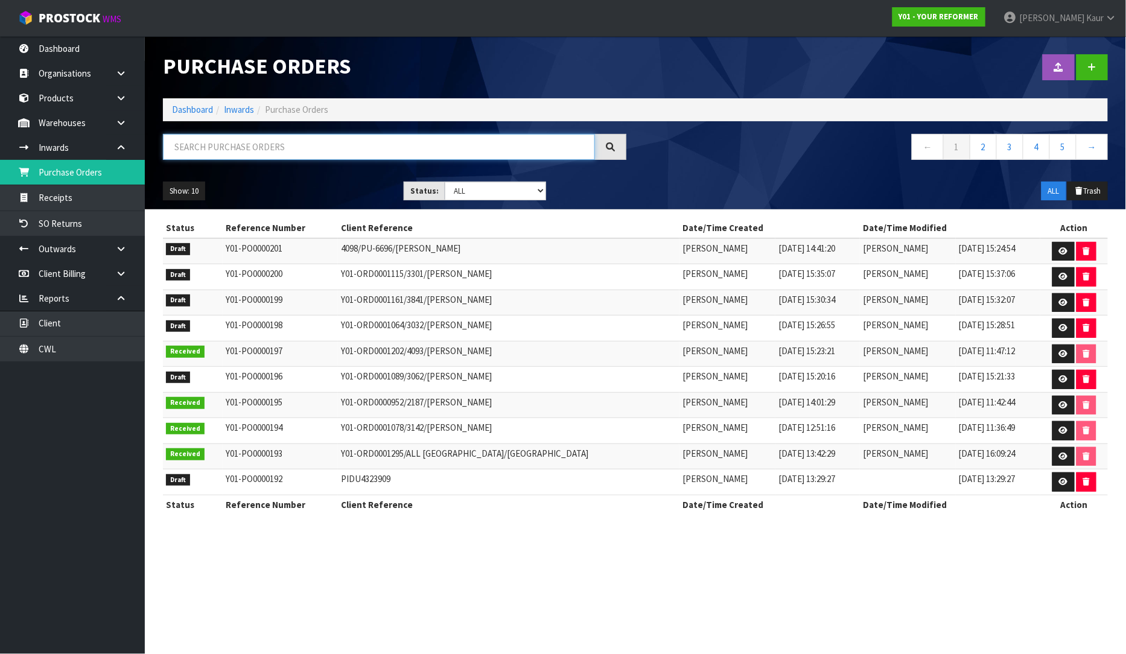
click at [348, 158] on input "text" at bounding box center [379, 147] width 432 height 26
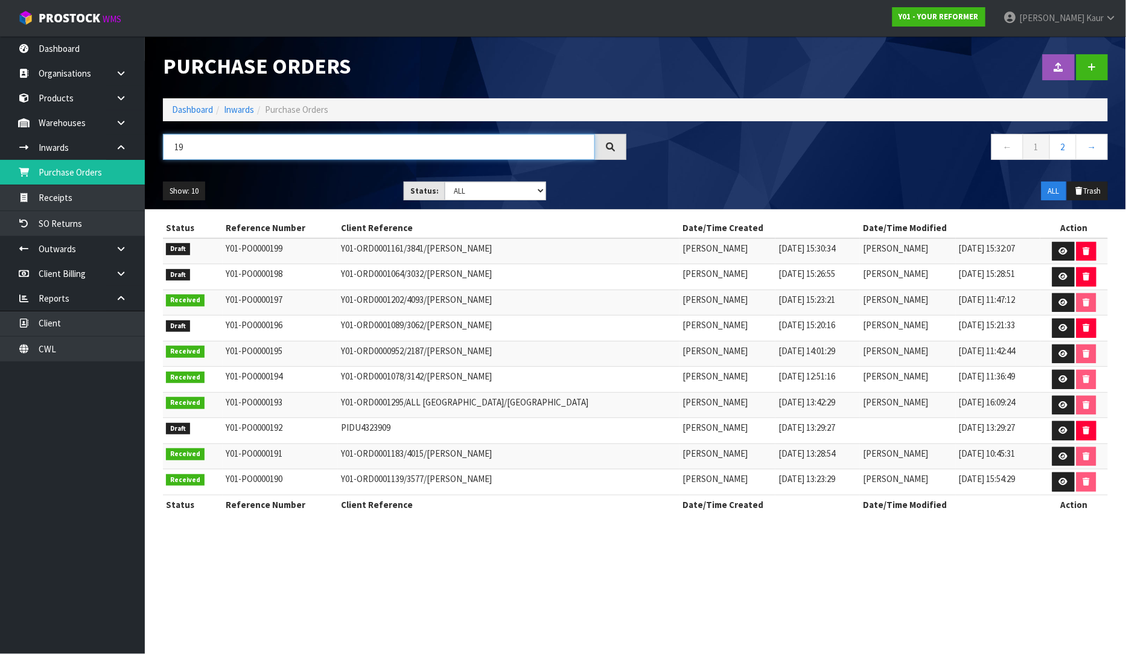
type input "1"
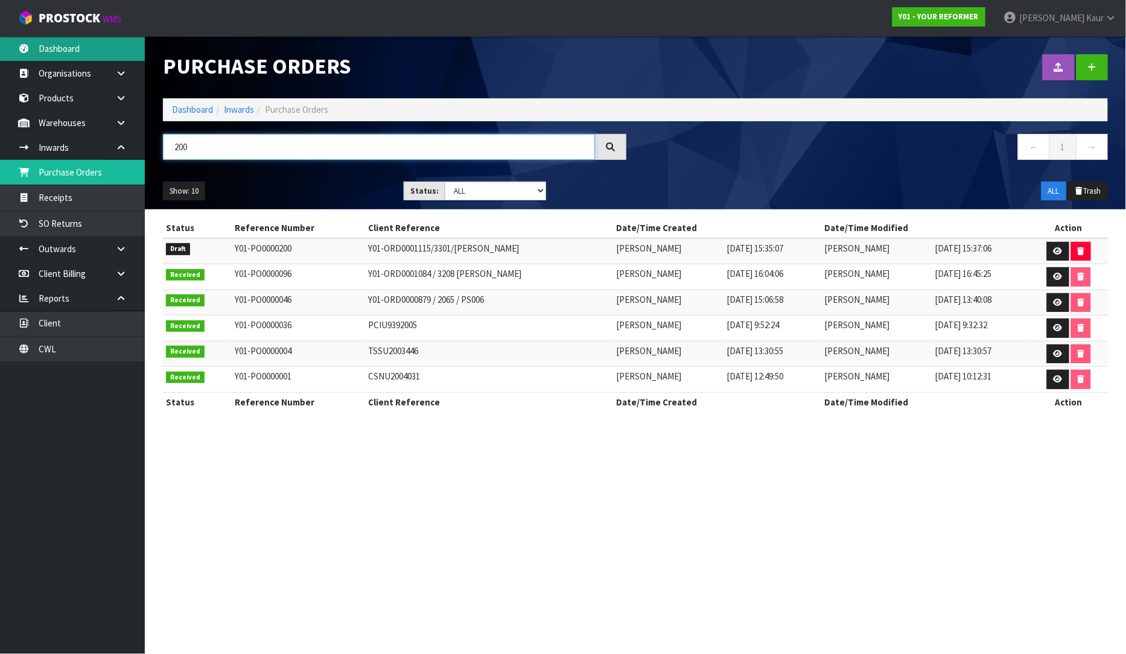
type input "200"
click at [59, 46] on link "Dashboard" at bounding box center [72, 48] width 145 height 25
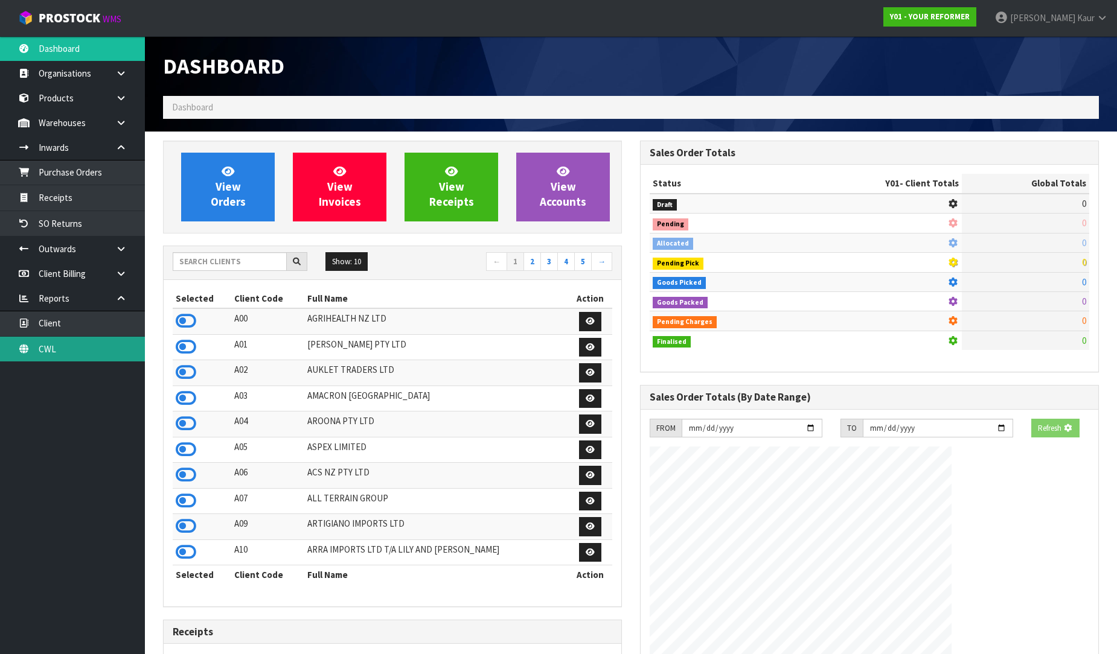
click at [46, 356] on link "CWL" at bounding box center [72, 349] width 145 height 25
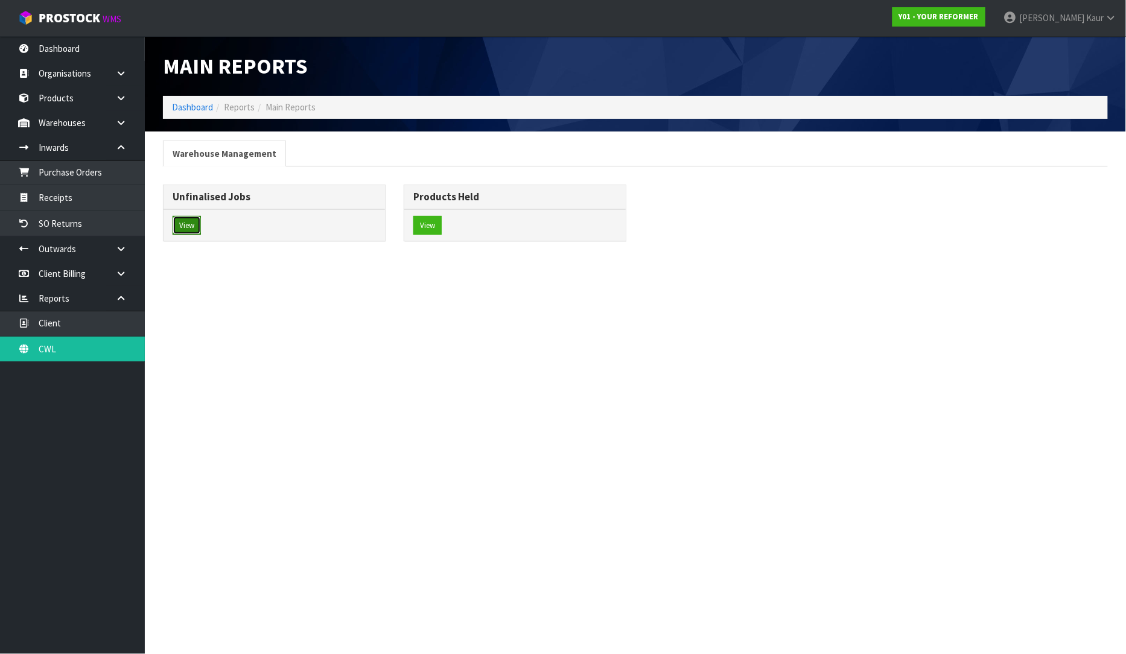
click at [190, 216] on button "View" at bounding box center [187, 225] width 28 height 19
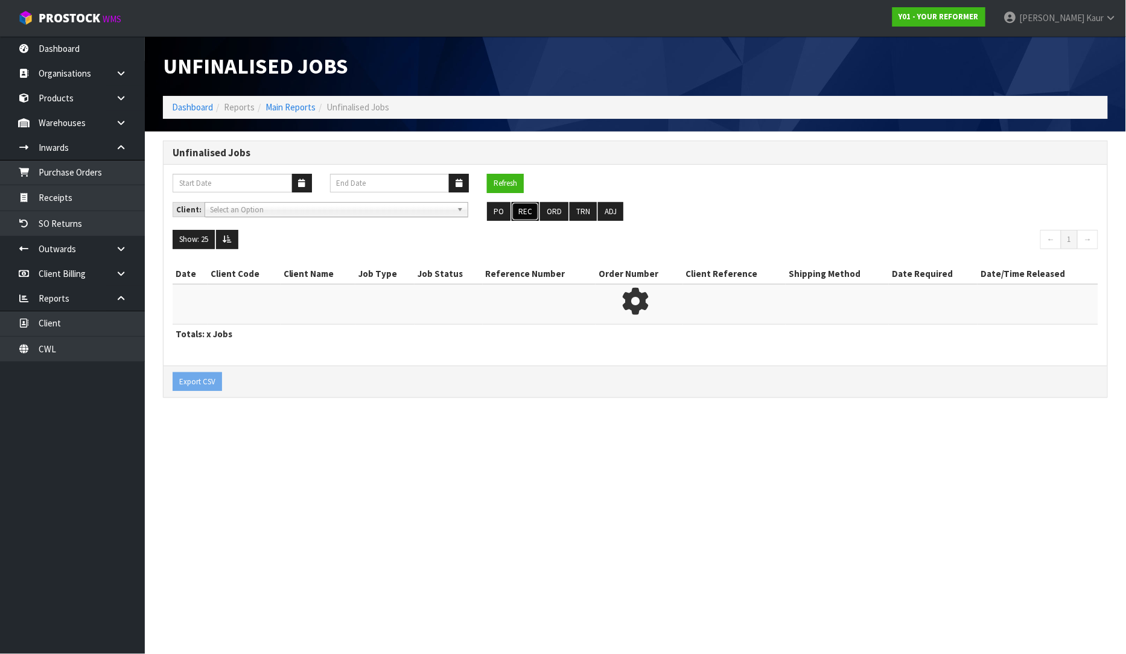
click at [532, 209] on button "REC" at bounding box center [525, 211] width 27 height 19
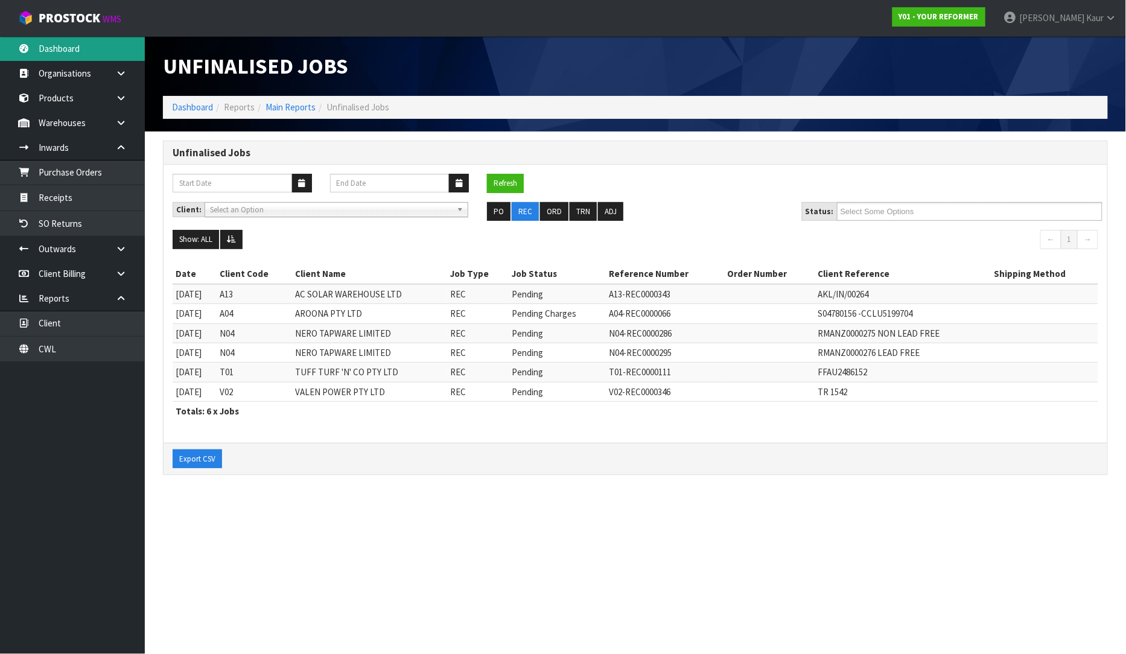
click at [68, 46] on link "Dashboard" at bounding box center [72, 48] width 145 height 25
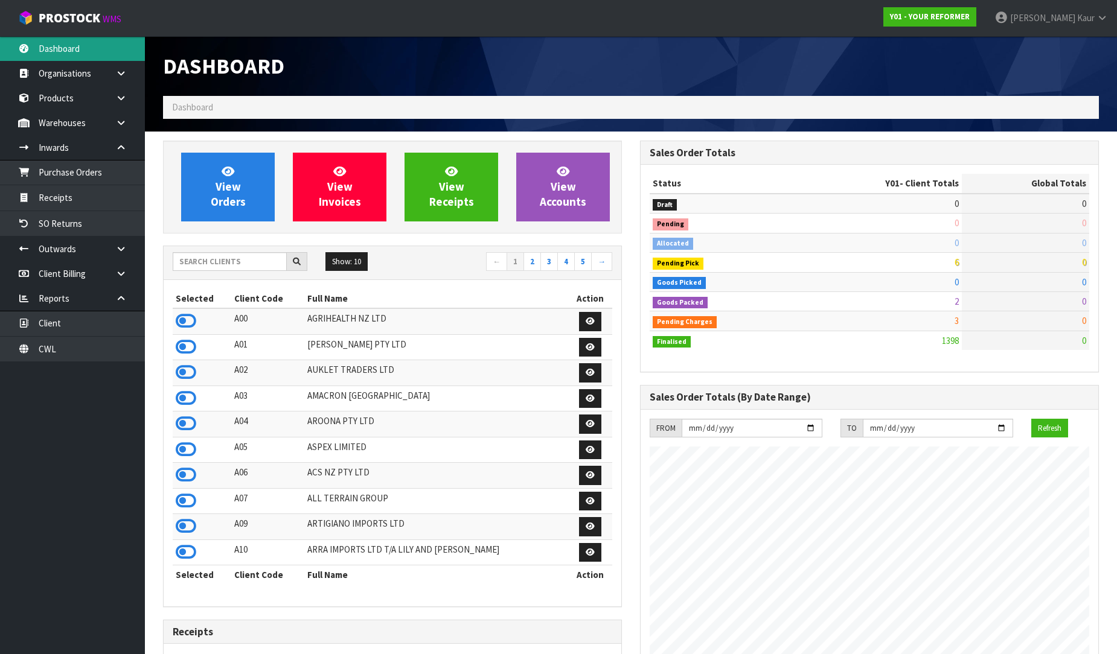
scroll to position [855, 477]
